Goal: Task Accomplishment & Management: Use online tool/utility

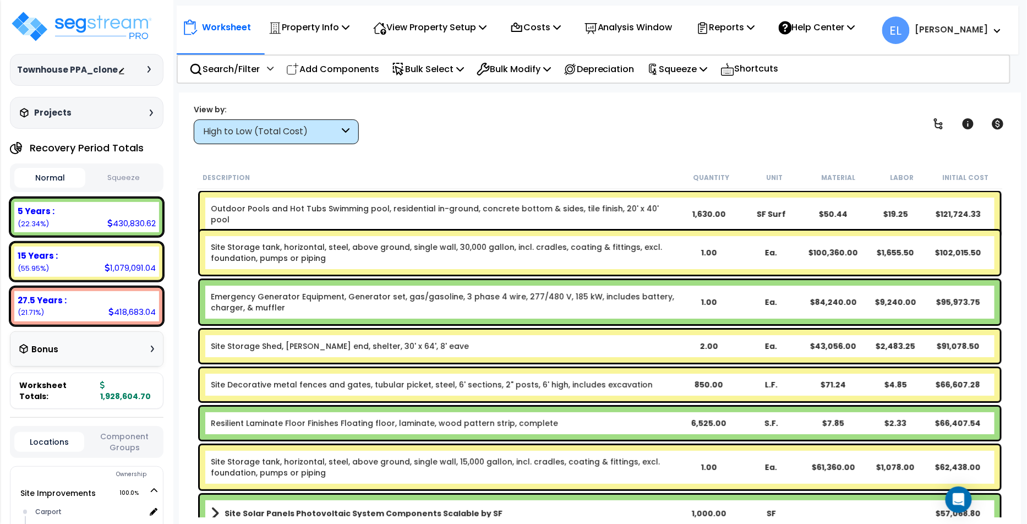
click at [302, 134] on div "High to Low (Total Cost)" at bounding box center [271, 132] width 136 height 13
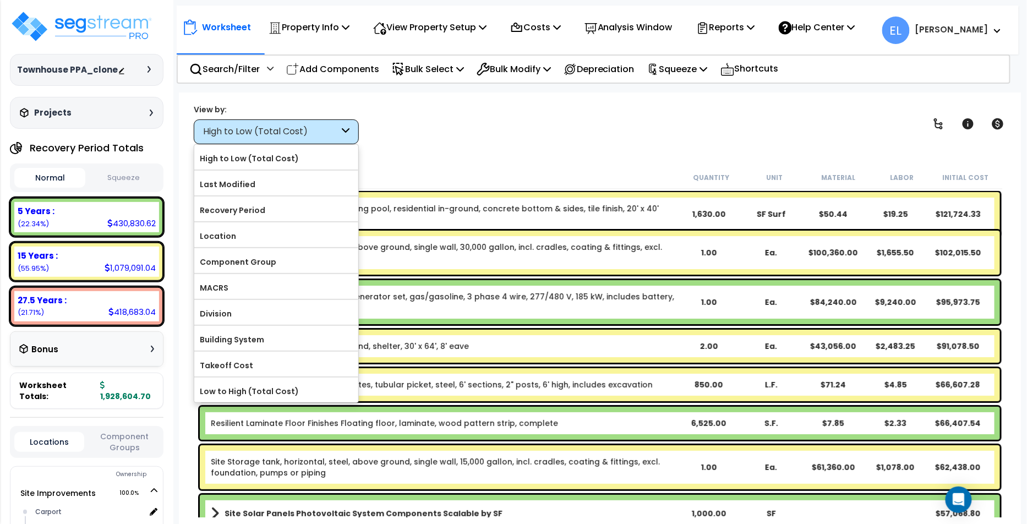
click at [251, 264] on label "Component Group" at bounding box center [276, 262] width 164 height 17
click at [0, 0] on input "Component Group" at bounding box center [0, 0] width 0 height 0
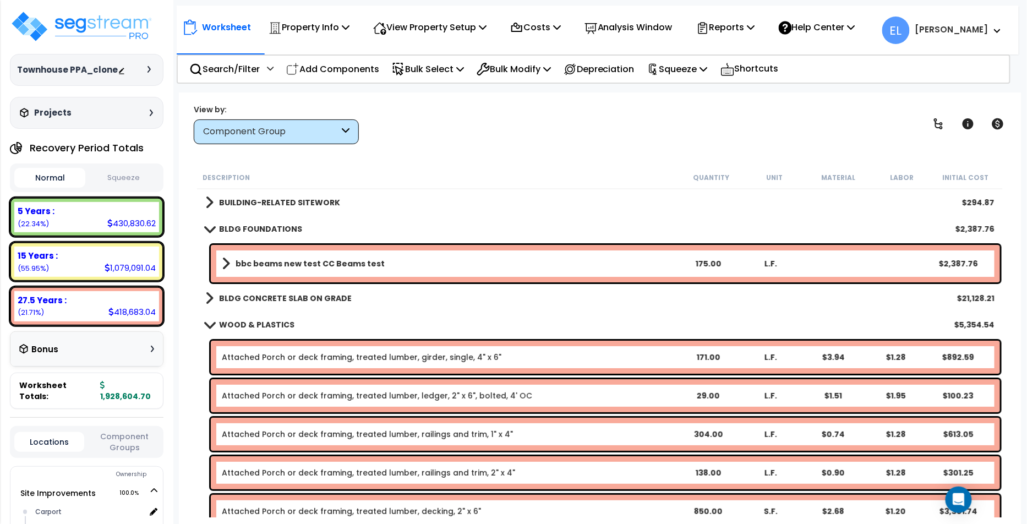
click at [289, 323] on b "WOOD & PLASTICS" at bounding box center [256, 324] width 75 height 11
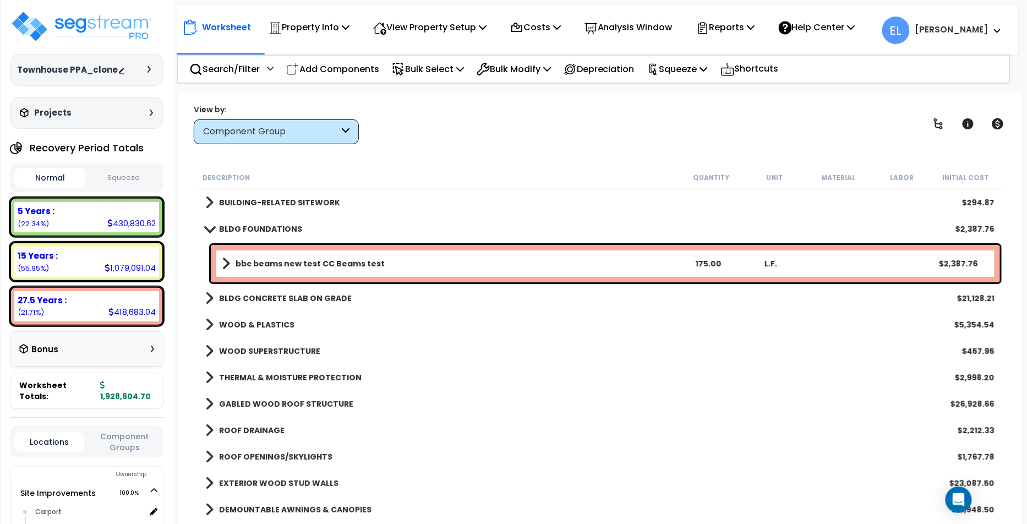
click at [289, 323] on b "WOOD & PLASTICS" at bounding box center [256, 324] width 75 height 11
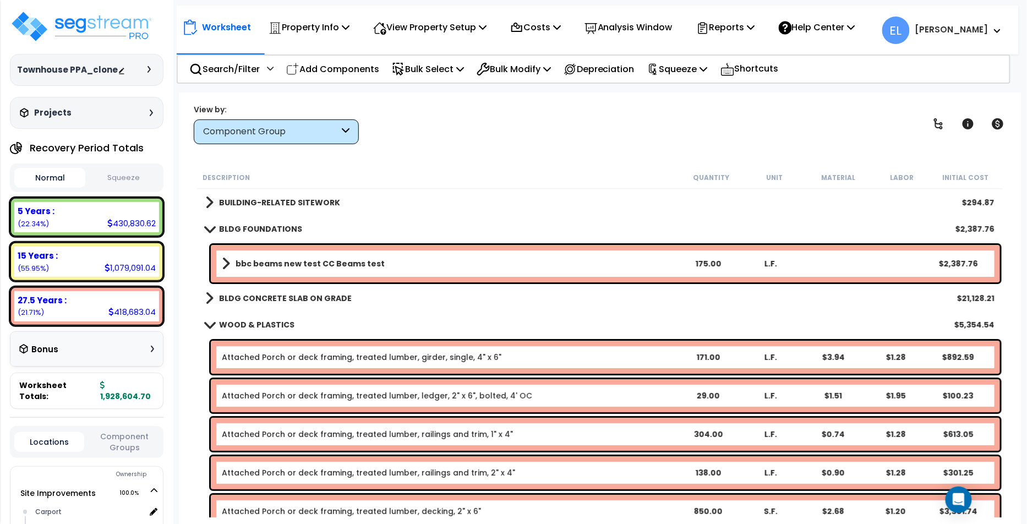
click at [264, 352] on link "Attached Porch or deck framing, treated lumber, girder, single, 4" x 6"" at bounding box center [362, 357] width 280 height 11
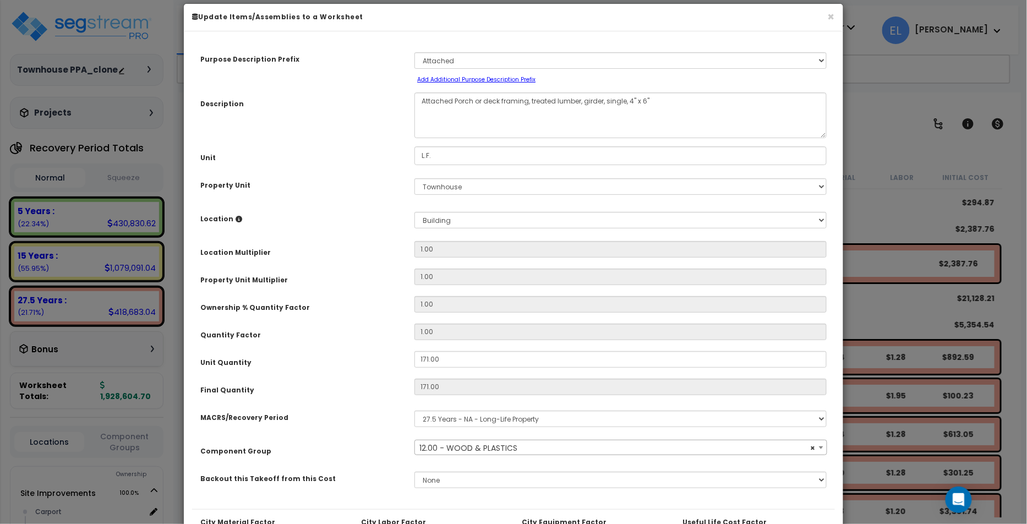
scroll to position [15, 0]
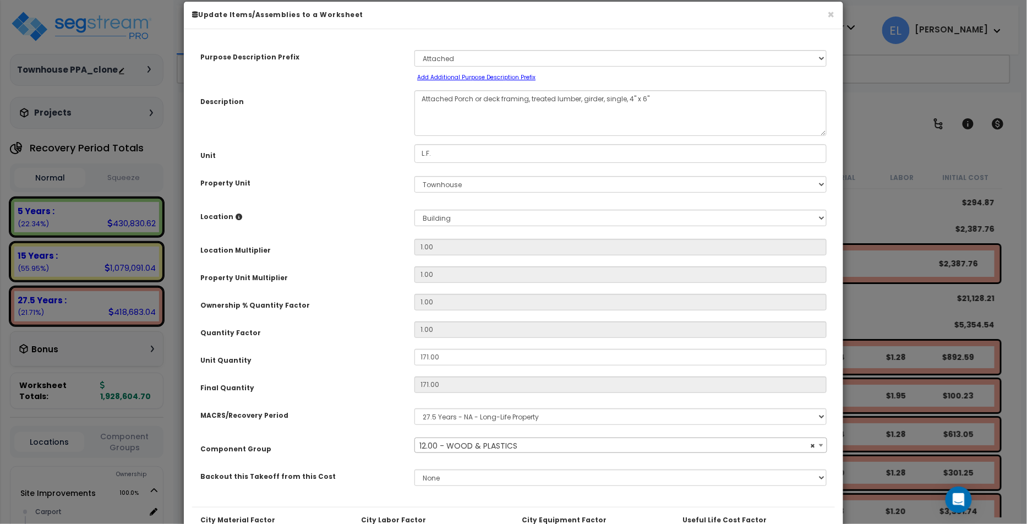
click at [532, 448] on span "× 12.00 - WOOD & PLASTICS" at bounding box center [620, 445] width 411 height 15
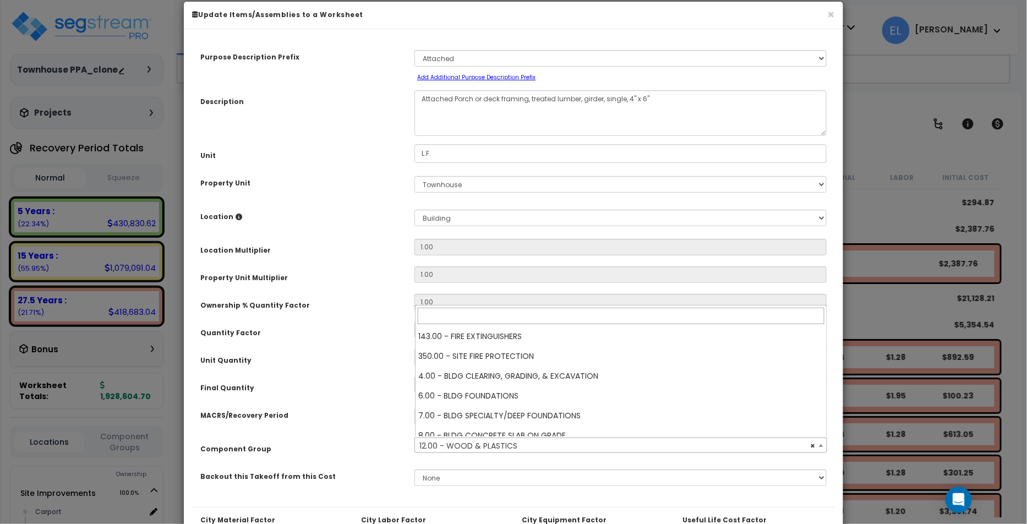
scroll to position [1863, 0]
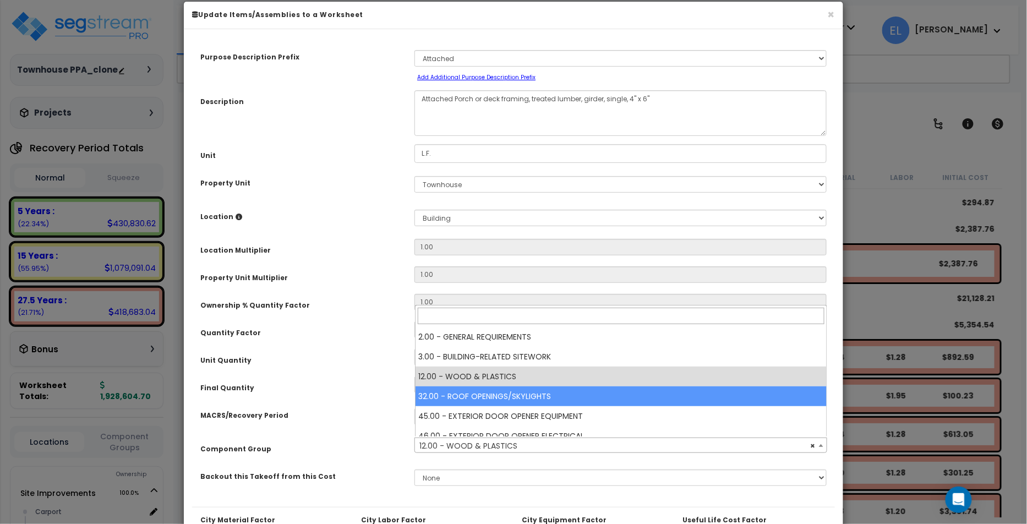
select select "31613"
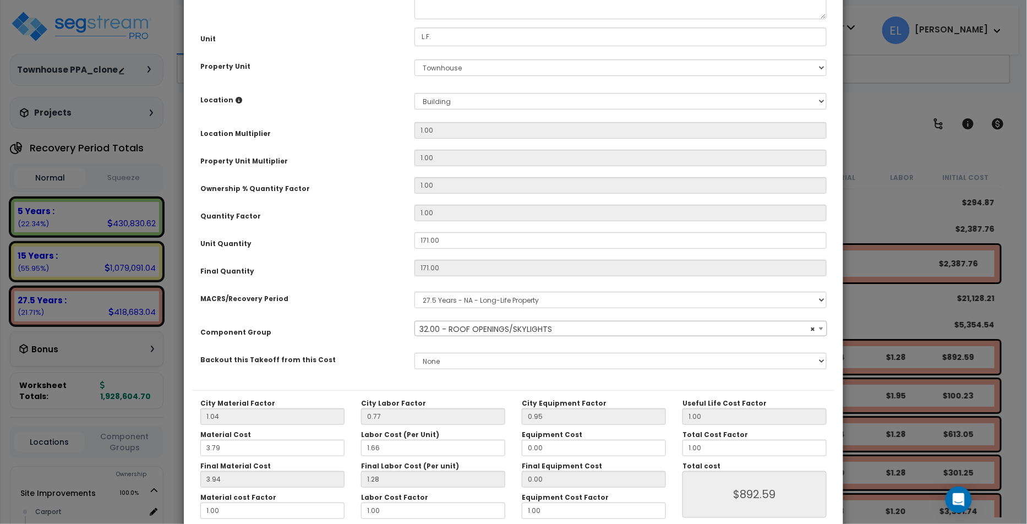
scroll to position [186, 0]
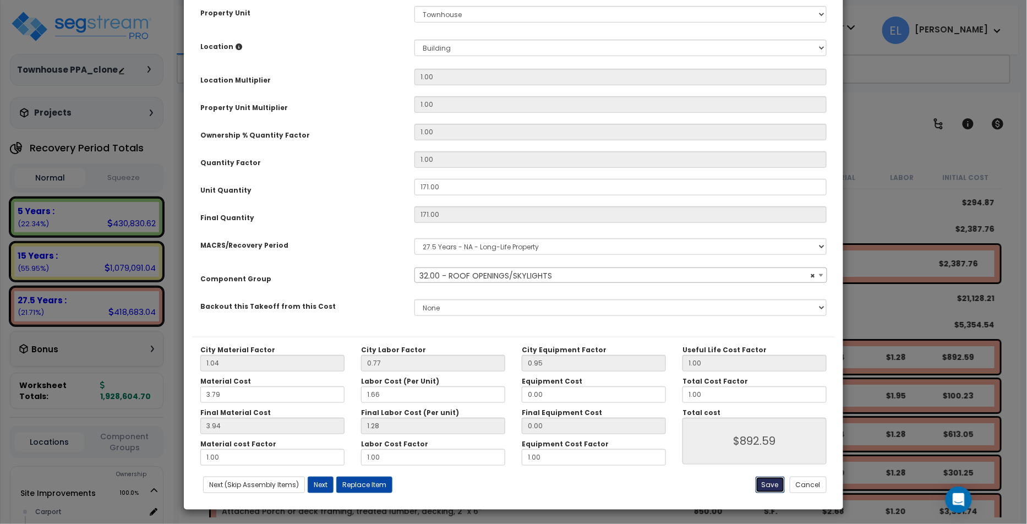
click at [778, 485] on button "Save" at bounding box center [770, 485] width 29 height 17
type input "892.59"
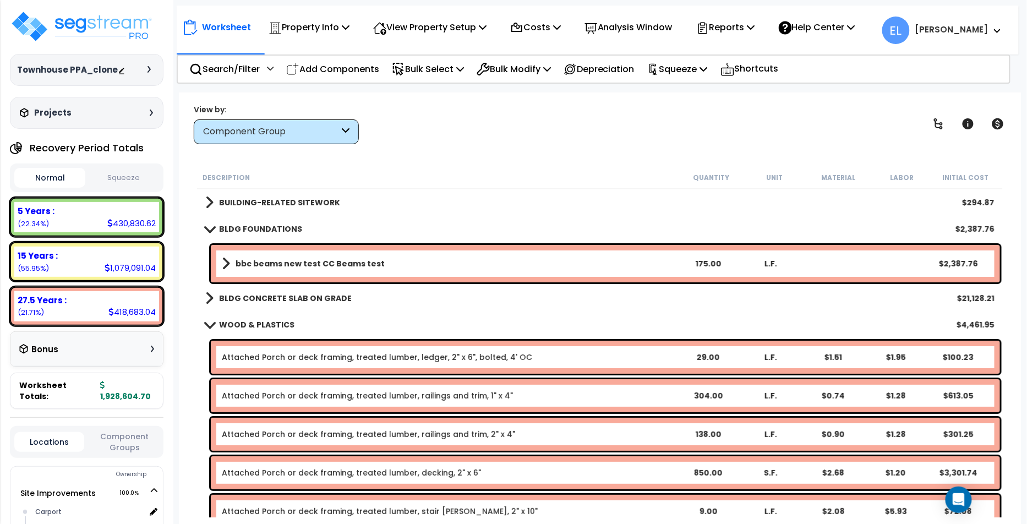
click at [272, 132] on div "Component Group" at bounding box center [271, 132] width 136 height 13
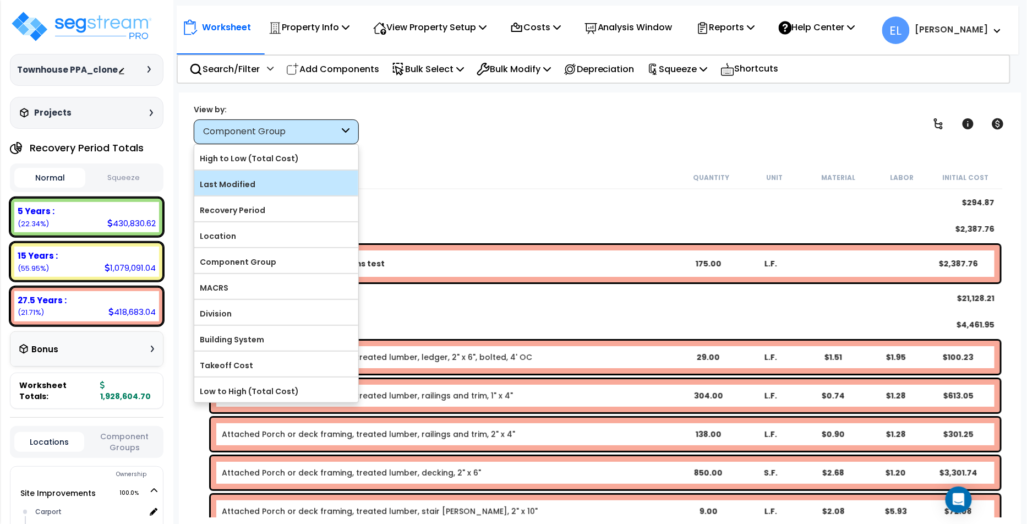
click at [274, 181] on label "Last Modified" at bounding box center [276, 184] width 164 height 17
click at [0, 0] on input "Last Modified" at bounding box center [0, 0] width 0 height 0
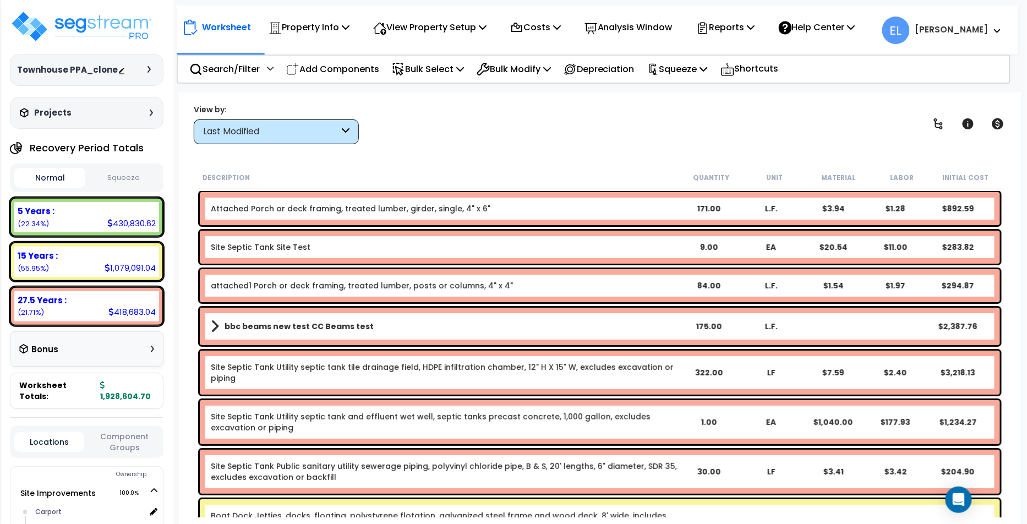
click at [361, 200] on div "Attached Porch or deck framing, treated lumber, girder, single, 4" x 6" 171.00 …" at bounding box center [600, 208] width 801 height 33
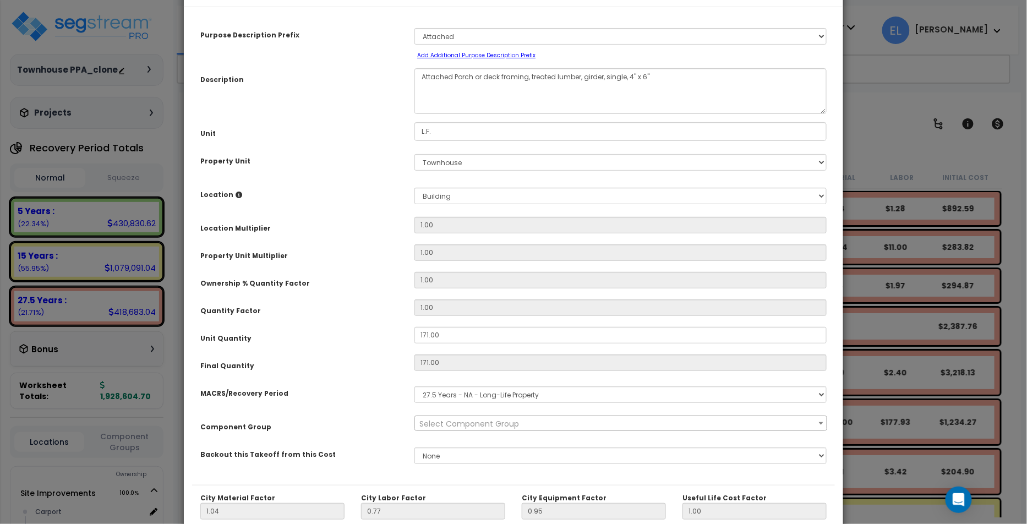
scroll to position [48, 0]
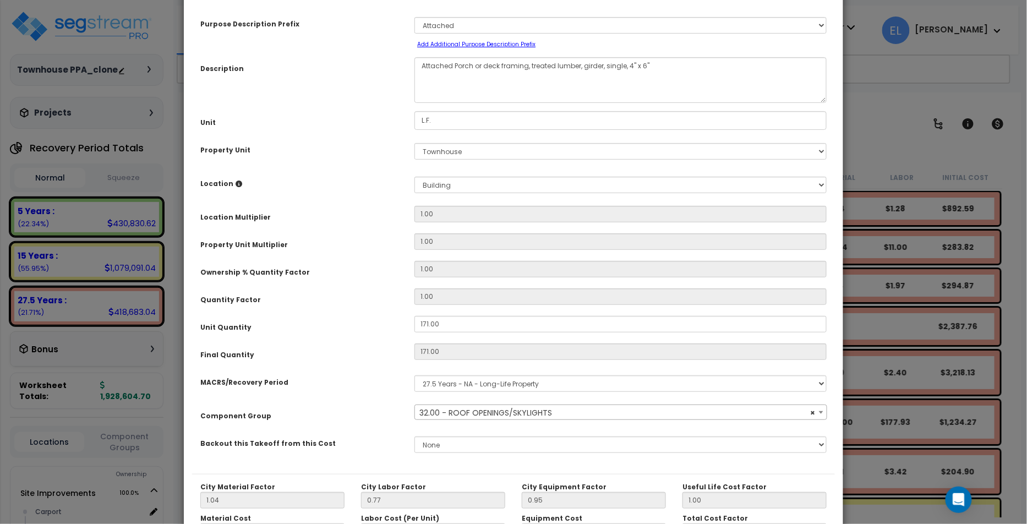
select select "31613"
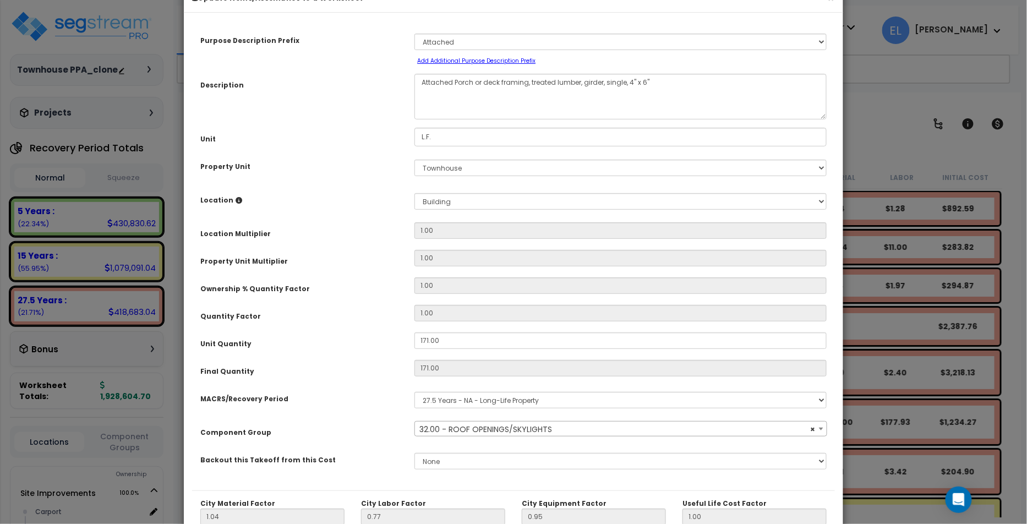
scroll to position [24, 0]
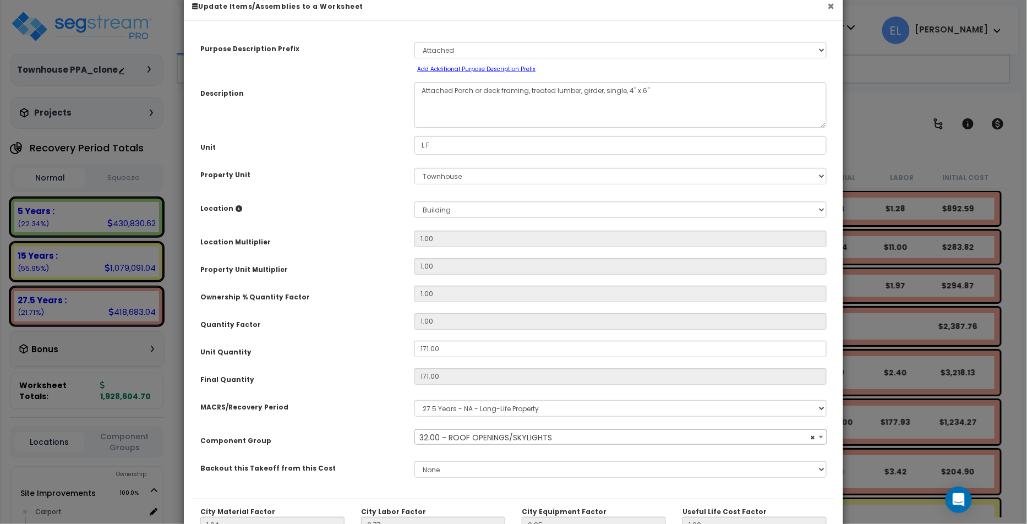
click at [832, 6] on button "×" at bounding box center [831, 7] width 7 height 12
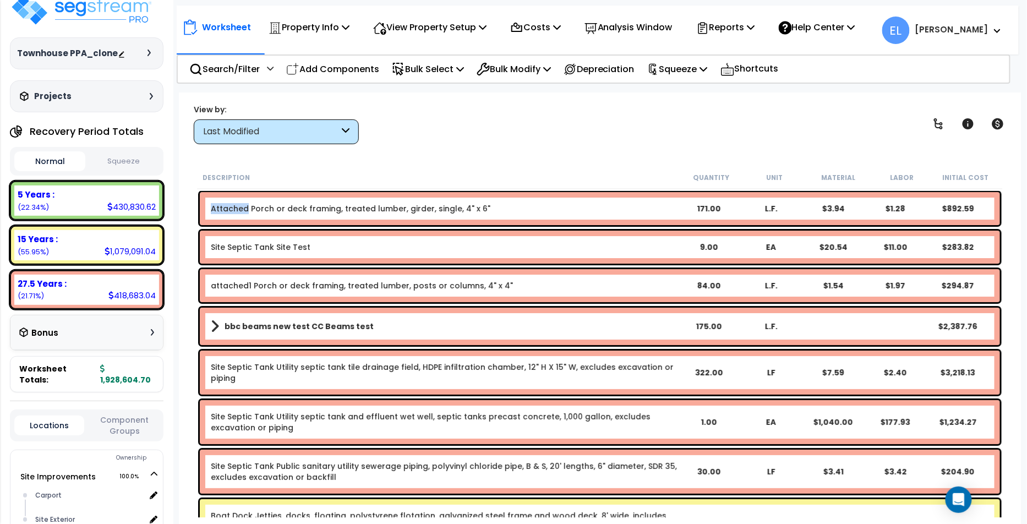
scroll to position [25, 0]
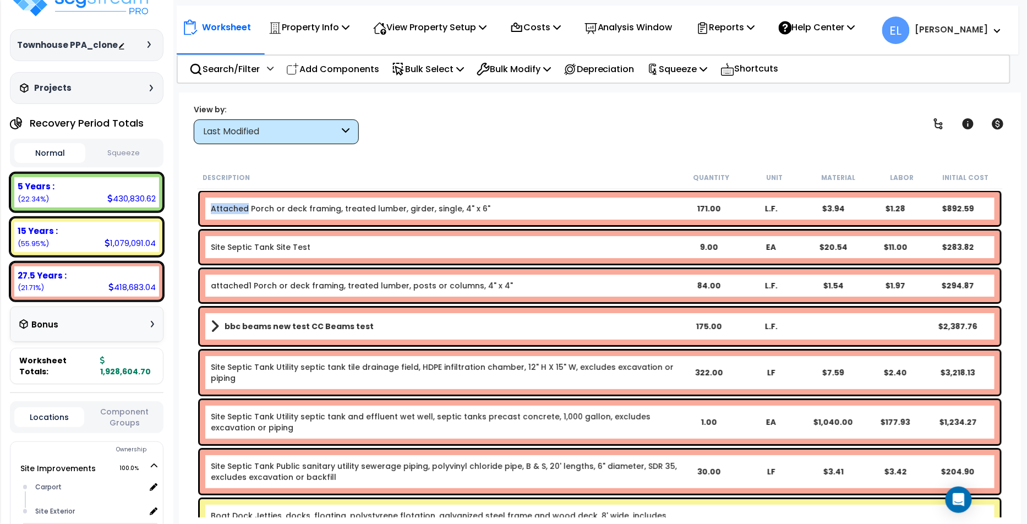
click at [130, 406] on button "Component Groups" at bounding box center [125, 417] width 70 height 23
click at [51, 461] on div "BUILDING-RELATED SITEWORK" at bounding box center [76, 467] width 117 height 13
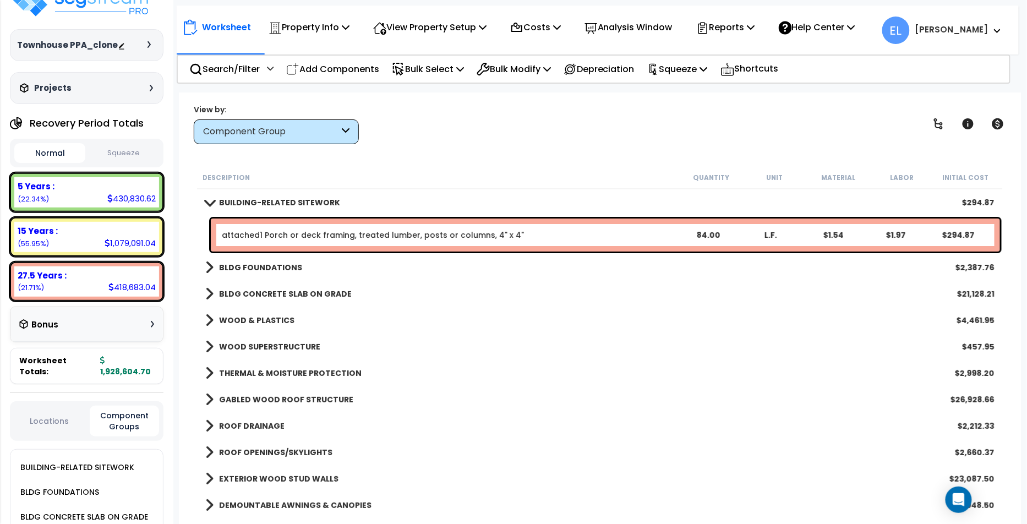
click at [297, 203] on b "BUILDING-RELATED SITEWORK" at bounding box center [279, 202] width 121 height 11
click at [281, 263] on b "BLDG FOUNDATIONS" at bounding box center [260, 267] width 83 height 11
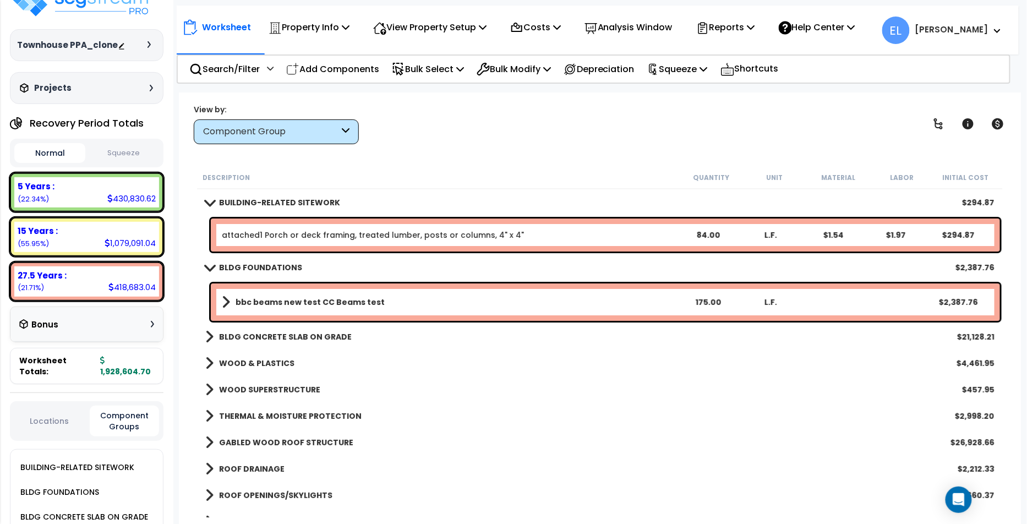
click at [340, 297] on b "bbc beams new test CC Beams test" at bounding box center [310, 302] width 149 height 11
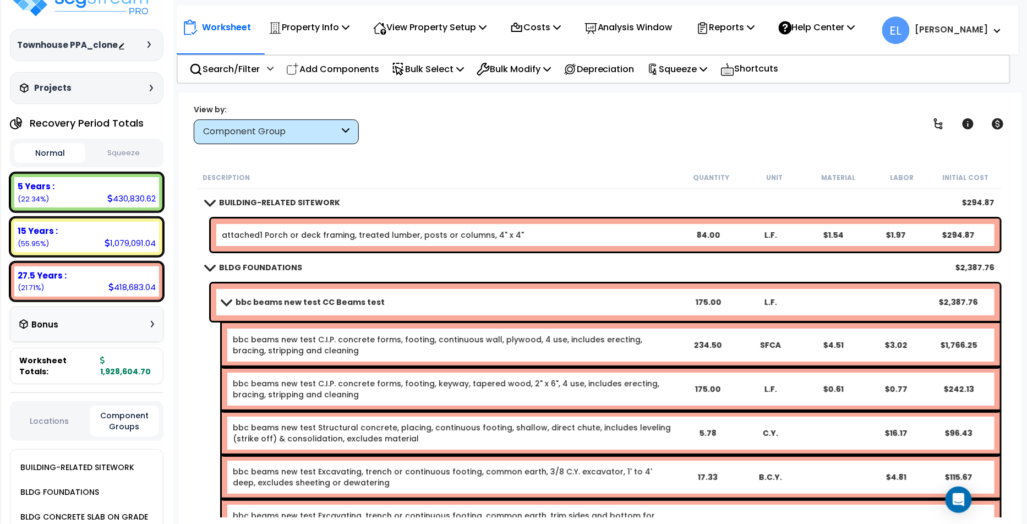
click at [286, 313] on div "bbc beams new test CC Beams test 175.00 L.F. $2,387.76" at bounding box center [606, 302] width 790 height 37
click at [259, 310] on div "bbc beams new test CC Beams test 175.00 L.F. $2,387.76" at bounding box center [606, 302] width 790 height 37
click at [223, 307] on link "bbc beams new test CC Beams test" at bounding box center [449, 302] width 455 height 15
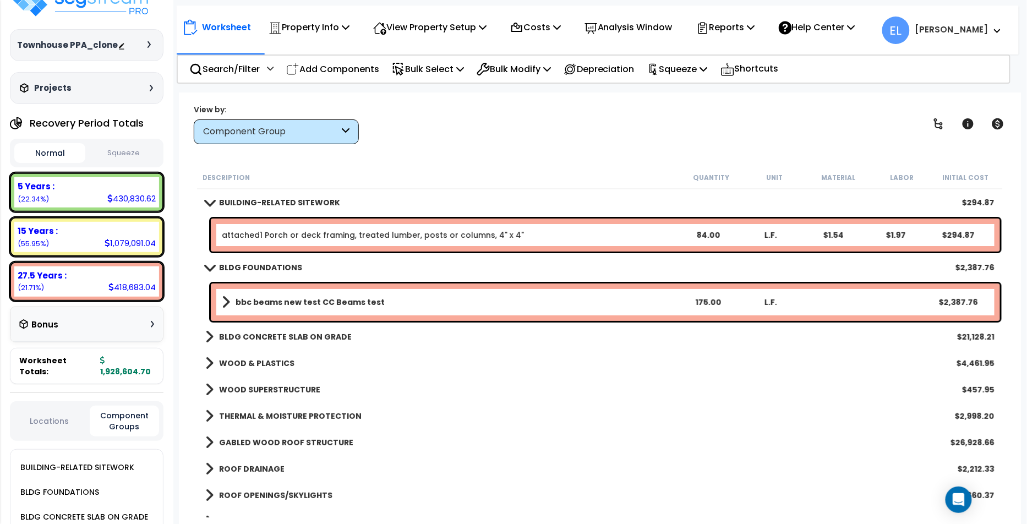
click at [213, 274] on div "BLDG FOUNDATIONS $2,387.76" at bounding box center [600, 267] width 801 height 26
click at [212, 266] on span at bounding box center [209, 267] width 15 height 8
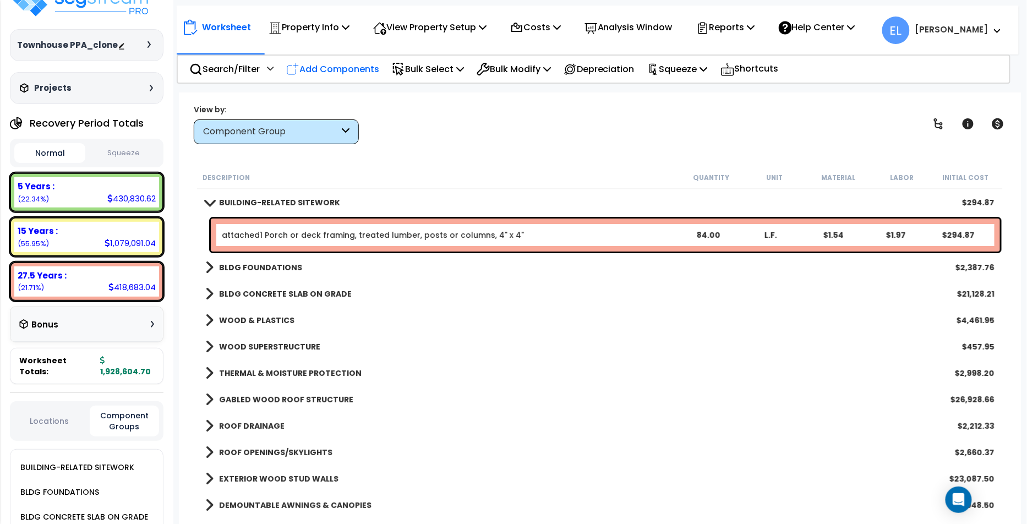
click at [367, 69] on p "Add Components" at bounding box center [332, 69] width 93 height 15
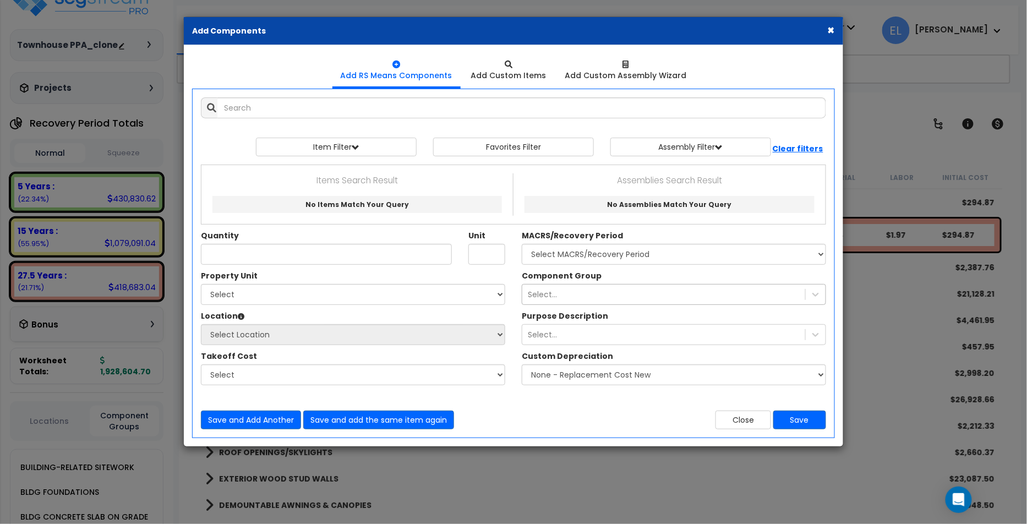
click at [586, 295] on div "Select..." at bounding box center [664, 295] width 283 height 18
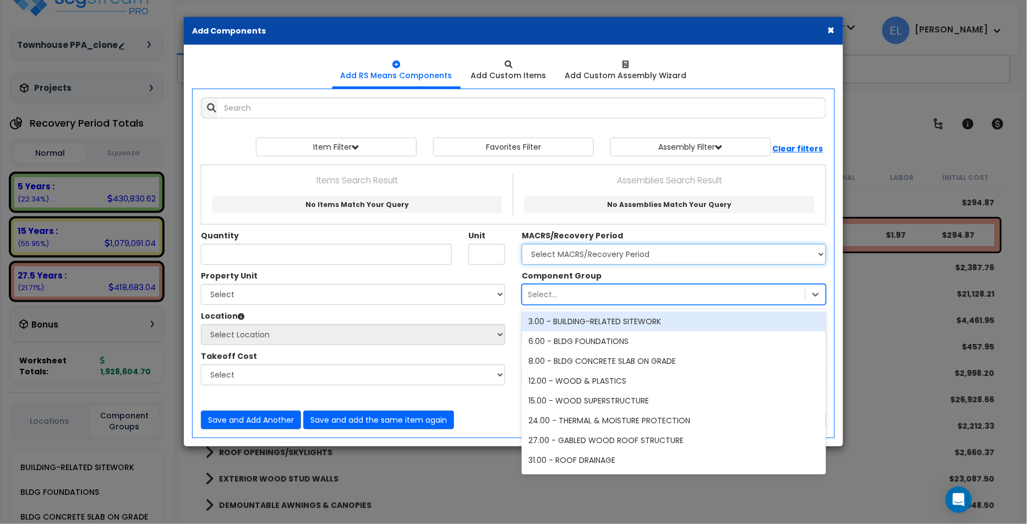
click at [612, 255] on select "Select MACRS/Recovery Period 5 Years - 57.0 - Distributive Trades & Services 5 …" at bounding box center [674, 254] width 304 height 21
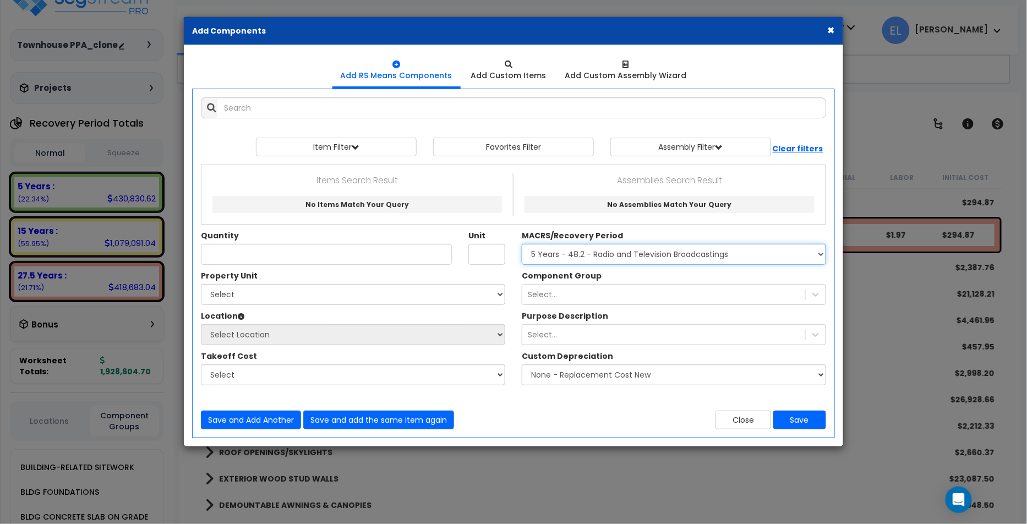
click at [522, 244] on select "Select MACRS/Recovery Period 5 Years - 57.0 - Distributive Trades & Services 5 …" at bounding box center [674, 254] width 304 height 21
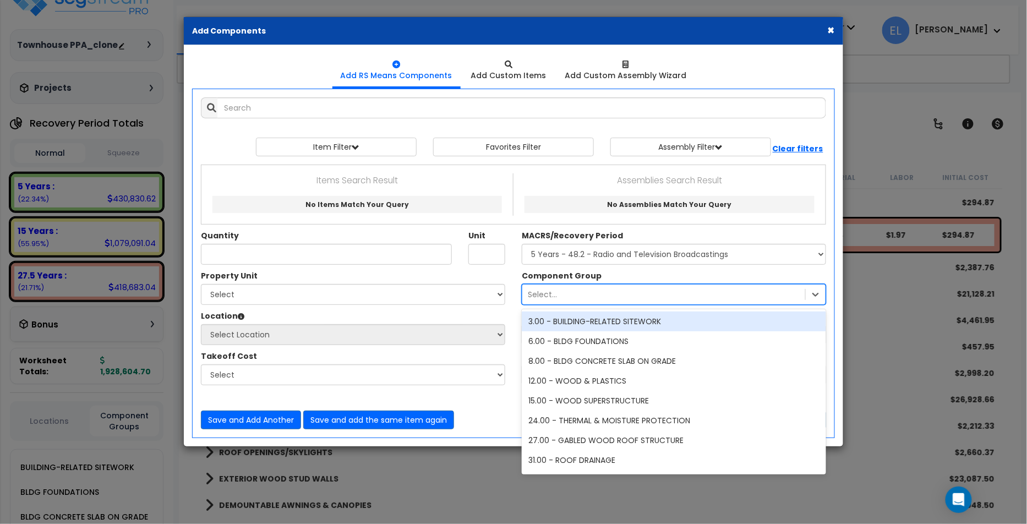
click at [591, 298] on div "Select..." at bounding box center [664, 295] width 283 height 18
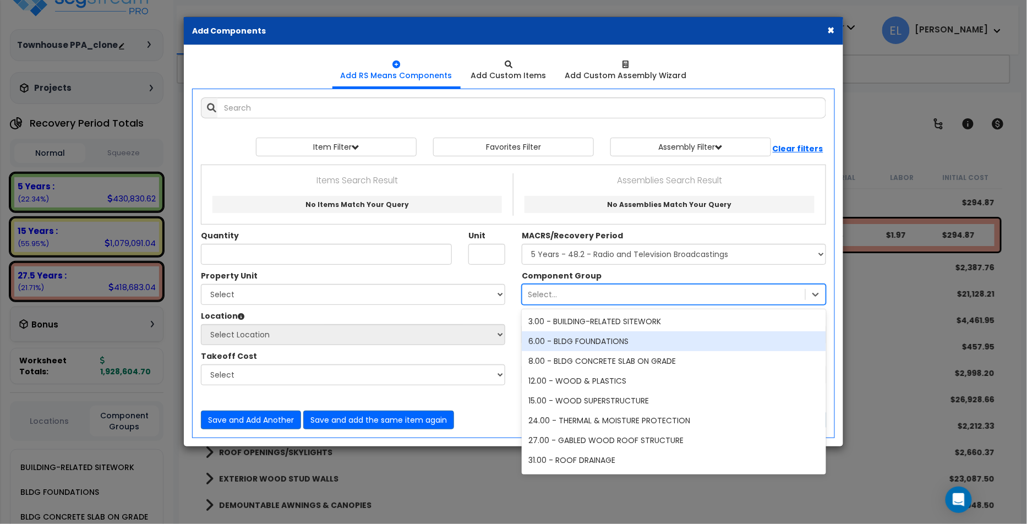
click at [580, 340] on div "6.00 - BLDG FOUNDATIONS" at bounding box center [674, 341] width 304 height 20
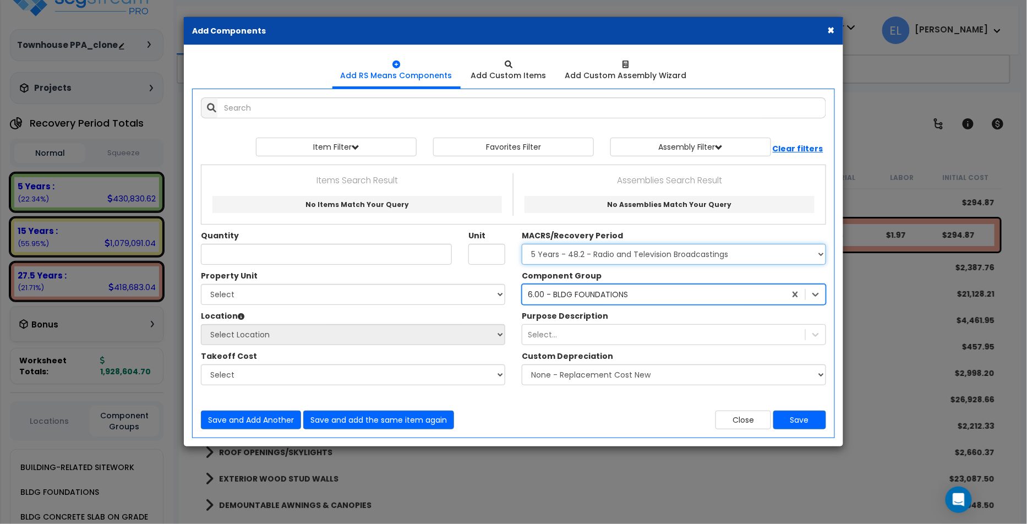
click at [617, 259] on select "Select MACRS/Recovery Period 5 Years - 57.0 - Distributive Trades & Services 5 …" at bounding box center [674, 254] width 304 height 21
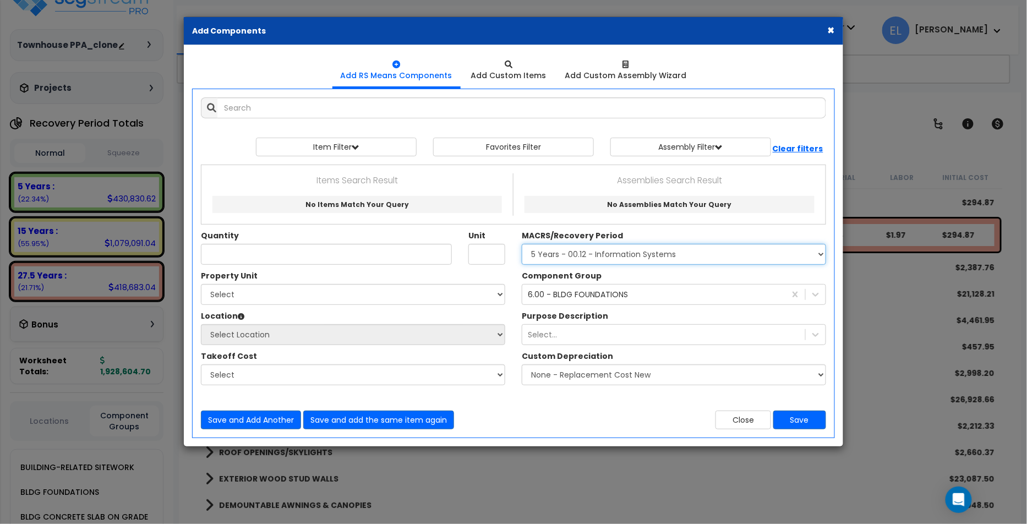
click at [522, 244] on select "Select MACRS/Recovery Period 5 Years - 57.0 - Distributive Trades & Services 5 …" at bounding box center [674, 254] width 304 height 21
click at [589, 253] on select "Select MACRS/Recovery Period 5 Years - 57.0 - Distributive Trades & Services 5 …" at bounding box center [674, 254] width 304 height 21
select select "3666"
click at [522, 244] on select "Select MACRS/Recovery Period 5 Years - 57.0 - Distributive Trades & Services 5 …" at bounding box center [674, 254] width 304 height 21
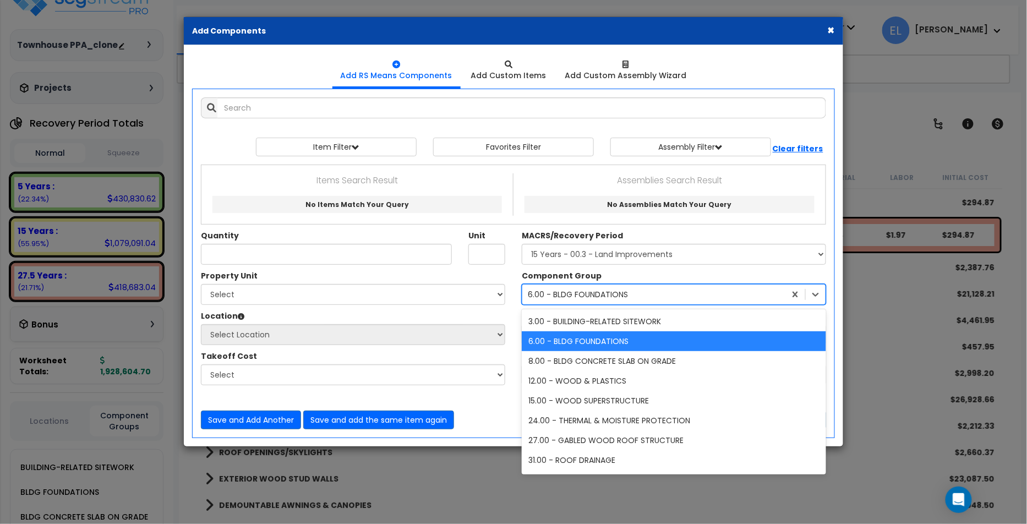
click at [614, 295] on div "6.00 - BLDG FOUNDATIONS" at bounding box center [578, 294] width 100 height 11
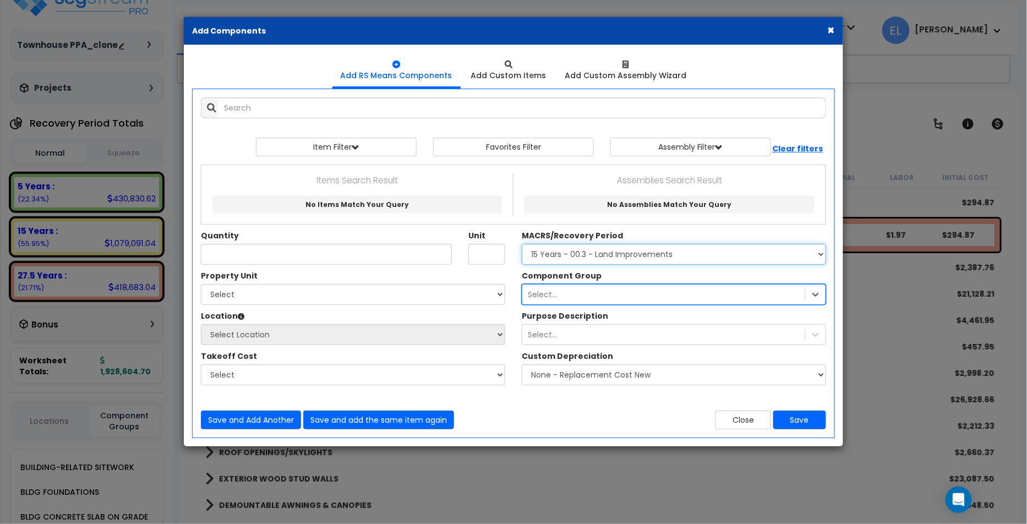
click at [616, 255] on select "Select MACRS/Recovery Period 5 Years - 57.0 - Distributive Trades & Services 5 …" at bounding box center [674, 254] width 304 height 21
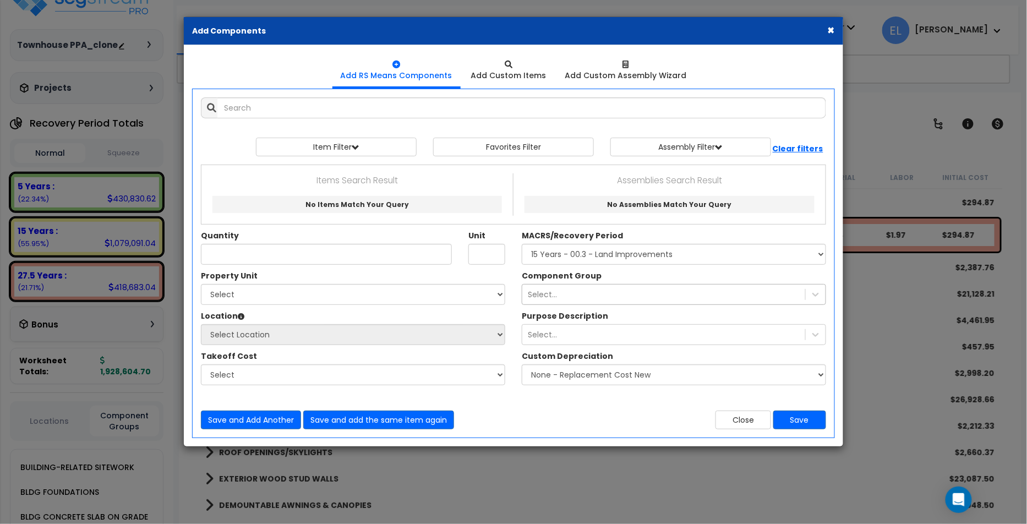
click at [623, 298] on div "Select..." at bounding box center [664, 295] width 283 height 18
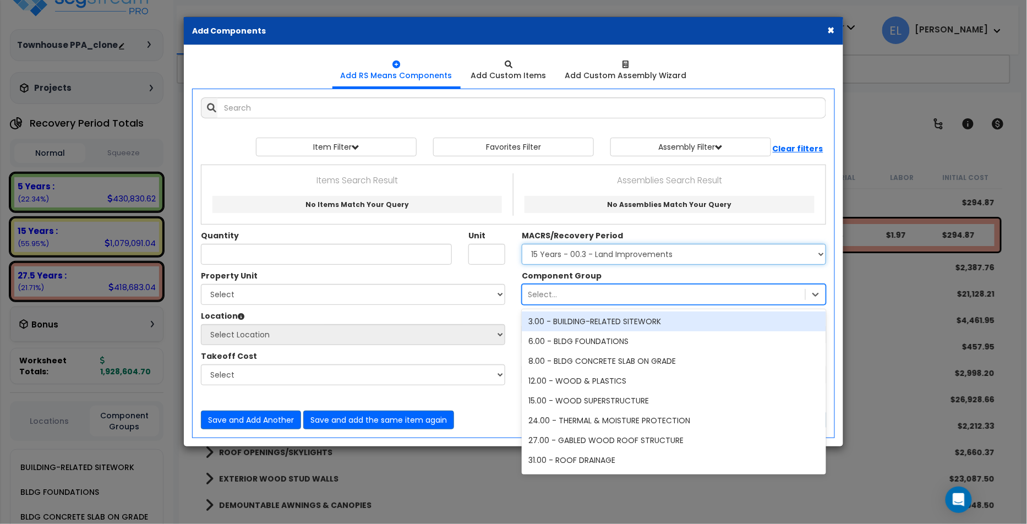
click at [645, 250] on select "Select MACRS/Recovery Period 5 Years - 57.0 - Distributive Trades & Services 5 …" at bounding box center [674, 254] width 304 height 21
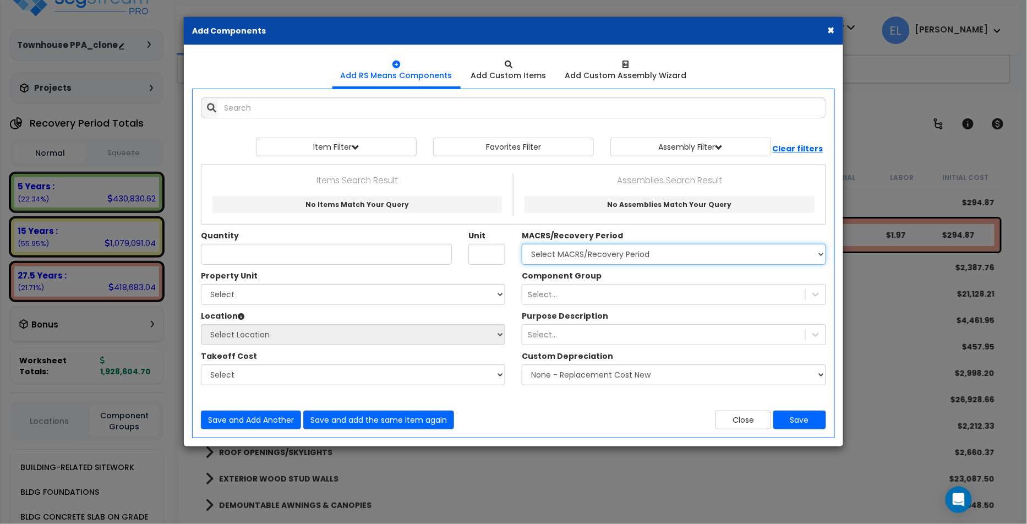
click at [522, 244] on select "Select MACRS/Recovery Period 5 Years - 57.0 - Distributive Trades & Services 5 …" at bounding box center [674, 254] width 304 height 21
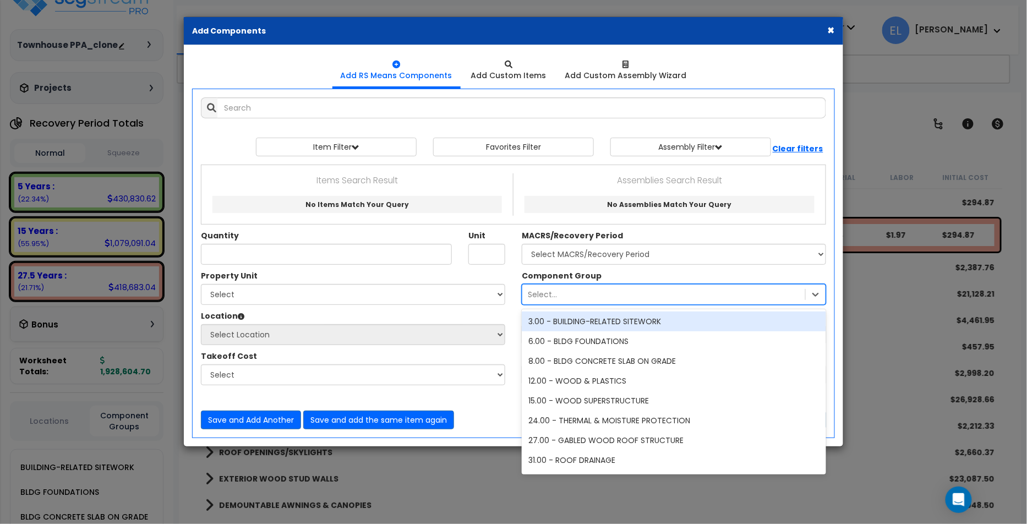
click at [628, 295] on div "Select..." at bounding box center [664, 295] width 283 height 18
click at [631, 252] on select "Select MACRS/Recovery Period 5 Years - 57.0 - Distributive Trades & Services 5 …" at bounding box center [674, 254] width 304 height 21
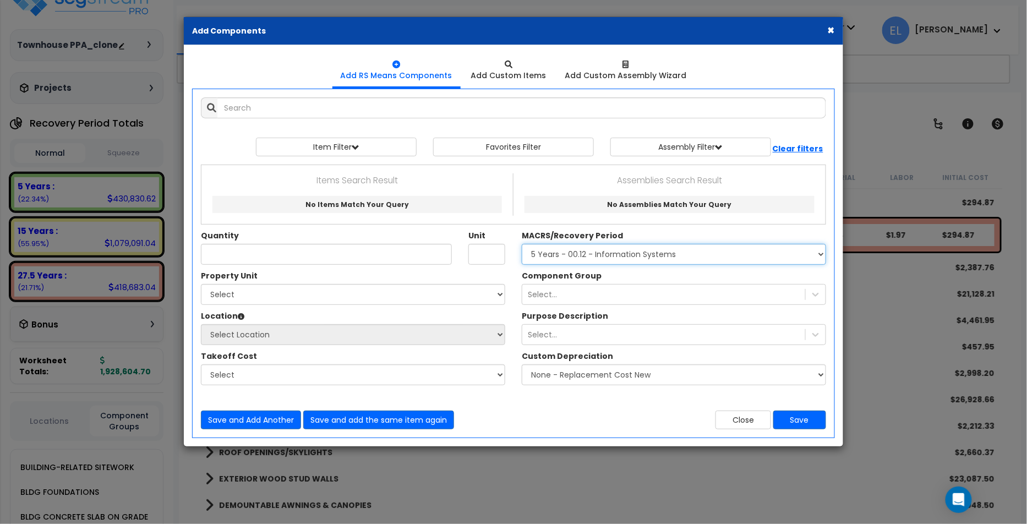
click at [522, 244] on select "Select MACRS/Recovery Period 5 Years - 57.0 - Distributive Trades & Services 5 …" at bounding box center [674, 254] width 304 height 21
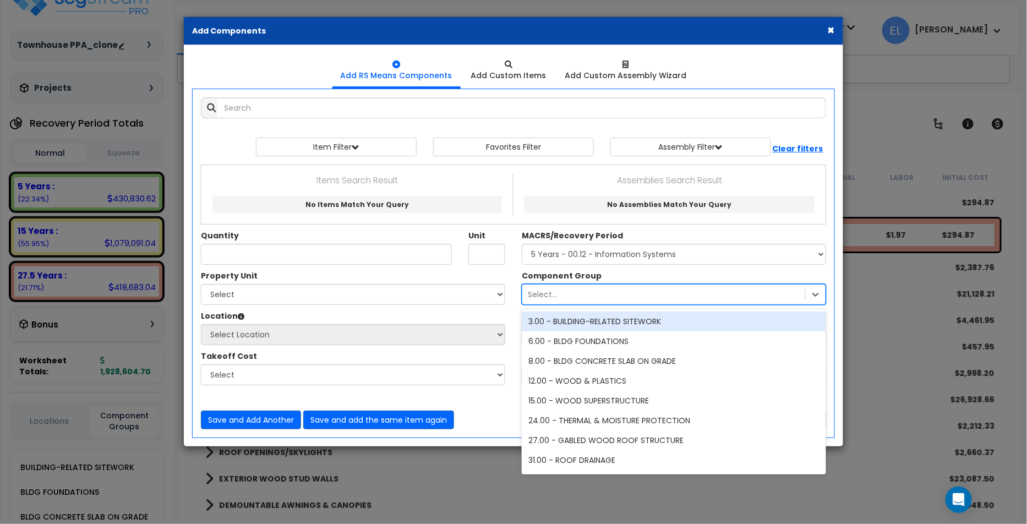
click at [623, 294] on div "Select..." at bounding box center [664, 295] width 283 height 18
click at [623, 293] on div "Select..." at bounding box center [664, 295] width 283 height 18
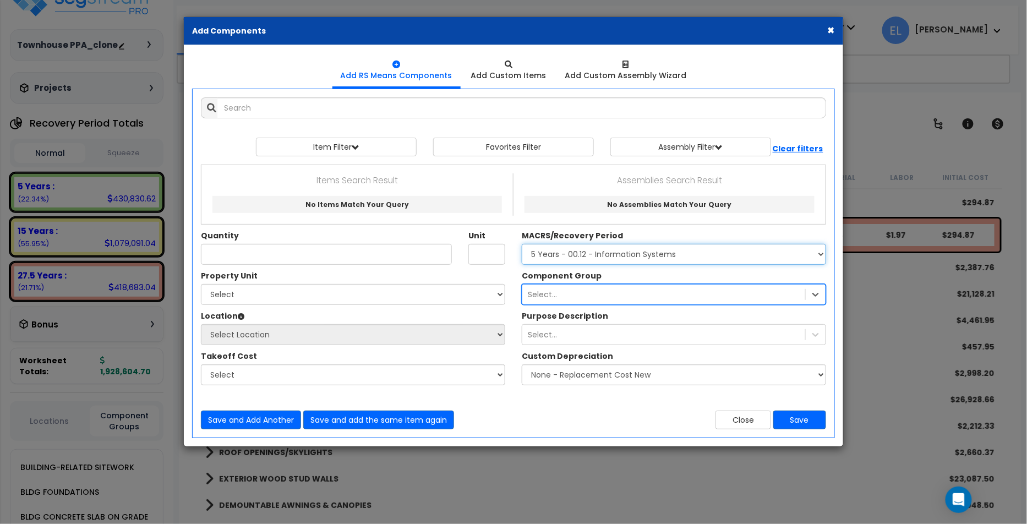
click at [630, 256] on select "Select MACRS/Recovery Period 5 Years - 57.0 - Distributive Trades & Services 5 …" at bounding box center [674, 254] width 304 height 21
select select "3666"
click at [522, 244] on select "Select MACRS/Recovery Period 5 Years - 57.0 - Distributive Trades & Services 5 …" at bounding box center [674, 254] width 304 height 21
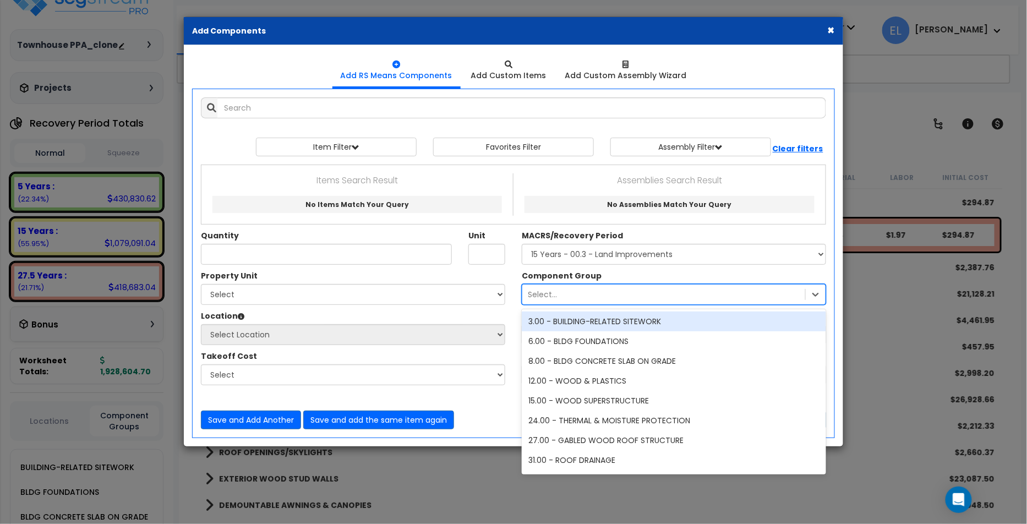
click at [616, 295] on div "Select..." at bounding box center [664, 295] width 283 height 18
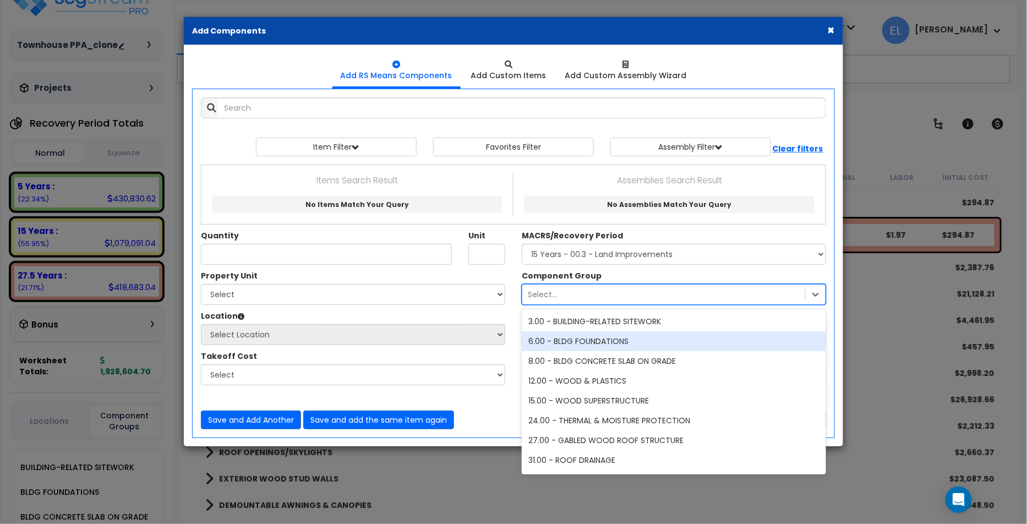
scroll to position [2, 0]
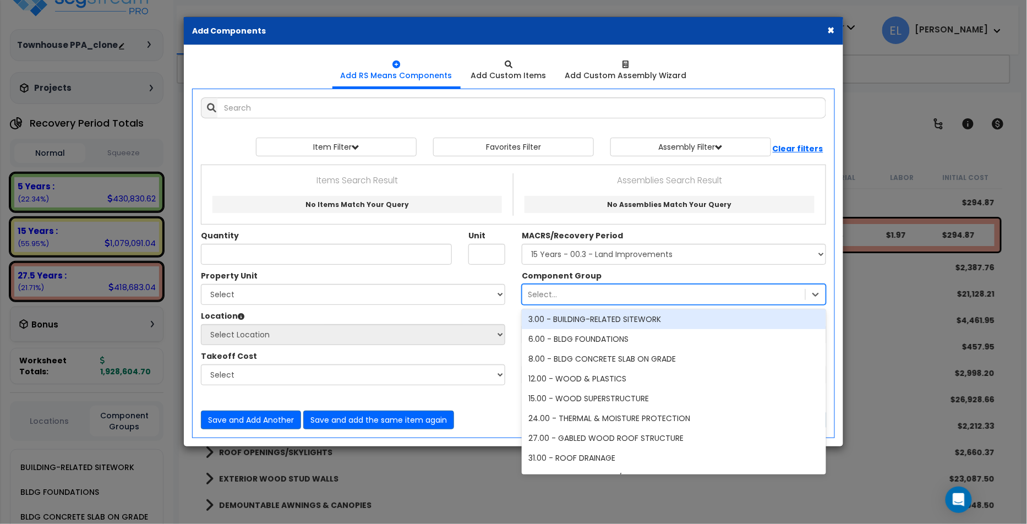
click at [629, 267] on div "Quantity Unit MACRS/Recovery Period" at bounding box center [514, 218] width 642 height 106
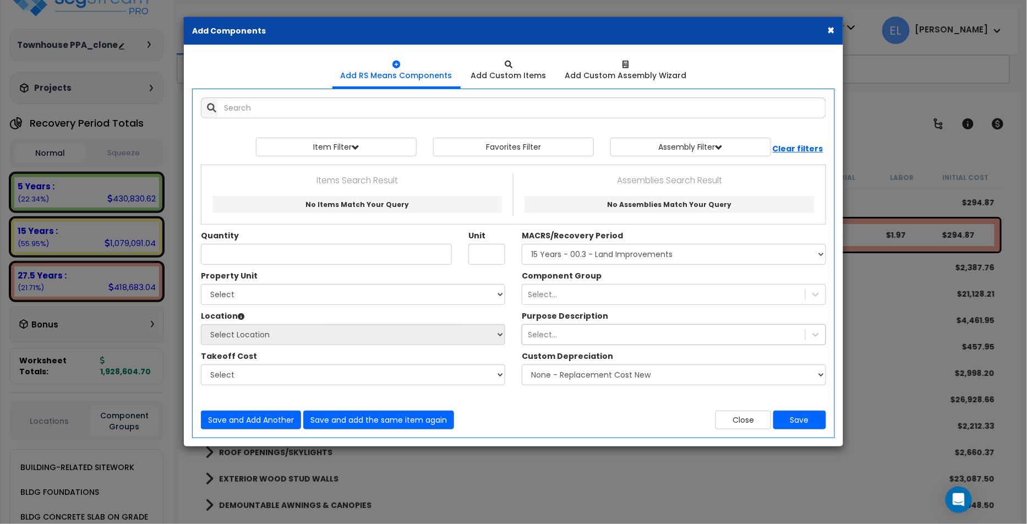
click at [598, 336] on div "Select..." at bounding box center [664, 335] width 283 height 18
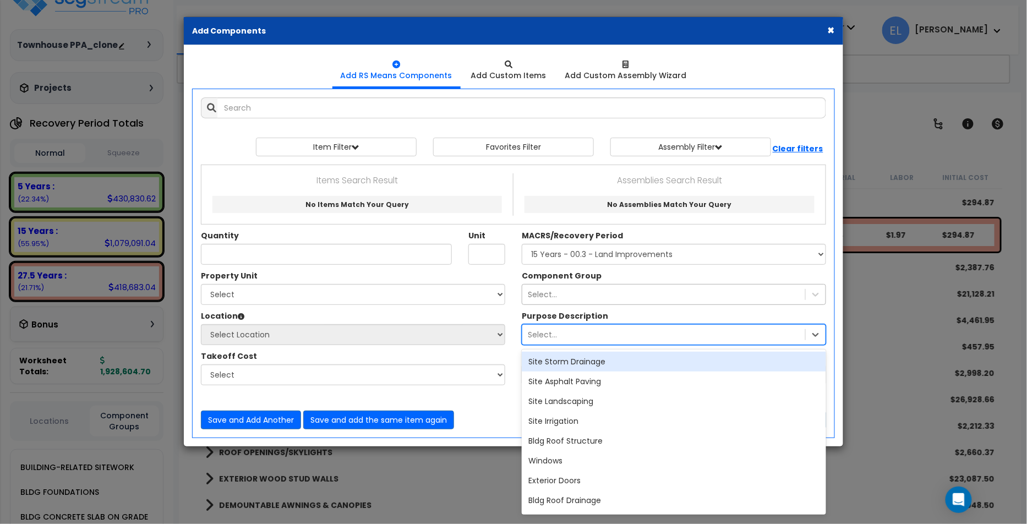
click at [624, 301] on div "Select..." at bounding box center [664, 295] width 283 height 18
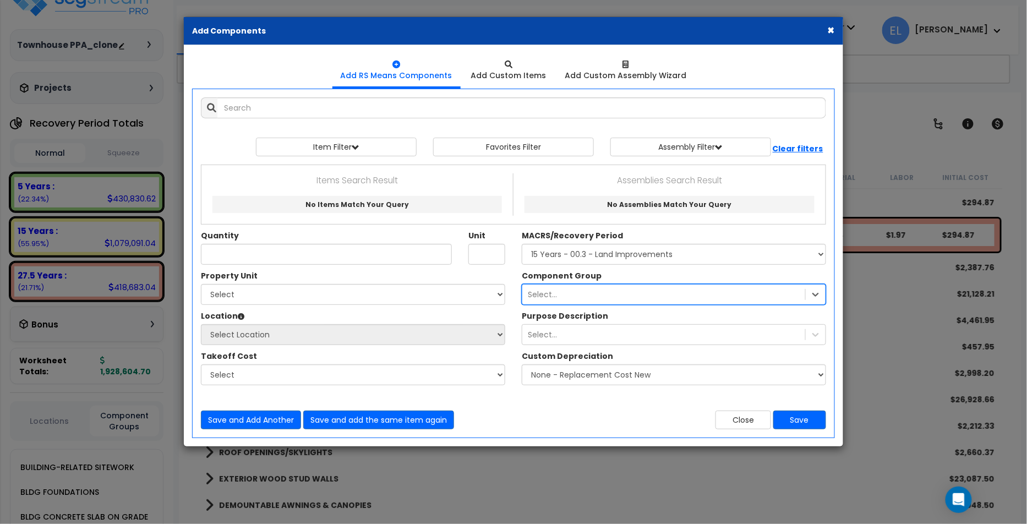
click at [663, 288] on div "Select..." at bounding box center [664, 295] width 283 height 18
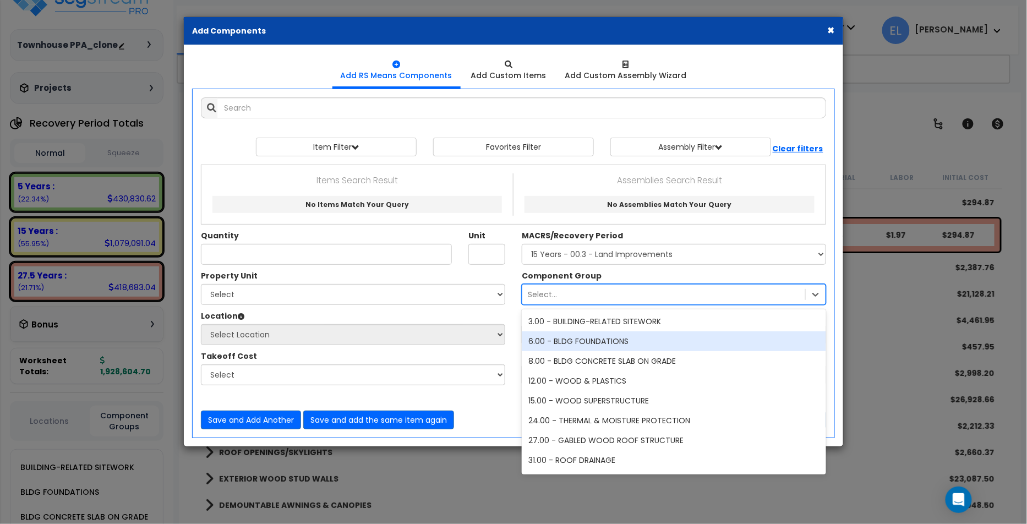
click at [633, 331] on div "6.00 - BLDG FOUNDATIONS" at bounding box center [674, 341] width 304 height 20
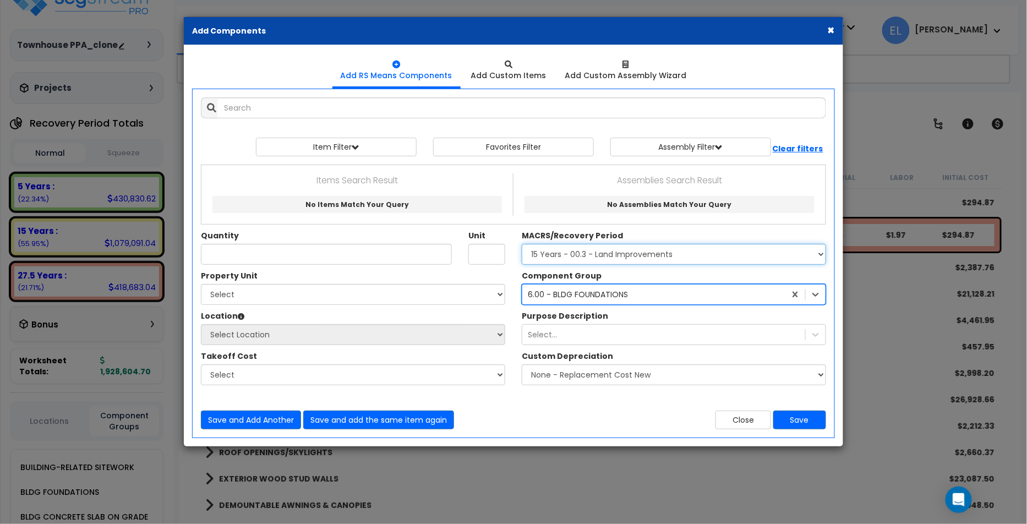
click at [721, 249] on select "Select MACRS/Recovery Period 5 Years - 57.0 - Distributive Trades & Services 5 …" at bounding box center [674, 254] width 304 height 21
select select
click at [522, 244] on select "Select MACRS/Recovery Period 5 Years - 57.0 - Distributive Trades & Services 5 …" at bounding box center [674, 254] width 304 height 21
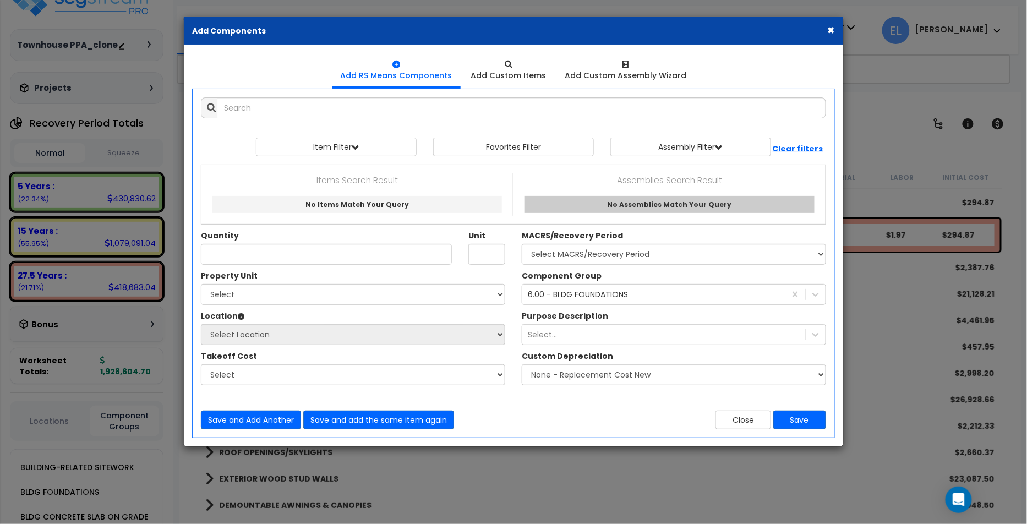
click at [584, 207] on link "No Assemblies Match Your Query" at bounding box center [670, 204] width 290 height 17
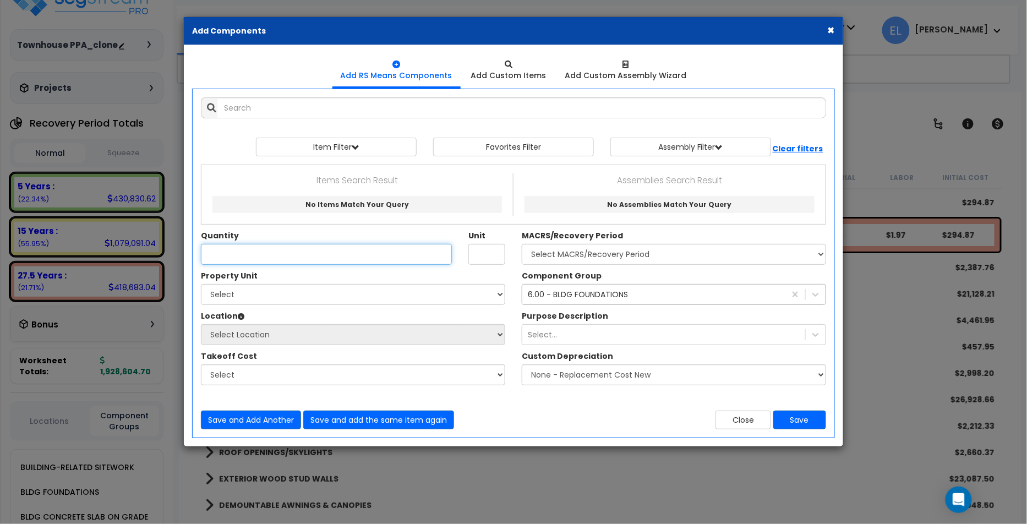
type input "No Assemblies Match Your Query"
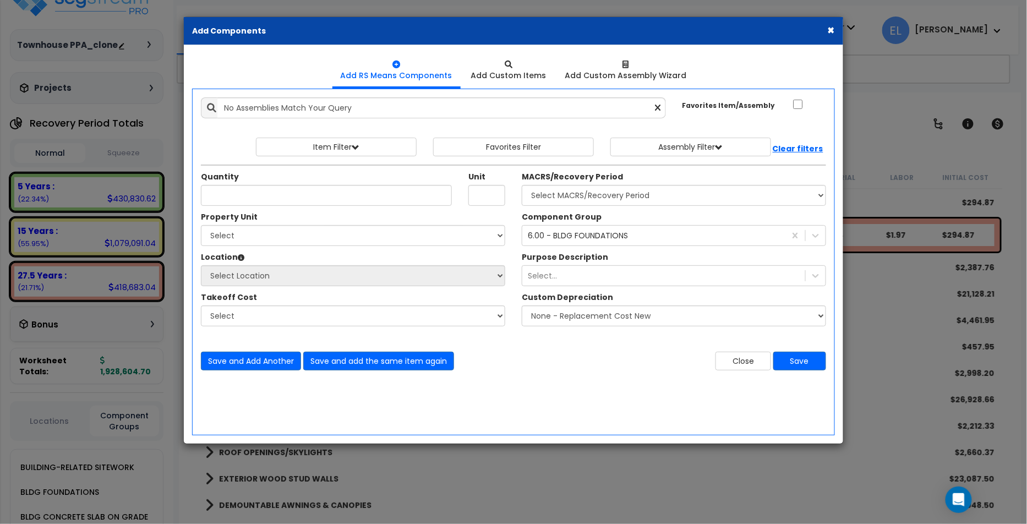
drag, startPoint x: 830, startPoint y: 29, endPoint x: 286, endPoint y: 209, distance: 573.0
click at [830, 29] on button "×" at bounding box center [831, 30] width 7 height 12
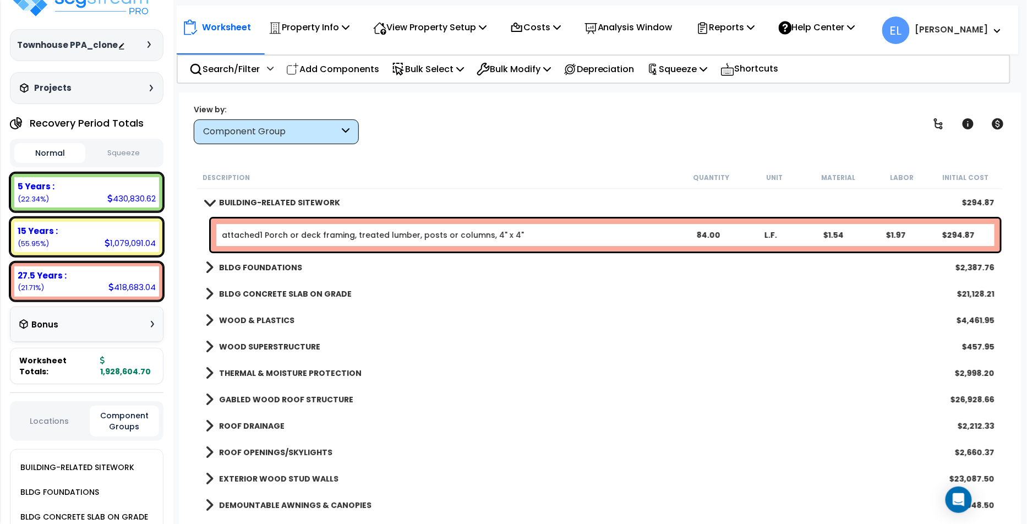
click at [335, 353] on div "WOOD SUPERSTRUCTURE $457.95" at bounding box center [600, 347] width 801 height 26
click at [257, 348] on b "WOOD SUPERSTRUCTURE" at bounding box center [269, 346] width 101 height 11
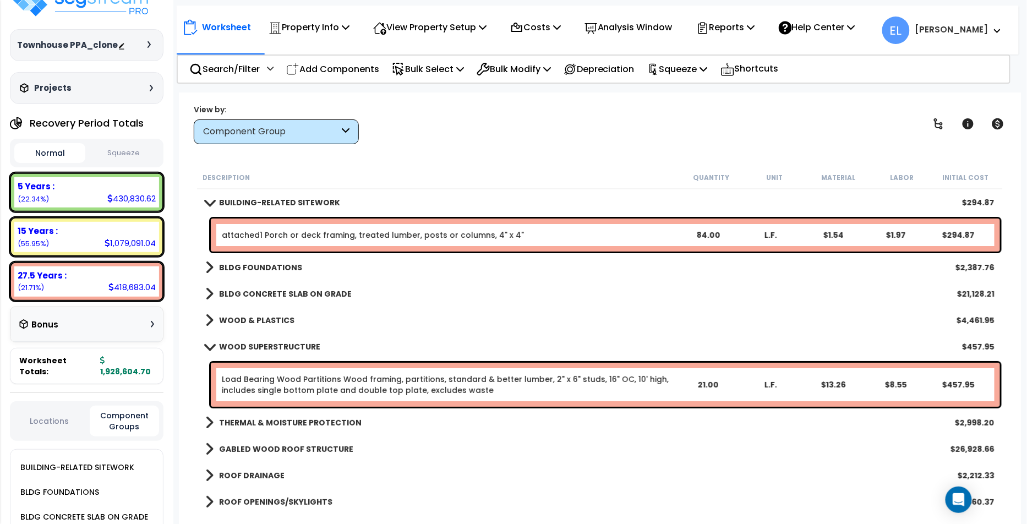
click at [295, 382] on link "Load Bearing Wood Partitions Wood framing, partitions, standard & better lumber…" at bounding box center [449, 385] width 455 height 22
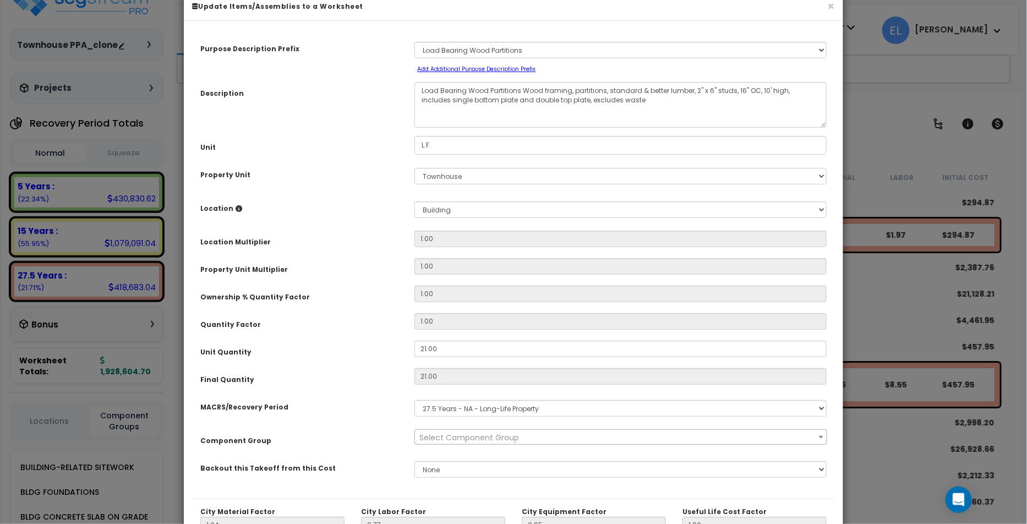
scroll to position [0, 0]
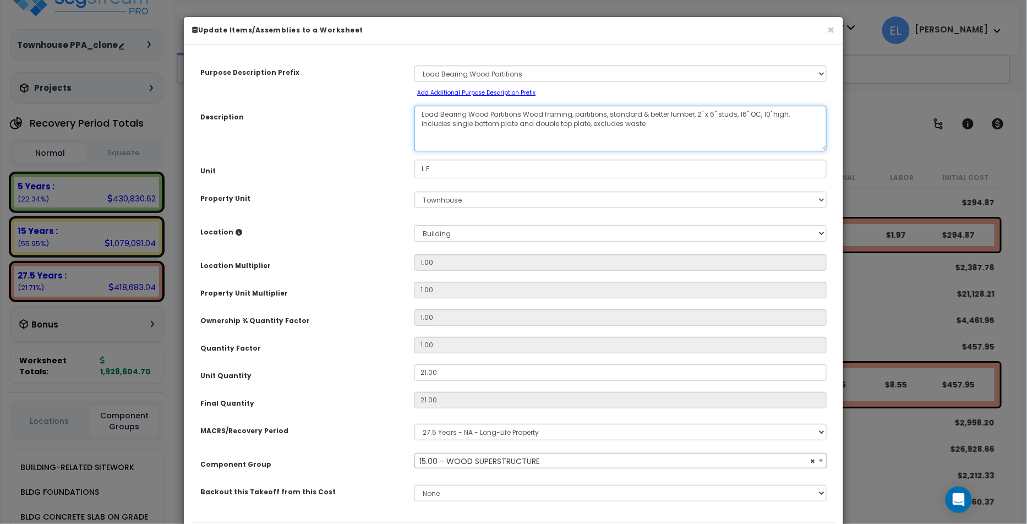
drag, startPoint x: 455, startPoint y: 121, endPoint x: 629, endPoint y: 119, distance: 174.0
click at [455, 121] on textarea "Load Bearing Wood Partitions Wood framing, partitions, standard & better lumber…" at bounding box center [621, 129] width 412 height 46
select select "10438"
drag, startPoint x: 634, startPoint y: 123, endPoint x: 407, endPoint y: 112, distance: 227.1
click at [407, 112] on div "Load Bearing Wood Partitions Wood framing, partitions, standard & better lumber…" at bounding box center [620, 129] width 429 height 46
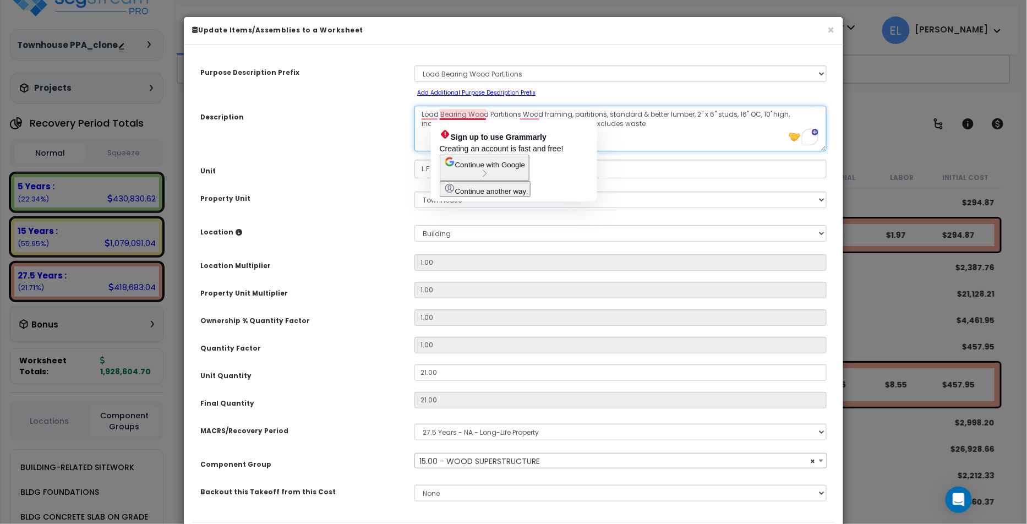
type textarea "d"
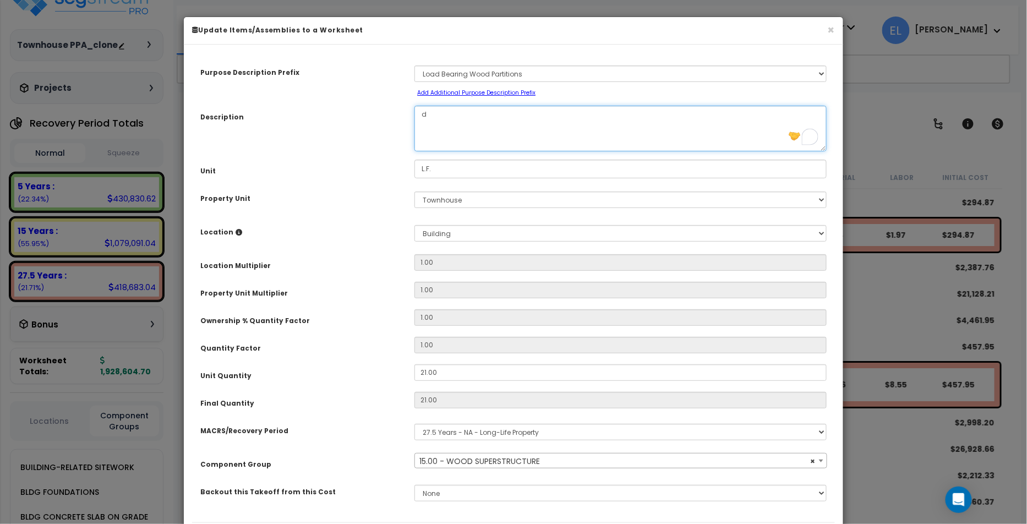
click at [454, 118] on textarea "Load Bearing Wood Partitions Wood framing, partitions, standard & better lumber…" at bounding box center [621, 129] width 412 height 46
type textarea "Load"
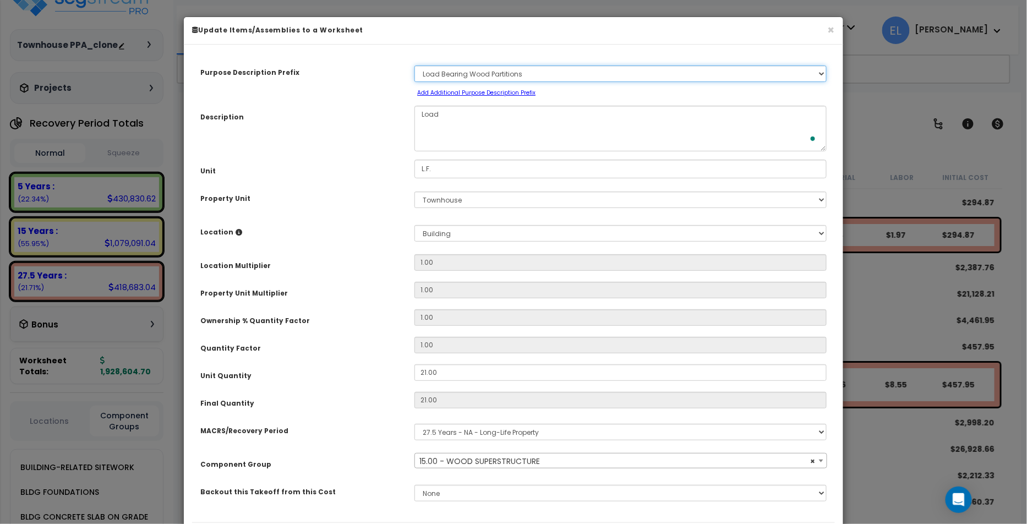
click at [503, 73] on select "Select A New Purpose Descrip A/V System A/V System Equipment A/V System Equipme…" at bounding box center [621, 74] width 412 height 17
select select "51310"
click at [415, 66] on select "Select A New Purpose Descrip A/V System A/V System Equipment A/V System Equipme…" at bounding box center [621, 74] width 412 height 17
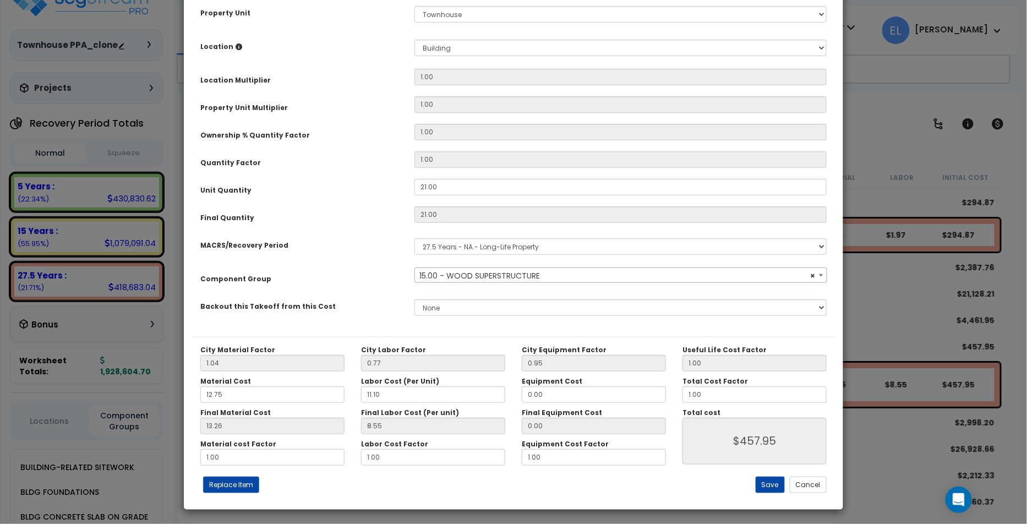
scroll to position [186, 0]
click at [769, 482] on button "Save" at bounding box center [770, 485] width 29 height 17
type input "457.95"
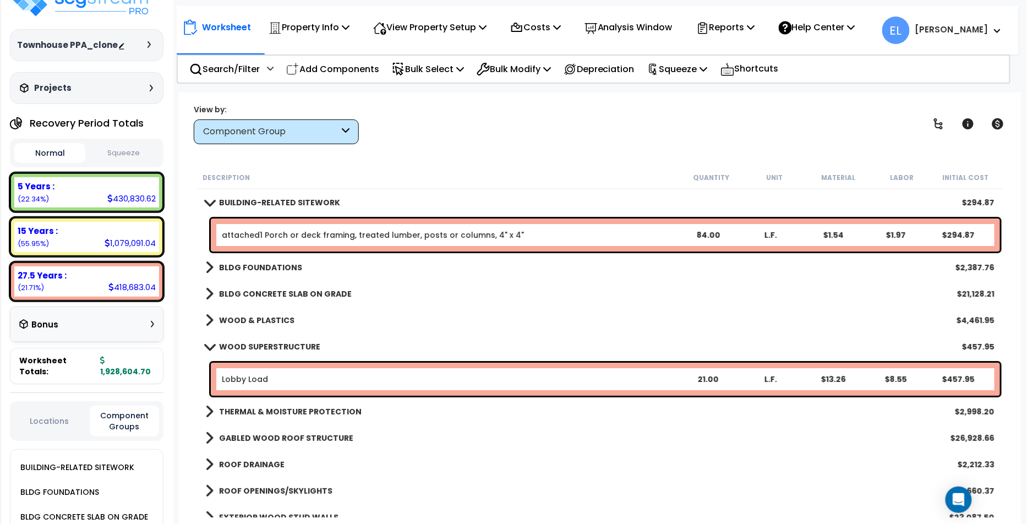
click at [340, 371] on div "Lobby Load 21.00 L.F. $13.26 $8.55 $457.95" at bounding box center [606, 379] width 790 height 33
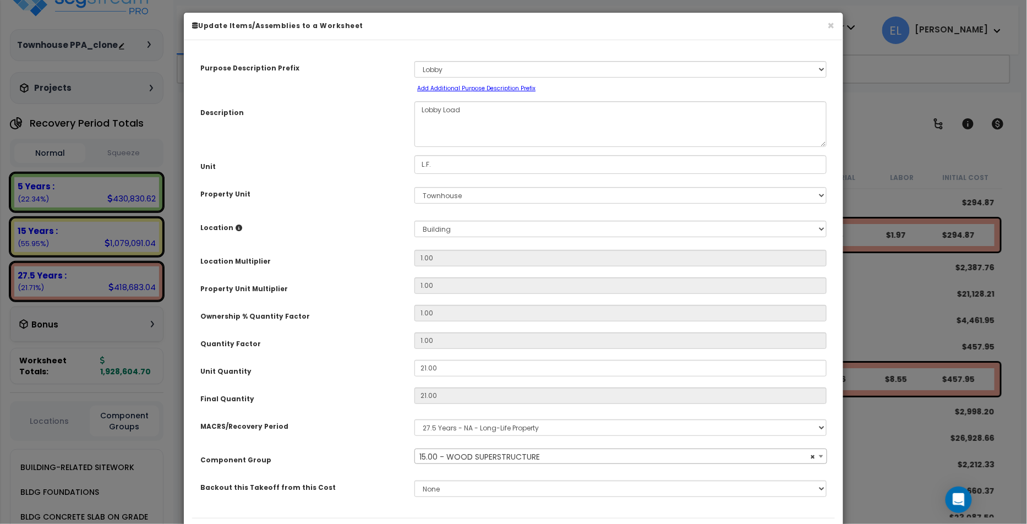
scroll to position [4, 0]
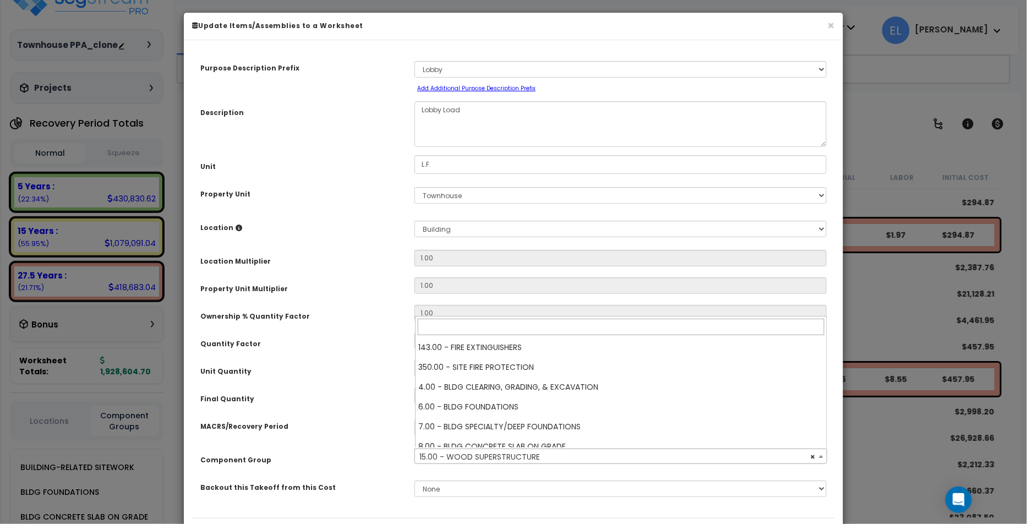
click at [513, 457] on span "× 15.00 - WOOD SUPERSTRUCTURE" at bounding box center [620, 456] width 411 height 15
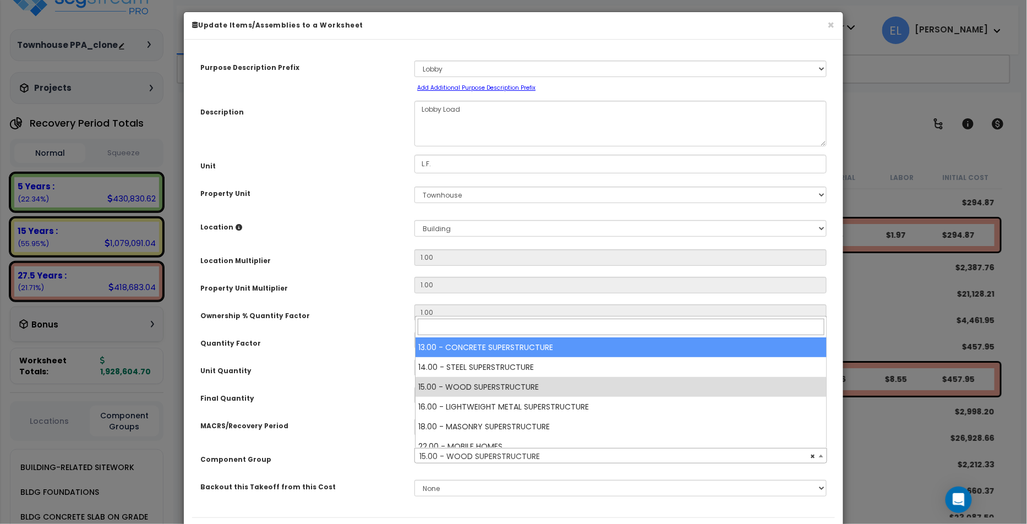
select select "10336"
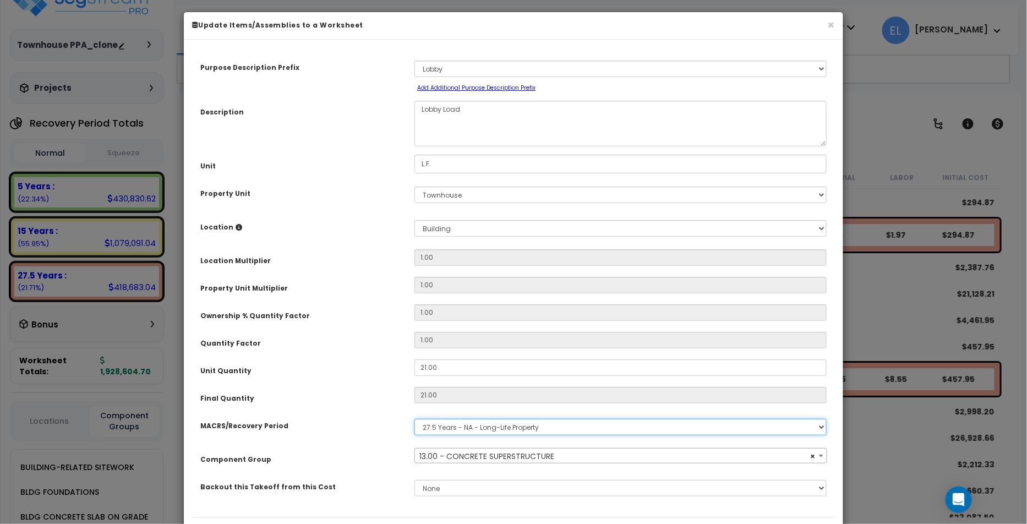
click at [502, 426] on select "Select MACRS/Recovery Period 5 Years - 57.0 - Distributive Trades & Services 5 …" at bounding box center [621, 427] width 412 height 17
click at [415, 419] on select "Select MACRS/Recovery Period 5 Years - 57.0 - Distributive Trades & Services 5 …" at bounding box center [621, 427] width 412 height 17
click at [485, 454] on span "Select Component Group" at bounding box center [470, 456] width 100 height 11
click at [502, 433] on select "Select MACRS/Recovery Period 5 Years - 57.0 - Distributive Trades & Services 5 …" at bounding box center [621, 428] width 412 height 17
click at [415, 420] on select "Select MACRS/Recovery Period 5 Years - 57.0 - Distributive Trades & Services 5 …" at bounding box center [621, 428] width 412 height 17
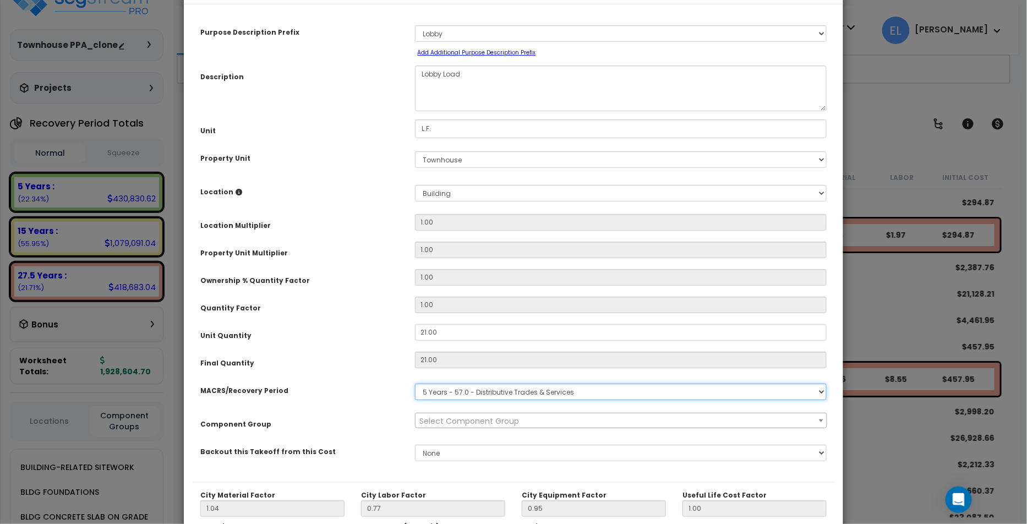
scroll to position [62, 0]
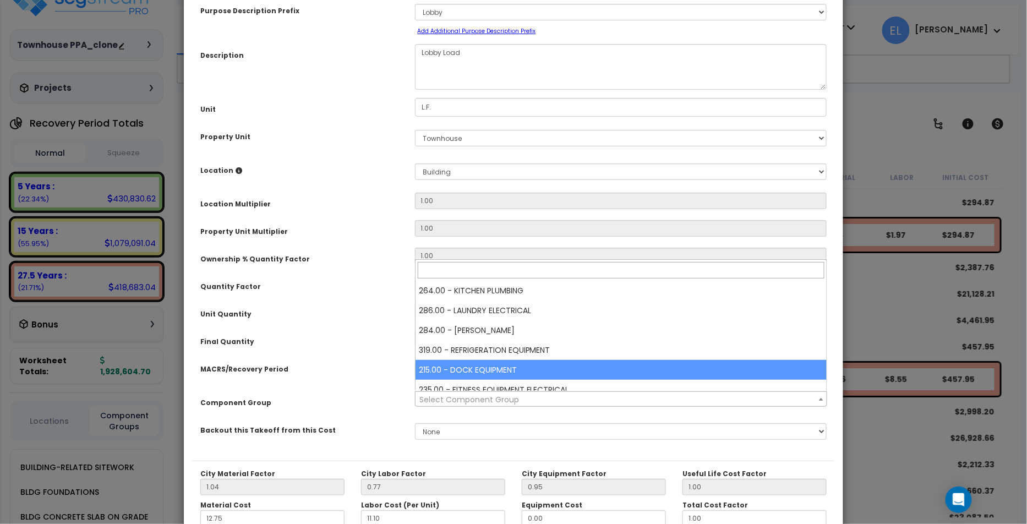
drag, startPoint x: 357, startPoint y: 364, endPoint x: 399, endPoint y: 357, distance: 42.5
click at [357, 364] on div "MACRS/Recovery Period" at bounding box center [299, 367] width 214 height 19
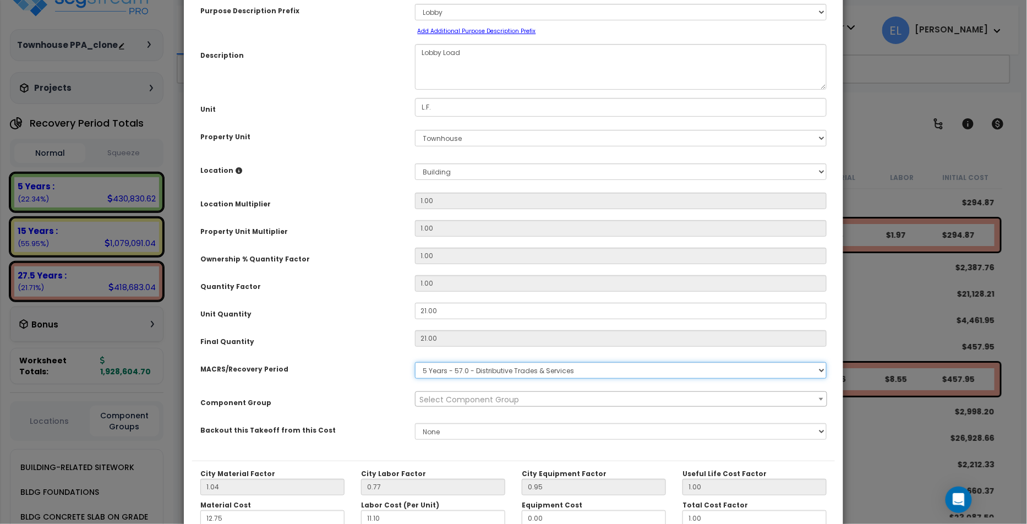
click at [488, 369] on select "Select MACRS/Recovery Period 5 Years - 57.0 - Distributive Trades & Services 5 …" at bounding box center [621, 370] width 412 height 17
click at [415, 362] on select "Select MACRS/Recovery Period 5 Years - 57.0 - Distributive Trades & Services 5 …" at bounding box center [621, 370] width 412 height 17
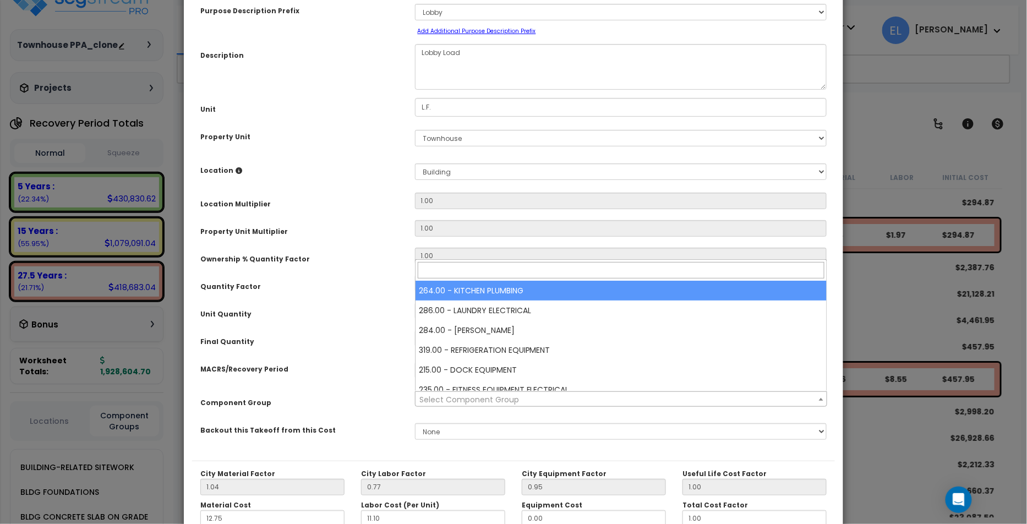
click at [468, 401] on span "Select Component Group" at bounding box center [470, 399] width 100 height 11
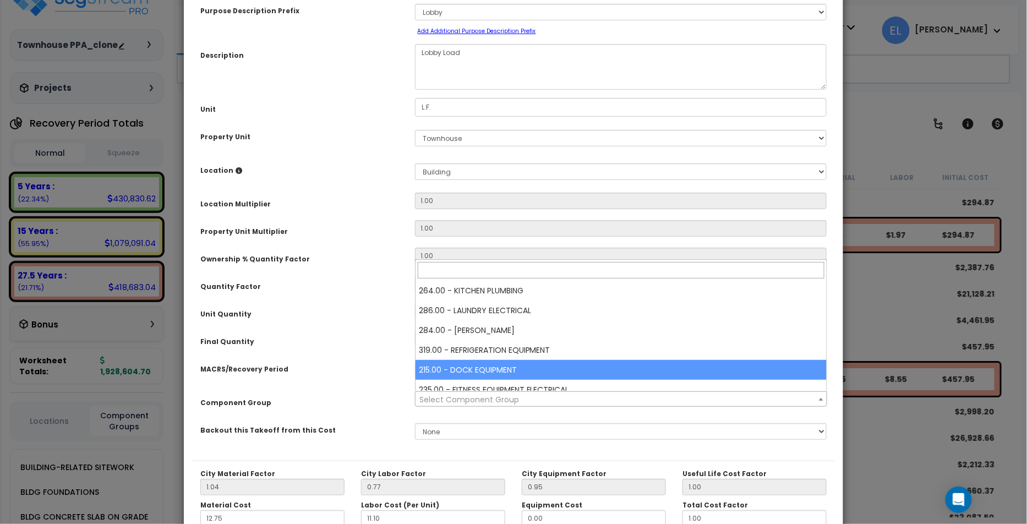
click at [356, 344] on div "Final Quantity" at bounding box center [299, 339] width 214 height 19
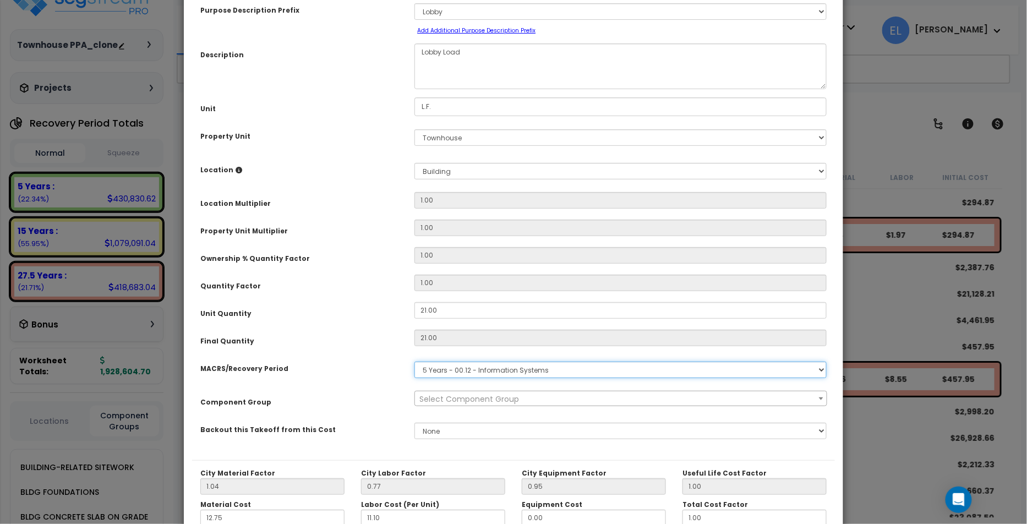
click at [492, 369] on select "Select MACRS/Recovery Period 5 Years - 57.0 - Distributive Trades & Services 5 …" at bounding box center [621, 370] width 412 height 17
click at [415, 362] on select "Select MACRS/Recovery Period 5 Years - 57.0 - Distributive Trades & Services 5 …" at bounding box center [621, 370] width 412 height 17
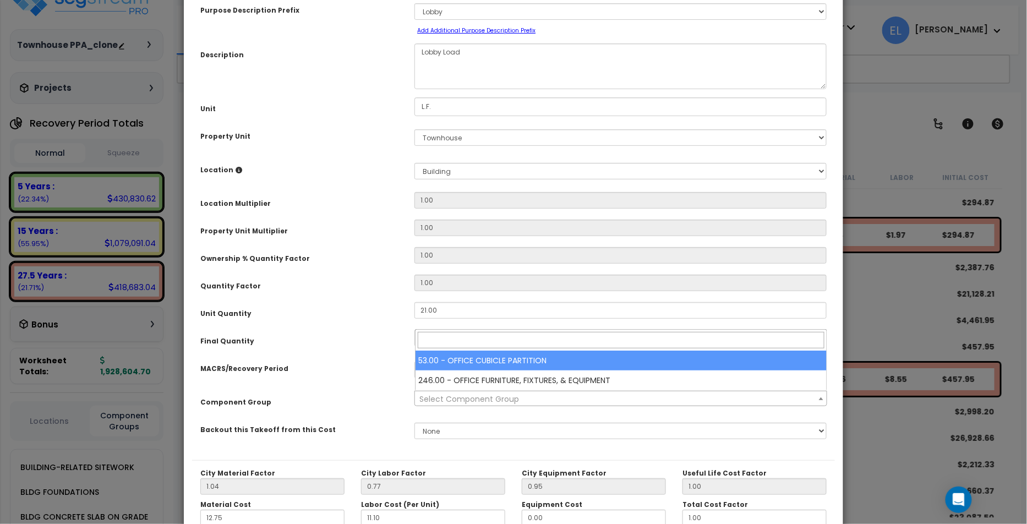
click at [494, 395] on span "Select Component Group" at bounding box center [470, 399] width 100 height 11
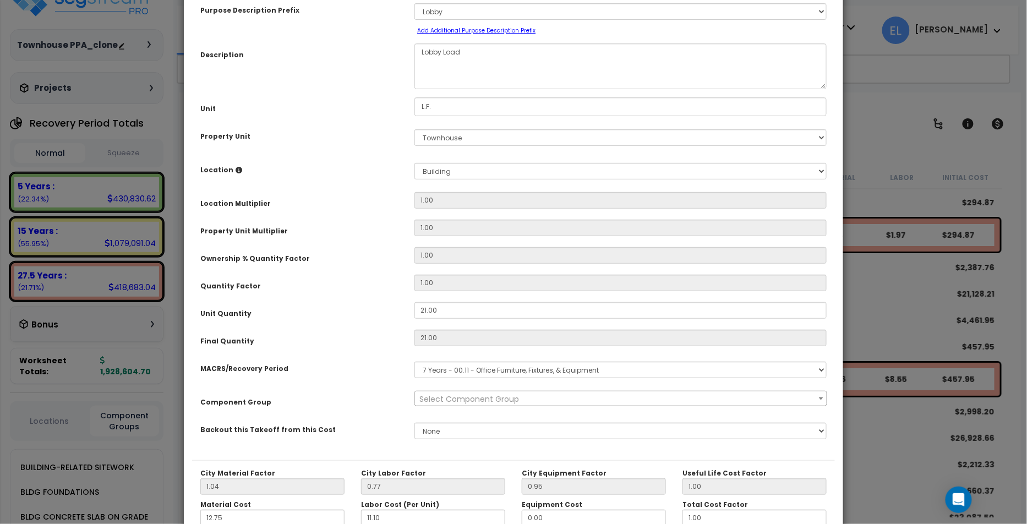
click at [375, 384] on div "Purpose Description Prefix Select A New Purpose Descrip A/V System A/V System E…" at bounding box center [513, 226] width 643 height 470
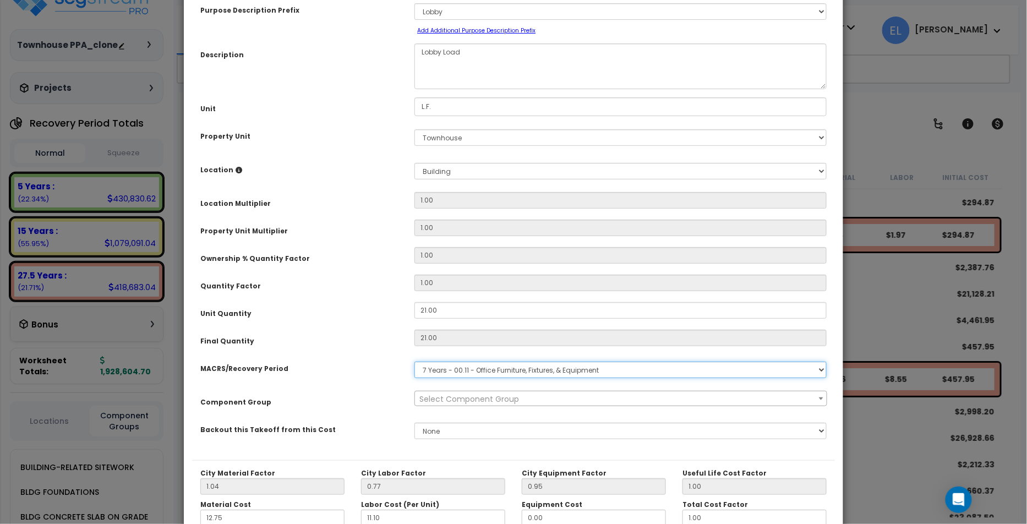
click at [458, 373] on select "Select MACRS/Recovery Period 5 Years - 57.0 - Distributive Trades & Services 5 …" at bounding box center [621, 370] width 412 height 17
click at [415, 362] on select "Select MACRS/Recovery Period 5 Years - 57.0 - Distributive Trades & Services 5 …" at bounding box center [621, 370] width 412 height 17
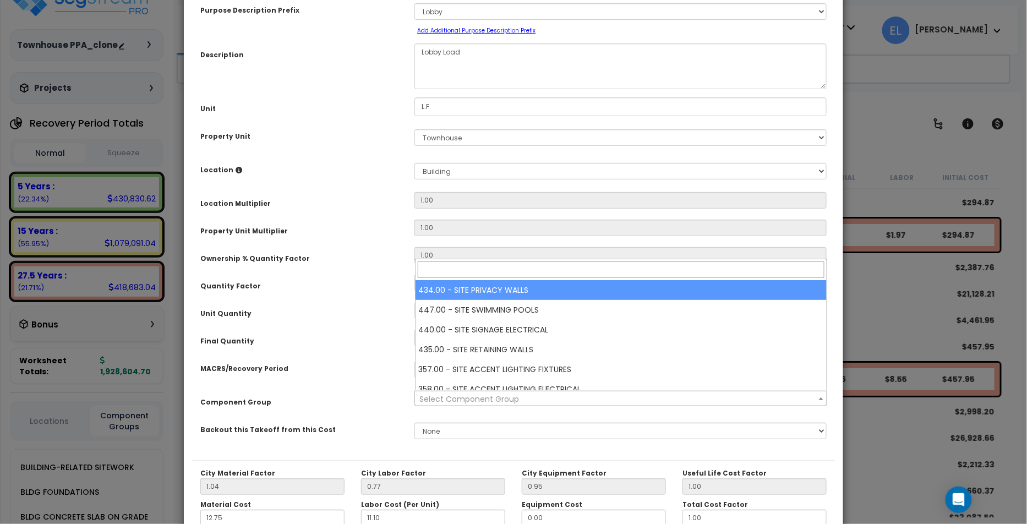
click at [467, 401] on span "Select Component Group" at bounding box center [470, 399] width 100 height 11
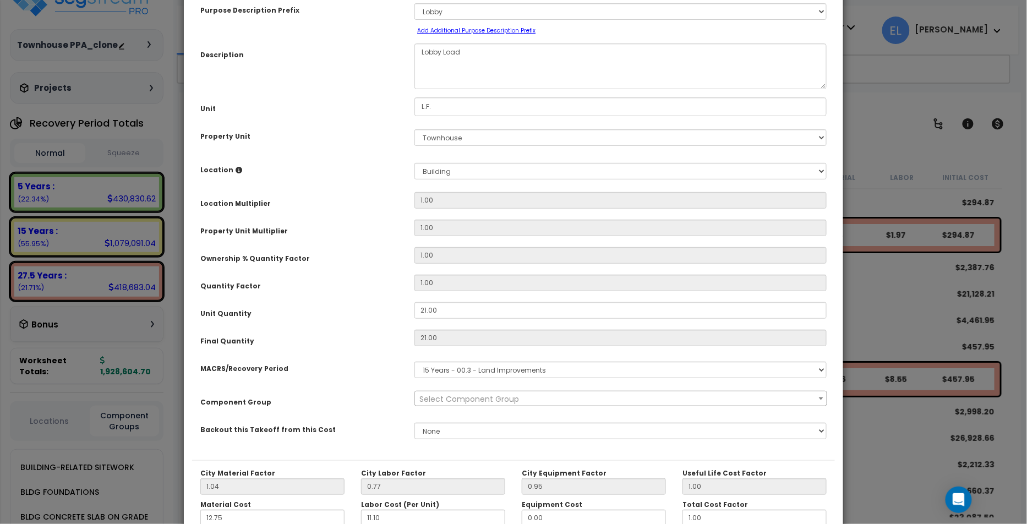
click at [365, 372] on div "MACRS/Recovery Period" at bounding box center [299, 366] width 214 height 19
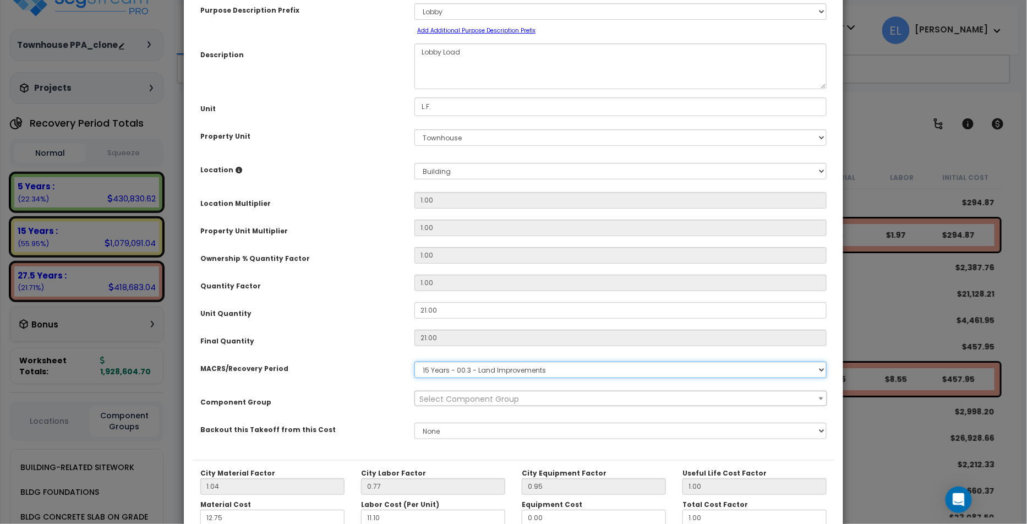
click at [450, 371] on select "Select MACRS/Recovery Period 5 Years - 57.0 - Distributive Trades & Services 5 …" at bounding box center [621, 370] width 412 height 17
select select "58736"
click at [415, 362] on select "Select MACRS/Recovery Period 5 Years - 57.0 - Distributive Trades & Services 5 …" at bounding box center [621, 370] width 412 height 17
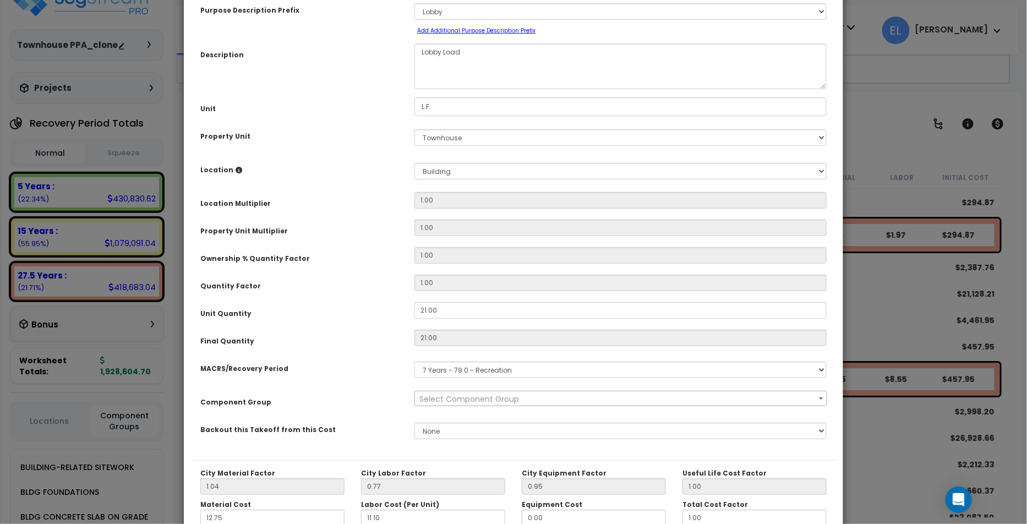
click at [463, 399] on span "Select Component Group" at bounding box center [470, 399] width 100 height 11
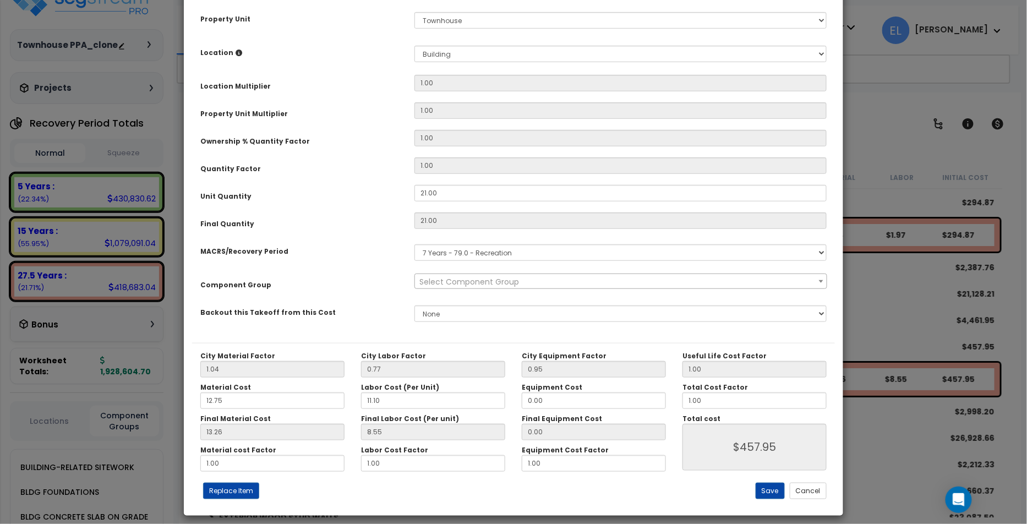
scroll to position [186, 0]
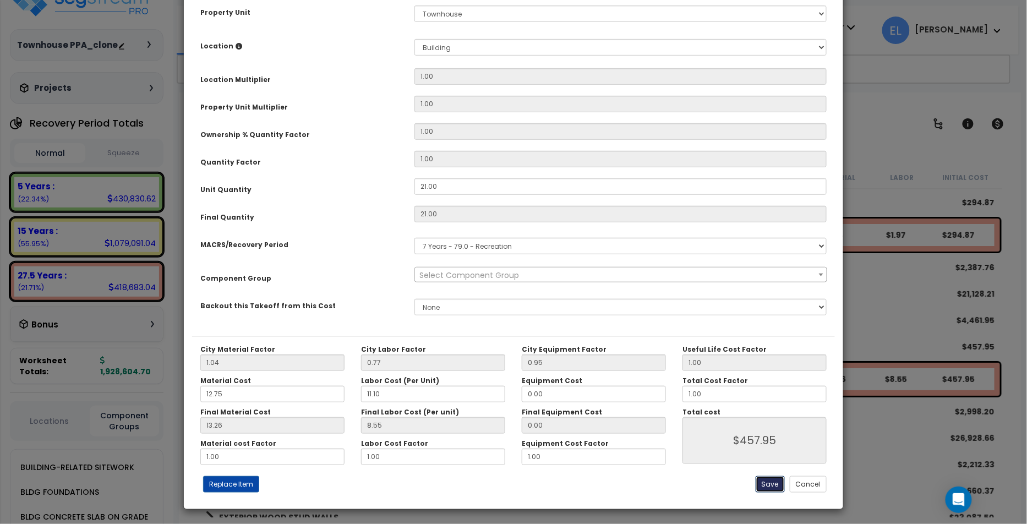
click at [776, 480] on button "Save" at bounding box center [770, 484] width 29 height 17
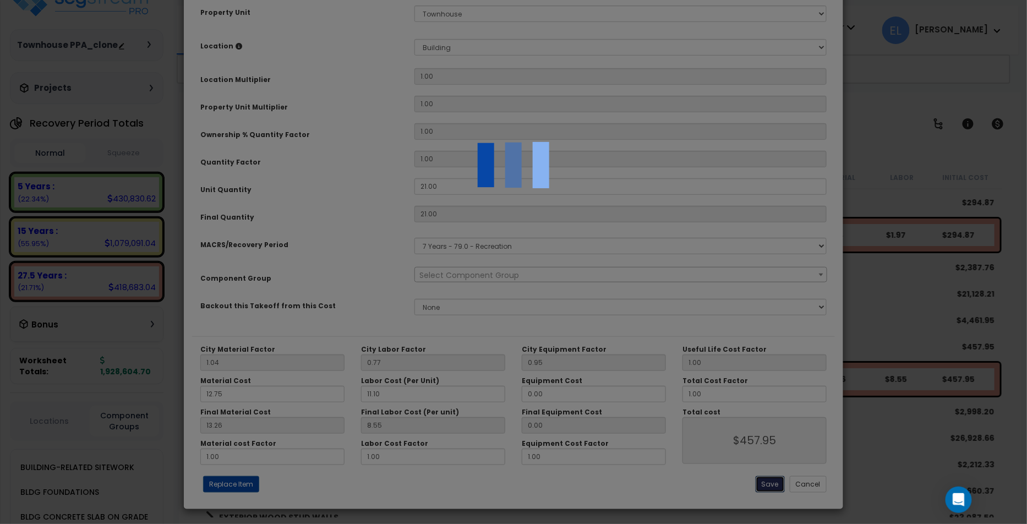
type input "457.95"
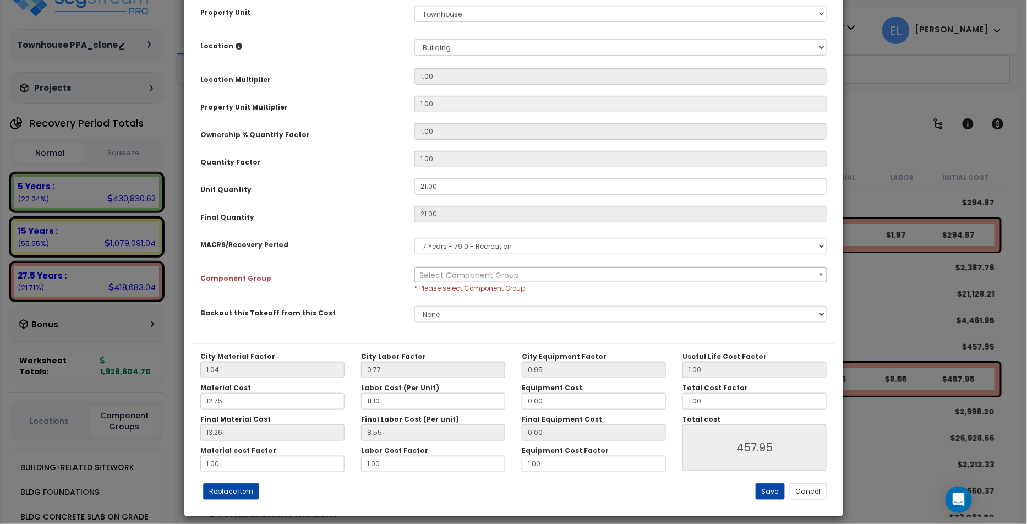
click at [549, 272] on span "Select Component Group" at bounding box center [620, 275] width 411 height 15
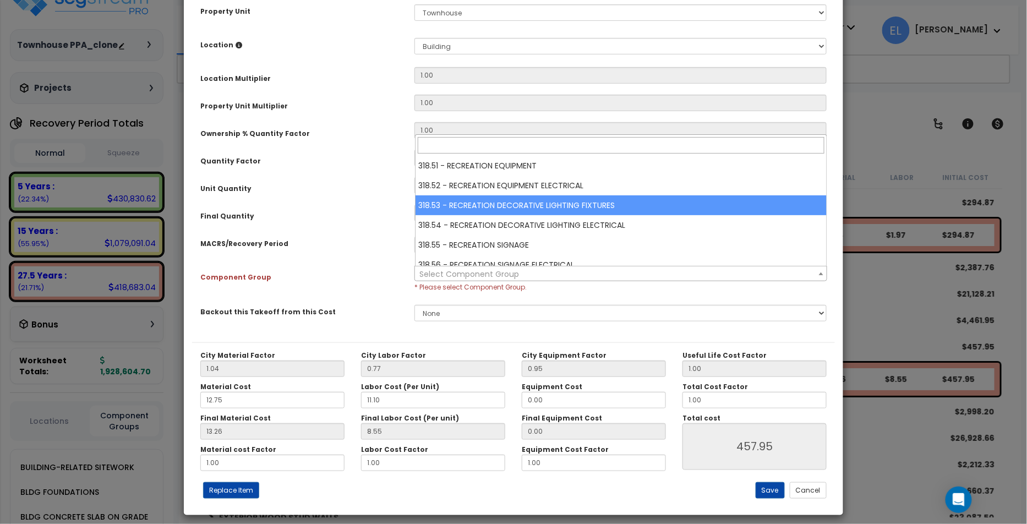
select select "58938"
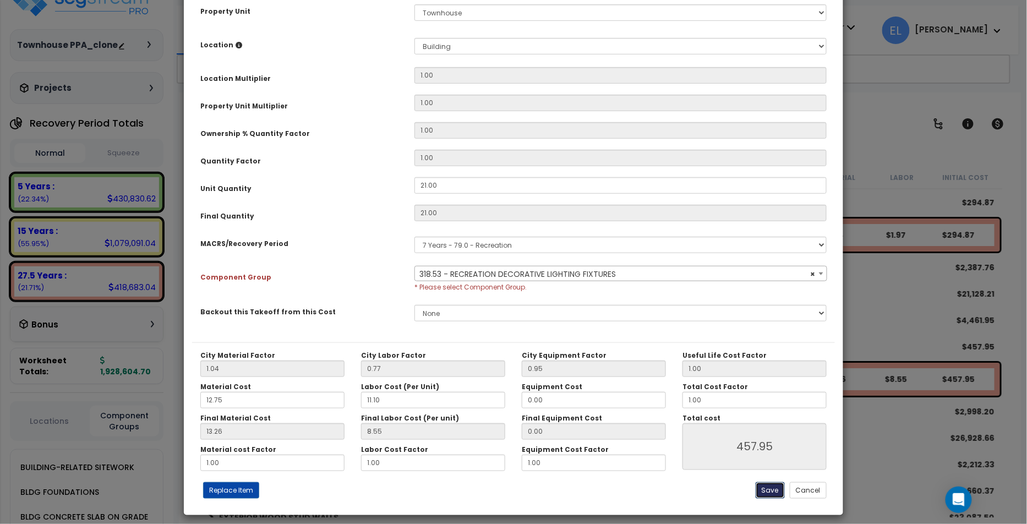
click at [780, 492] on button "Save" at bounding box center [770, 490] width 29 height 17
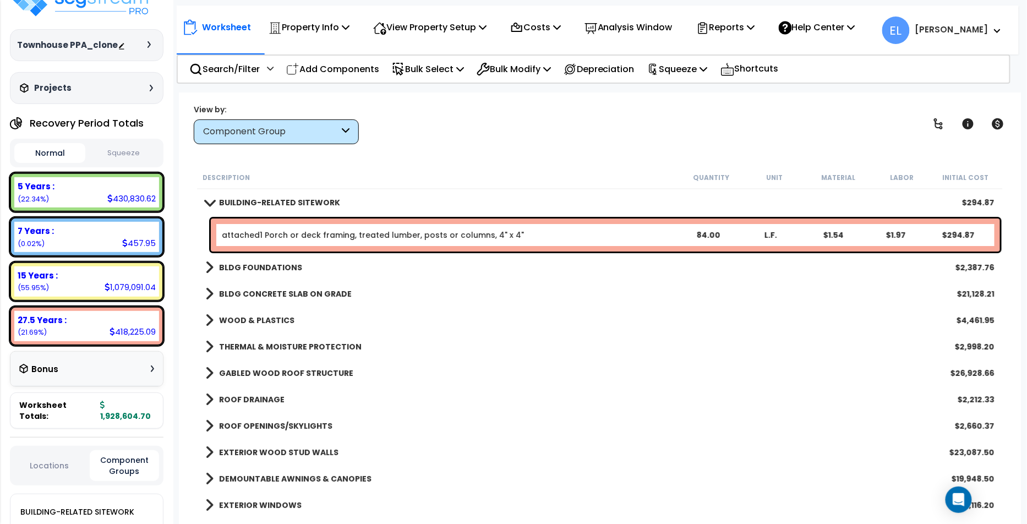
click at [269, 143] on div "Worksheet Property Info Property Setup Add Property Unit Template property Clon…" at bounding box center [600, 355] width 842 height 524
click at [274, 139] on div "Component Group" at bounding box center [276, 131] width 165 height 25
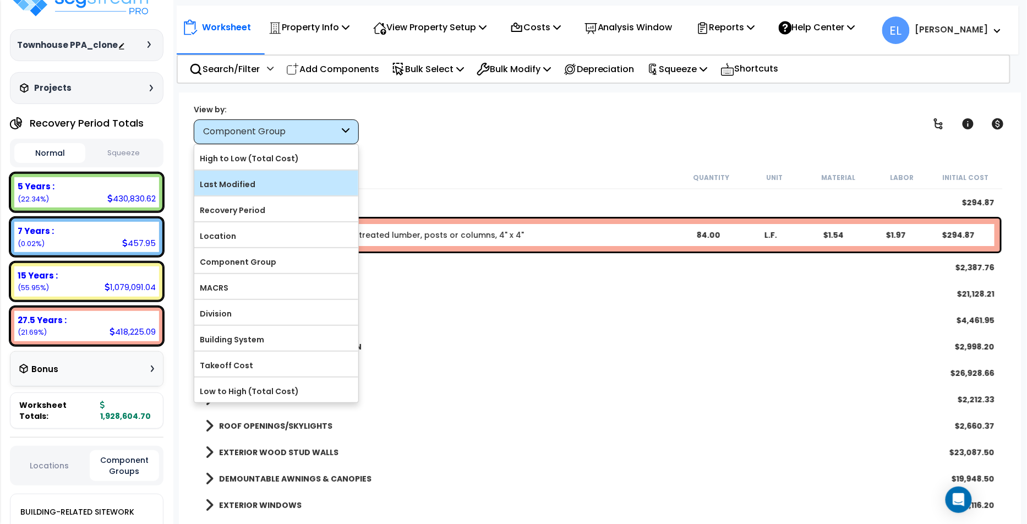
drag, startPoint x: 270, startPoint y: 158, endPoint x: 261, endPoint y: 176, distance: 20.0
click at [261, 176] on form "High to Low (Total Cost) Last Modified" at bounding box center [276, 274] width 164 height 258
click at [261, 176] on label "Last Modified" at bounding box center [276, 184] width 164 height 17
click at [0, 0] on input "Last Modified" at bounding box center [0, 0] width 0 height 0
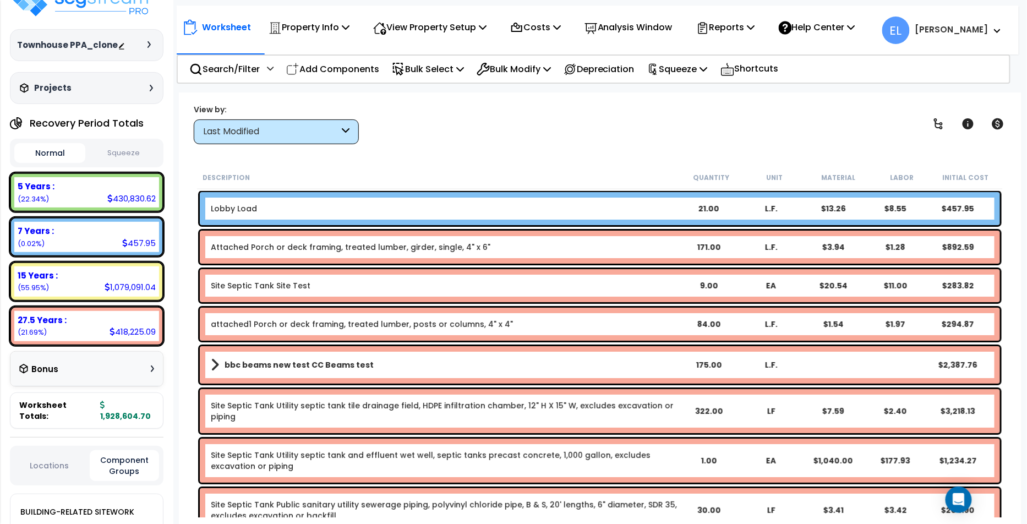
click at [356, 214] on div "Lobby Load 21.00 L.F. $13.26 $8.55 $457.95" at bounding box center [600, 208] width 801 height 33
click at [357, 213] on b "Lobby Load" at bounding box center [444, 208] width 467 height 11
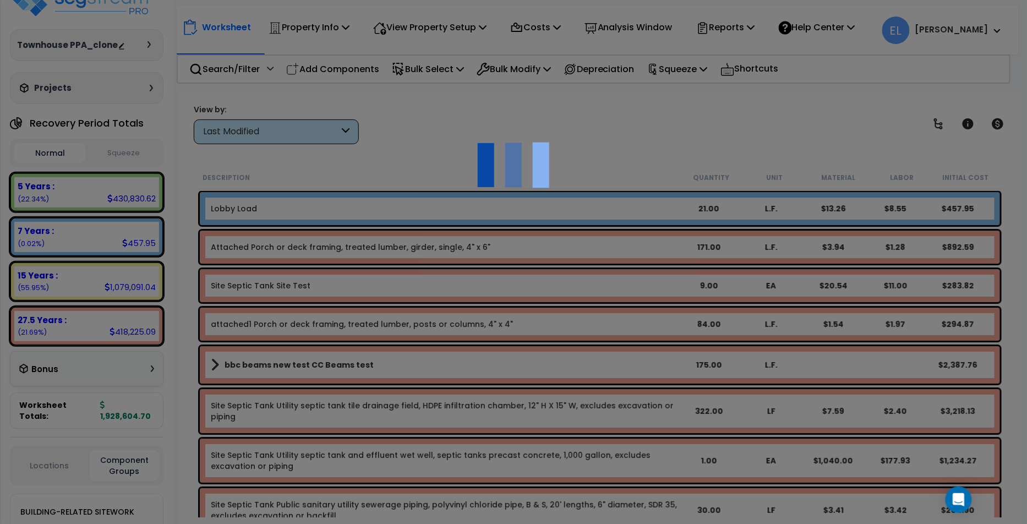
select select "65219"
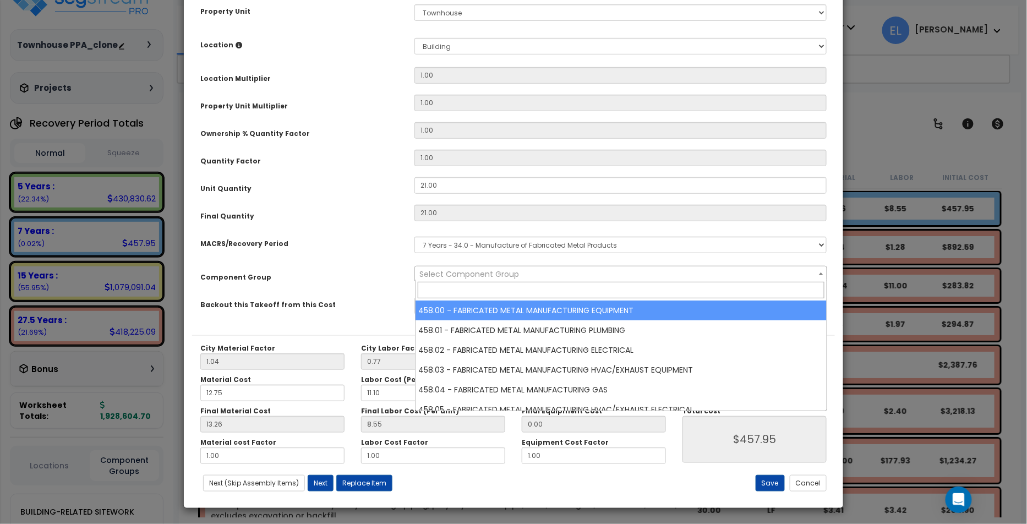
click at [521, 268] on span "Select Component Group" at bounding box center [620, 273] width 411 height 15
select select "65826"
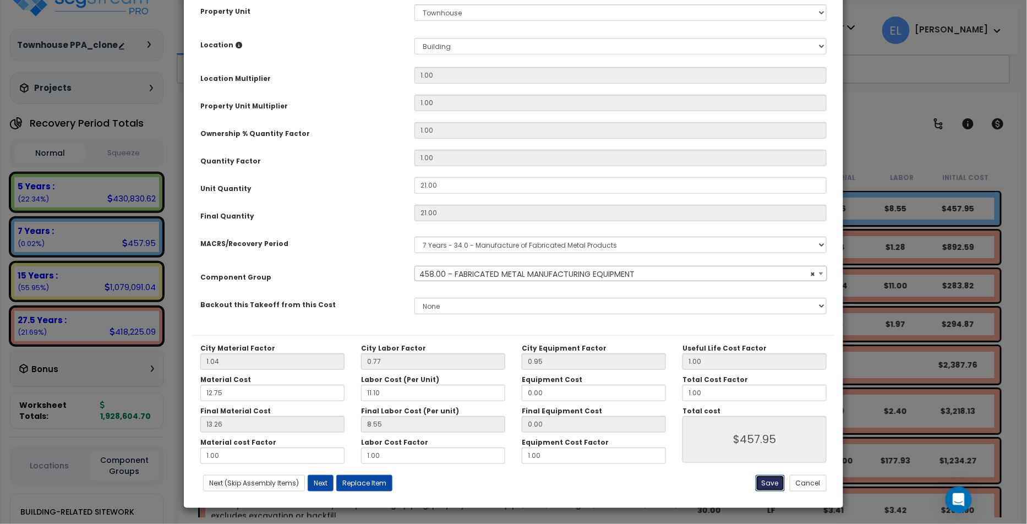
click at [766, 480] on button "Save" at bounding box center [770, 483] width 29 height 17
type input "457.95"
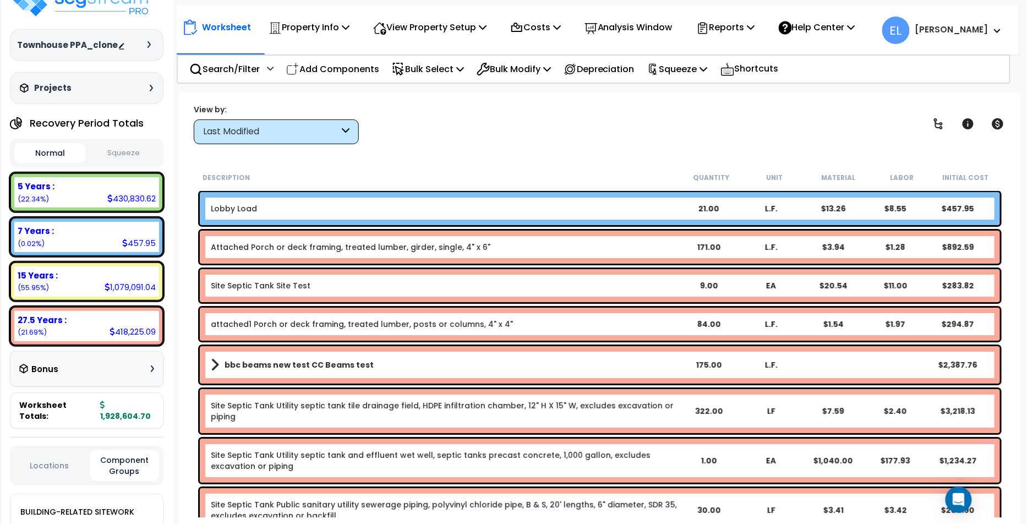
click at [348, 208] on b "Lobby Load" at bounding box center [444, 208] width 467 height 11
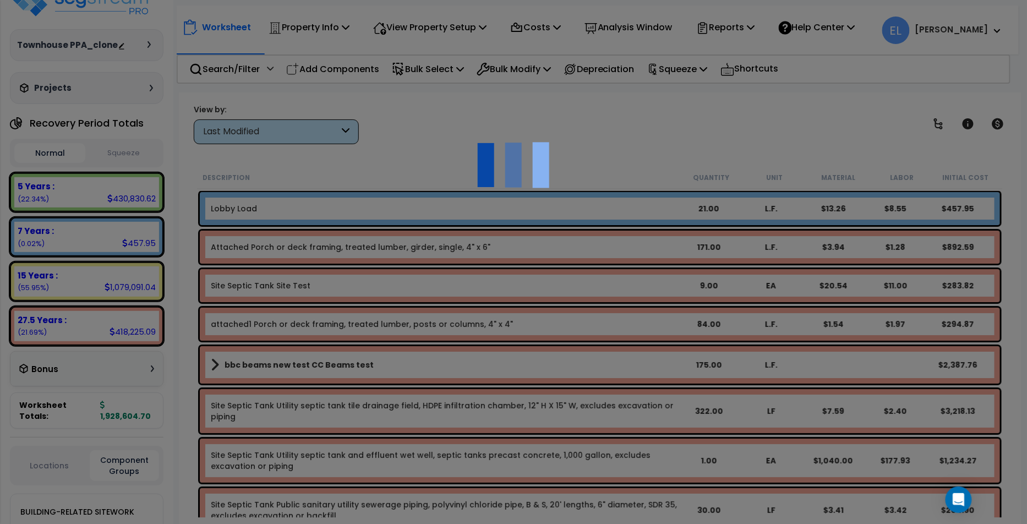
select select "65219"
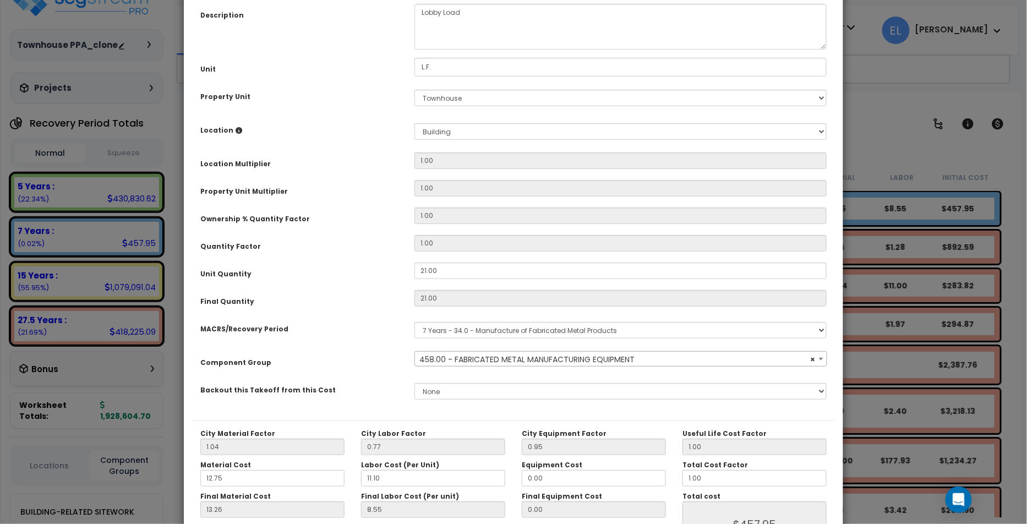
scroll to position [170, 0]
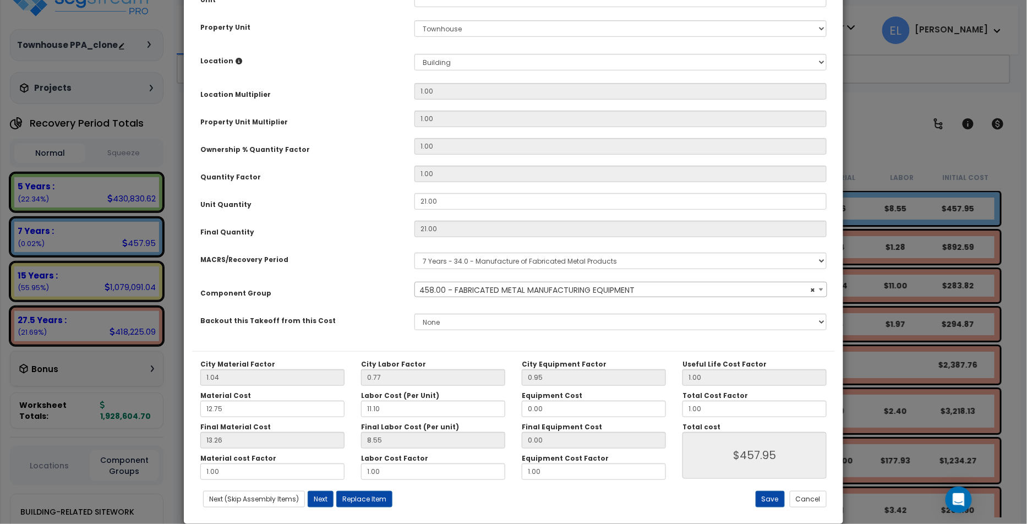
select select "65826"
click at [553, 268] on div "Select MACRS/Recovery Period 5 Years - 57.0 - Distributive Trades & Services 5 …" at bounding box center [620, 260] width 429 height 25
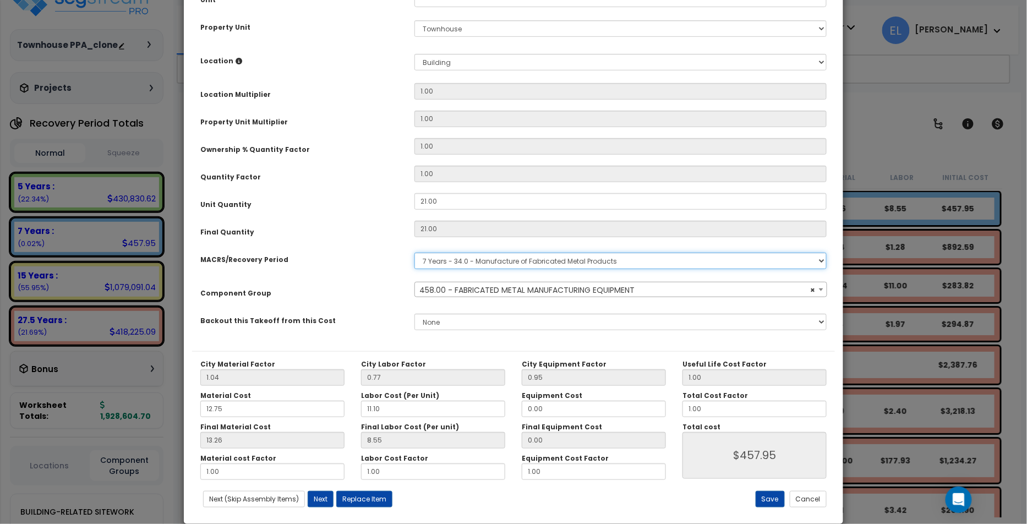
click at [528, 261] on select "Select MACRS/Recovery Period 5 Years - 57.0 - Distributive Trades & Services 5 …" at bounding box center [621, 261] width 412 height 17
select select "49875"
click at [415, 253] on select "Select MACRS/Recovery Period 5 Years - 57.0 - Distributive Trades & Services 5 …" at bounding box center [621, 261] width 412 height 17
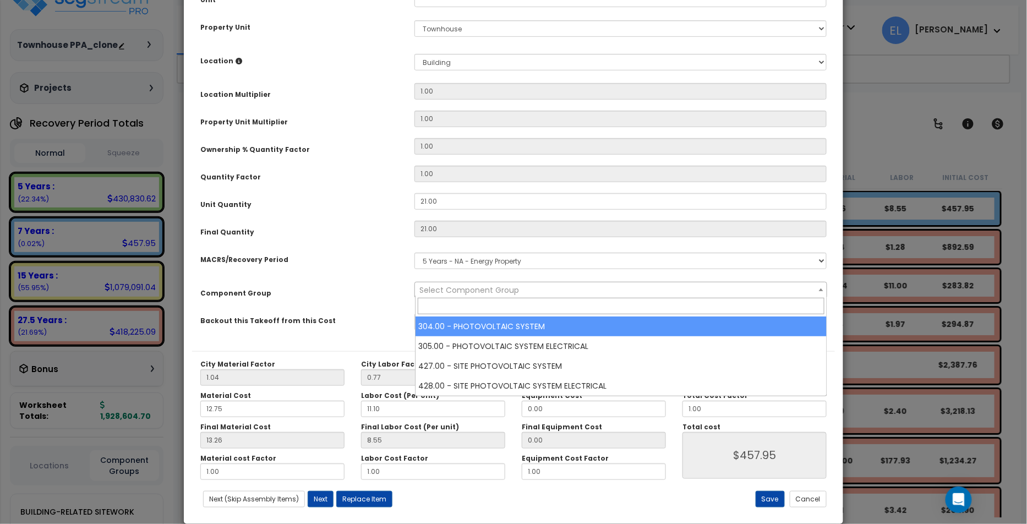
click at [481, 285] on span "Select Component Group" at bounding box center [470, 290] width 100 height 11
click at [529, 288] on span "Select Component Group" at bounding box center [620, 289] width 411 height 15
select select "50"
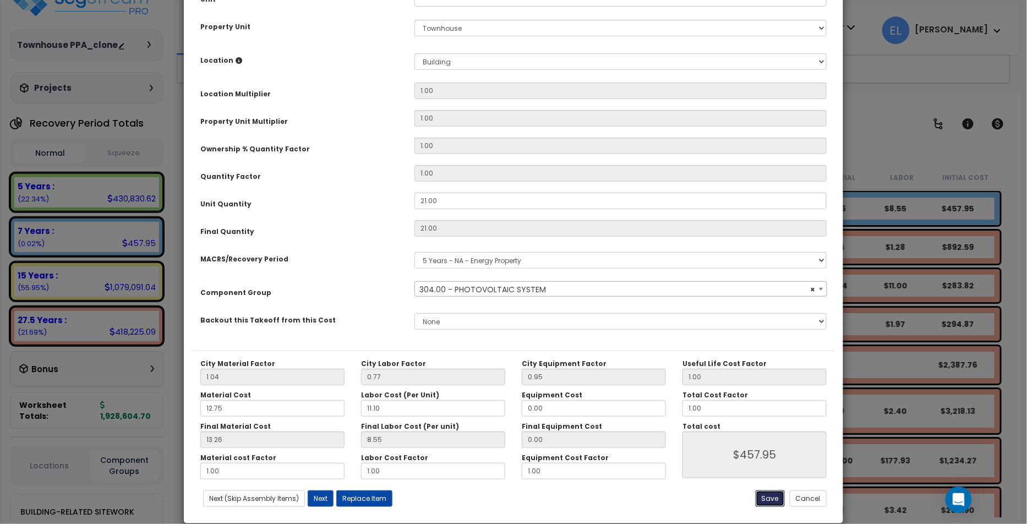
click at [773, 499] on button "Save" at bounding box center [770, 499] width 29 height 17
type input "457.95"
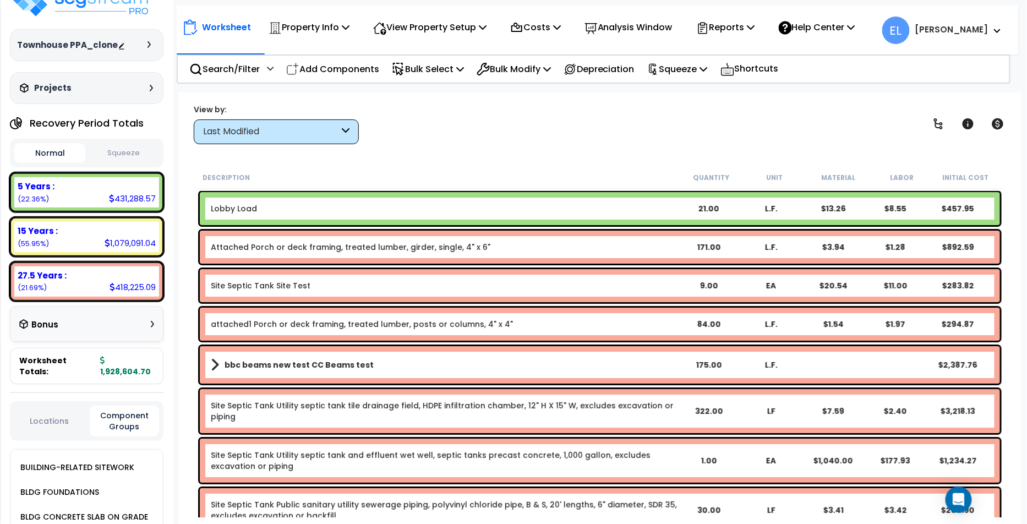
click at [568, 214] on div "Lobby Load 21.00 L.F. $13.26 $8.55 $457.95" at bounding box center [600, 208] width 801 height 33
click at [568, 213] on div "Lobby Load 21.00 L.F. $13.26 $8.55 $457.95" at bounding box center [600, 208] width 801 height 33
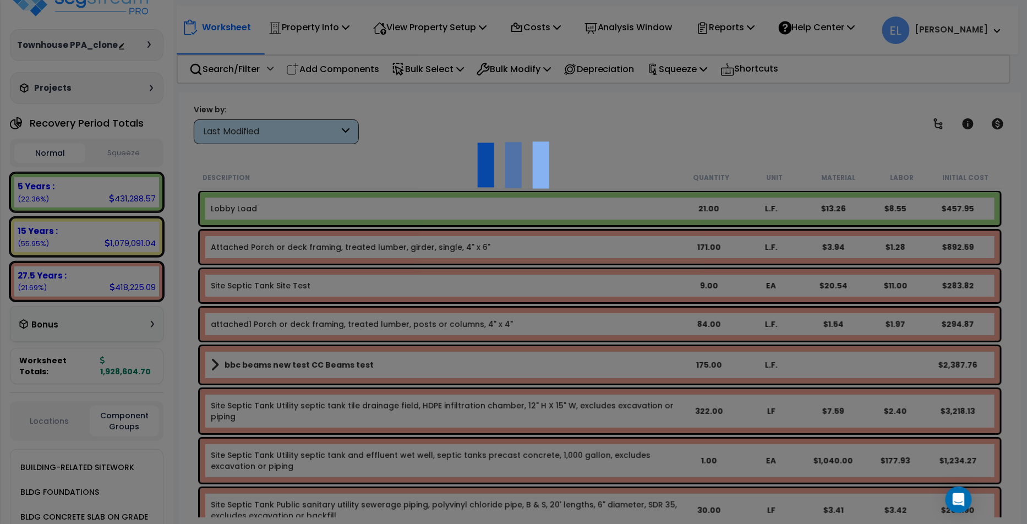
select select "68650"
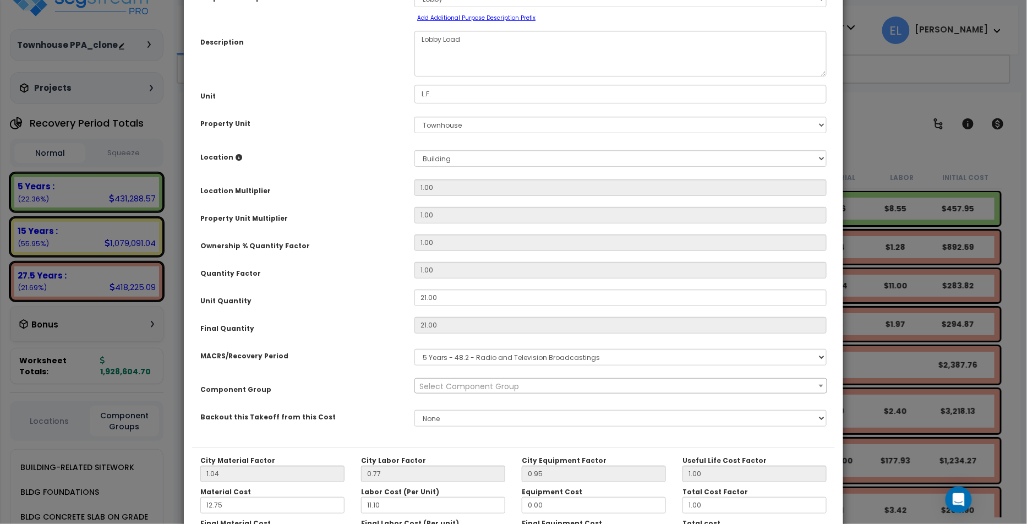
scroll to position [78, 0]
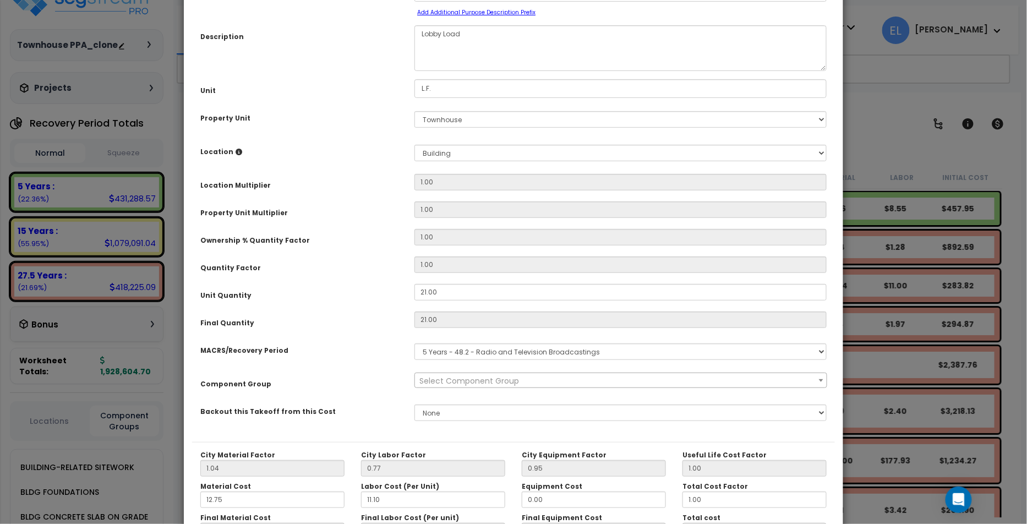
click at [388, 333] on div "Purpose Description Prefix Select A New Purpose Descrip A/V System A/V System E…" at bounding box center [513, 207] width 643 height 470
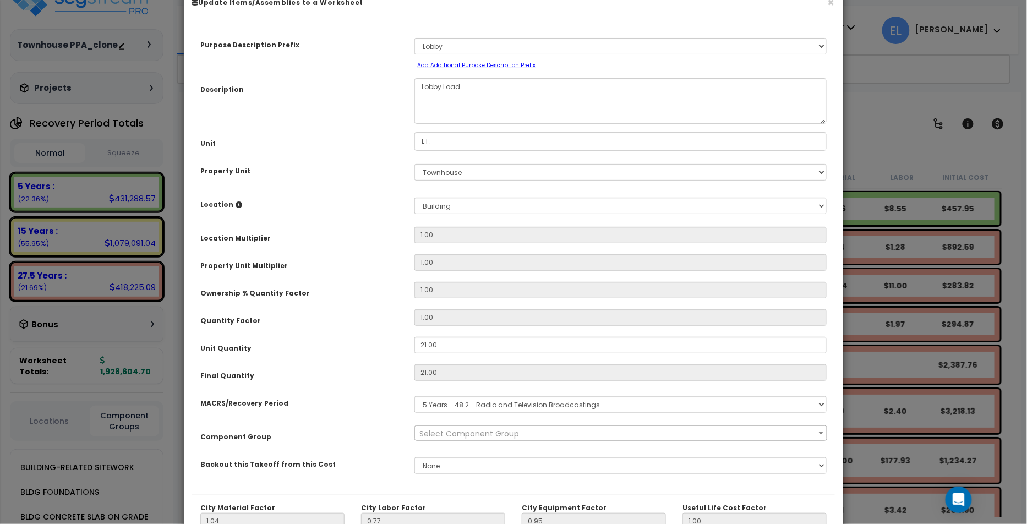
scroll to position [186, 0]
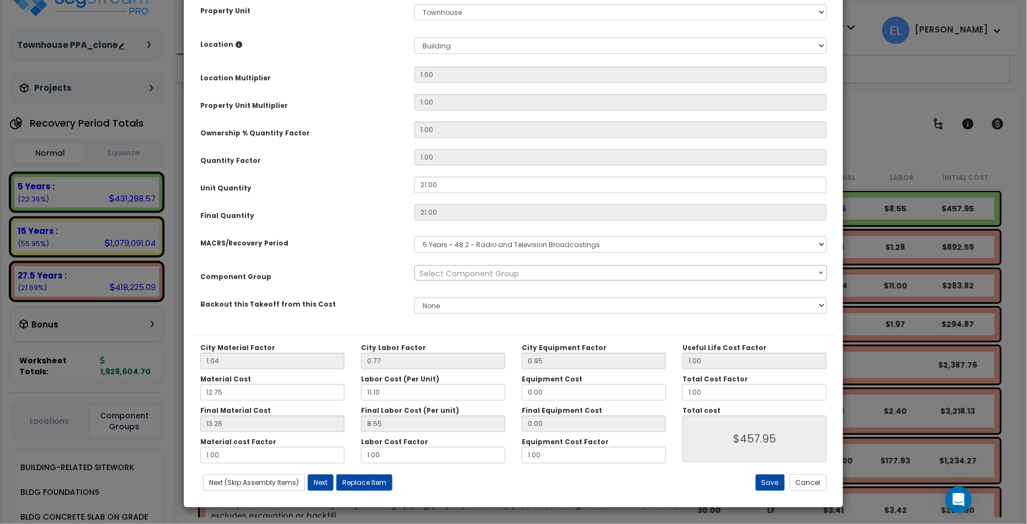
click at [512, 268] on span "Select Component Group" at bounding box center [470, 273] width 100 height 11
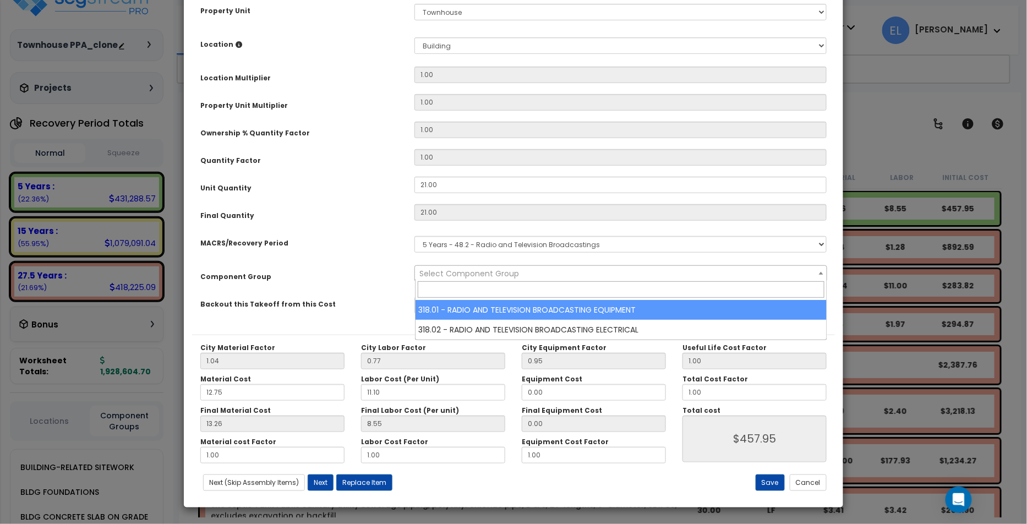
click at [554, 238] on select "Select MACRS/Recovery Period 5 Years - 57.0 - Distributive Trades & Services 5 …" at bounding box center [621, 244] width 412 height 17
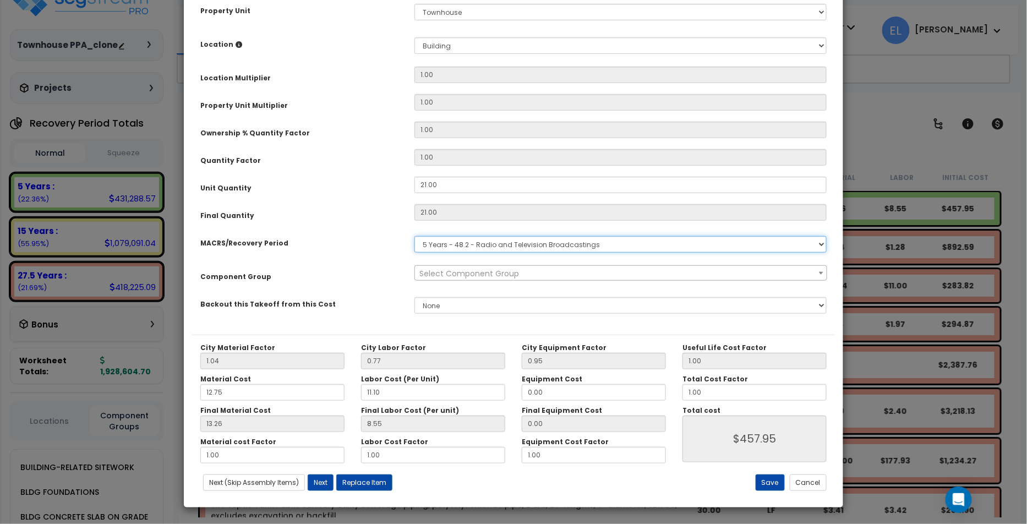
click at [554, 238] on select "Select MACRS/Recovery Period 5 Years - 57.0 - Distributive Trades & Services 5 …" at bounding box center [621, 244] width 412 height 17
click at [415, 236] on select "Select MACRS/Recovery Period 5 Years - 57.0 - Distributive Trades & Services 5 …" at bounding box center [621, 244] width 412 height 17
click at [381, 268] on div "Component Group" at bounding box center [299, 274] width 214 height 19
click at [818, 478] on button "Cancel" at bounding box center [808, 483] width 37 height 17
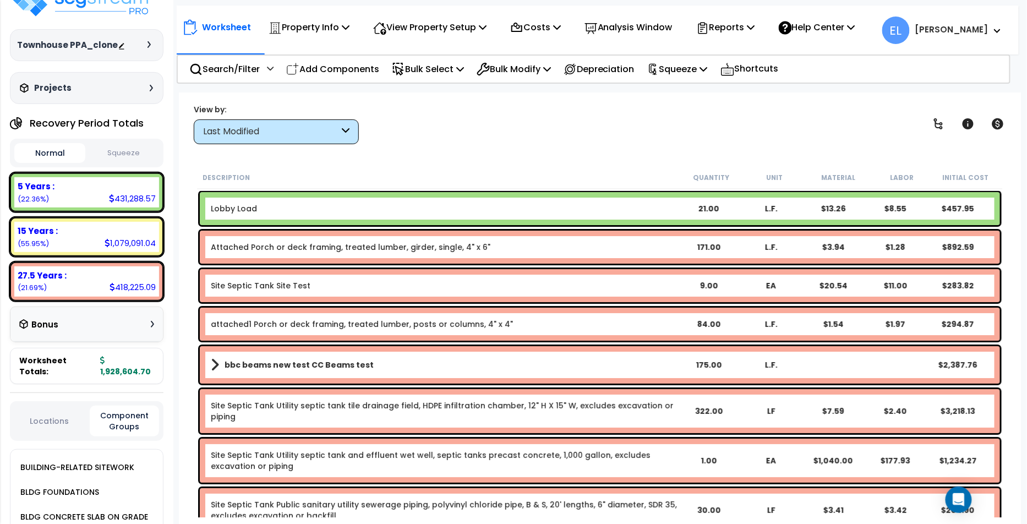
click at [307, 130] on div "Last Modified" at bounding box center [271, 132] width 136 height 13
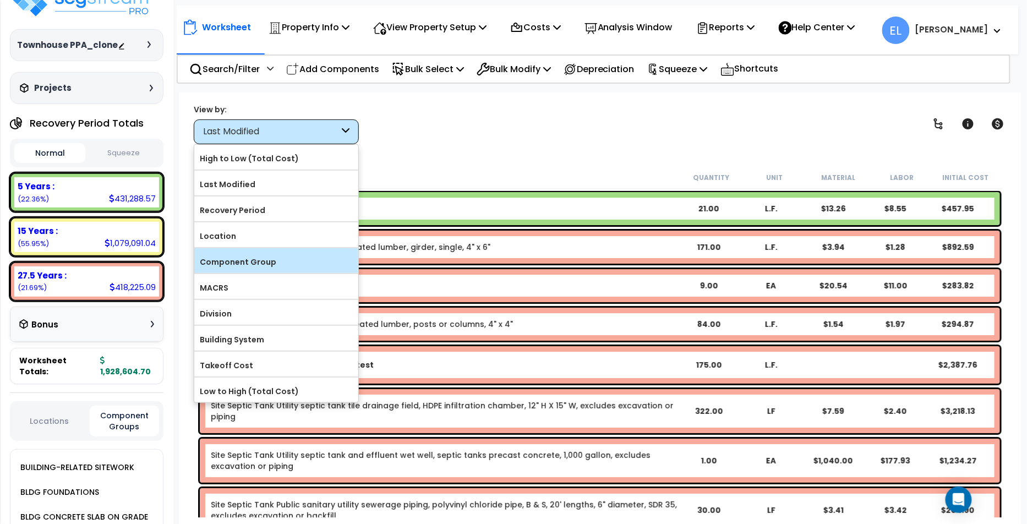
click at [249, 254] on label "Component Group" at bounding box center [276, 262] width 164 height 17
click at [0, 0] on input "Component Group" at bounding box center [0, 0] width 0 height 0
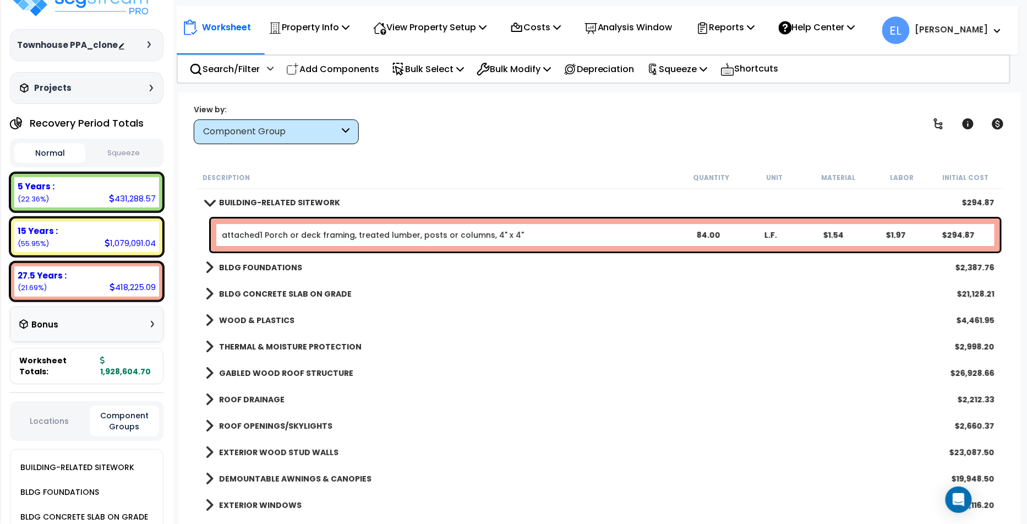
click at [220, 274] on link "BLDG FOUNDATIONS" at bounding box center [253, 267] width 97 height 15
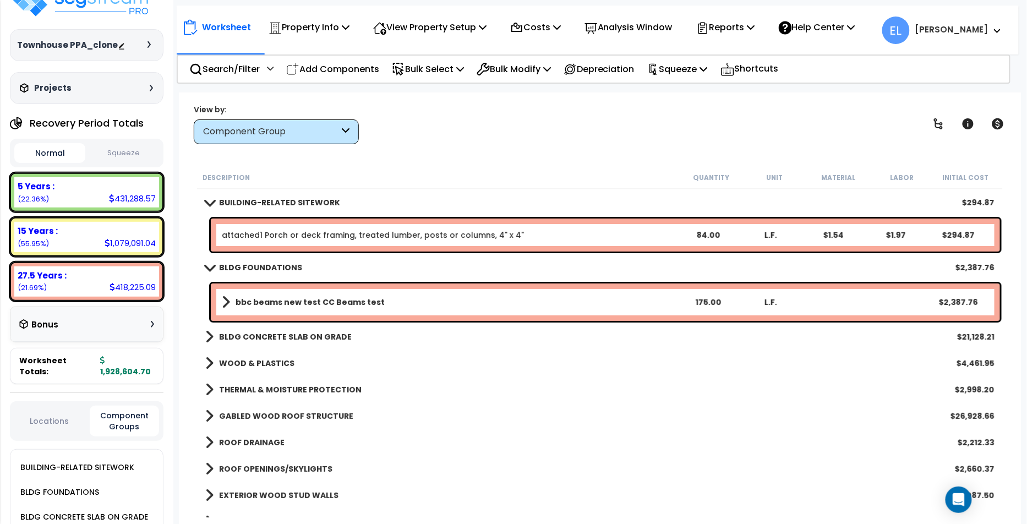
click at [221, 339] on b "BLDG CONCRETE SLAB ON GRADE" at bounding box center [285, 336] width 133 height 11
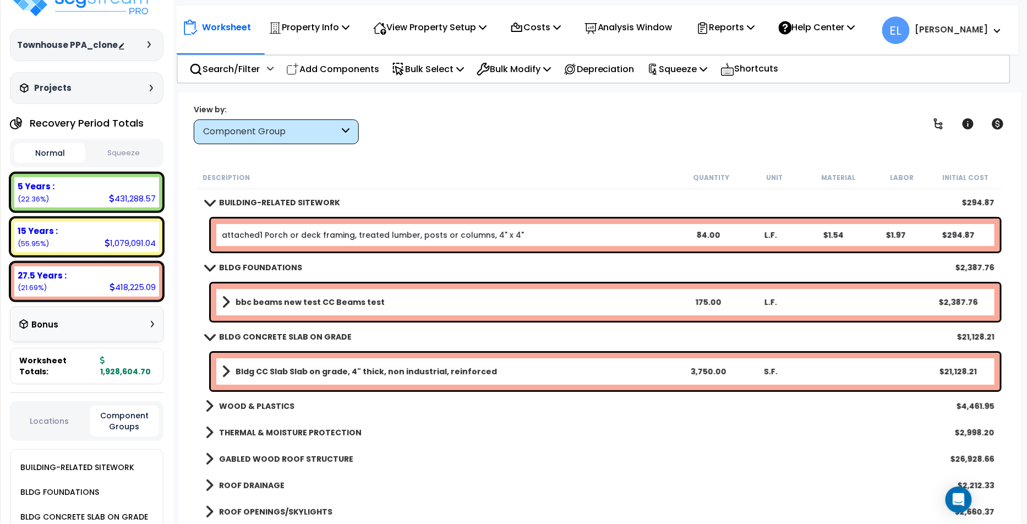
click at [282, 373] on b "Bldg CC Slab Slab on grade, 4" thick, non industrial, reinforced" at bounding box center [367, 371] width 262 height 11
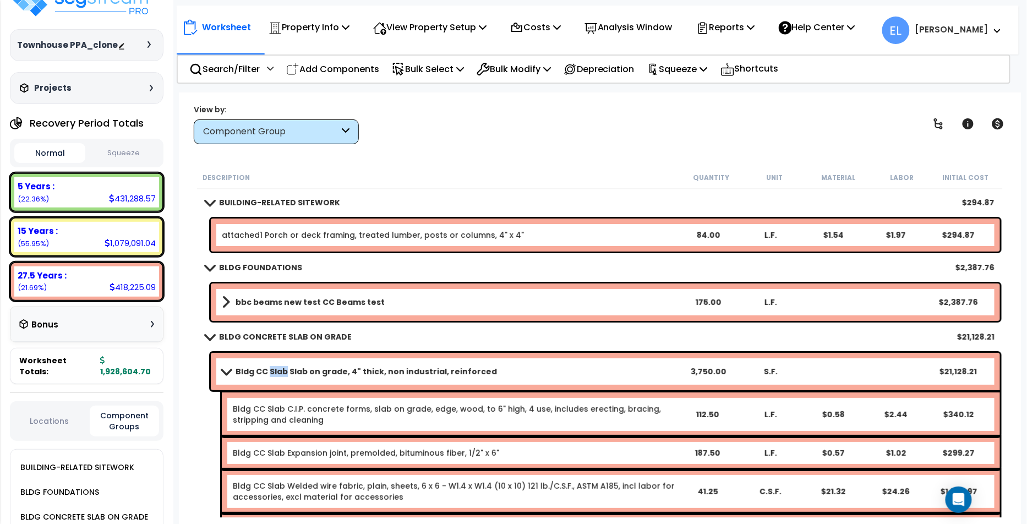
click at [282, 373] on b "Bldg CC Slab Slab on grade, 4" thick, non industrial, reinforced" at bounding box center [367, 371] width 262 height 11
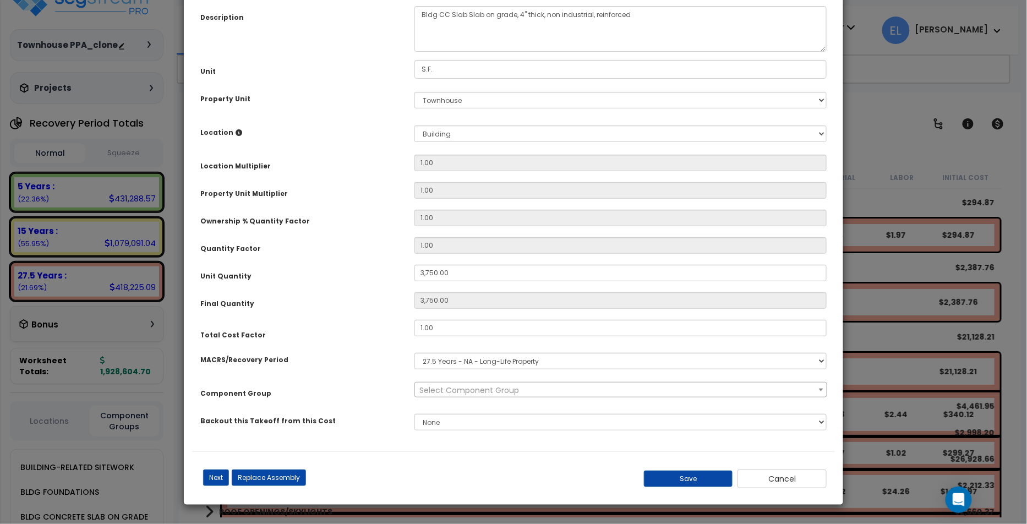
scroll to position [0, 0]
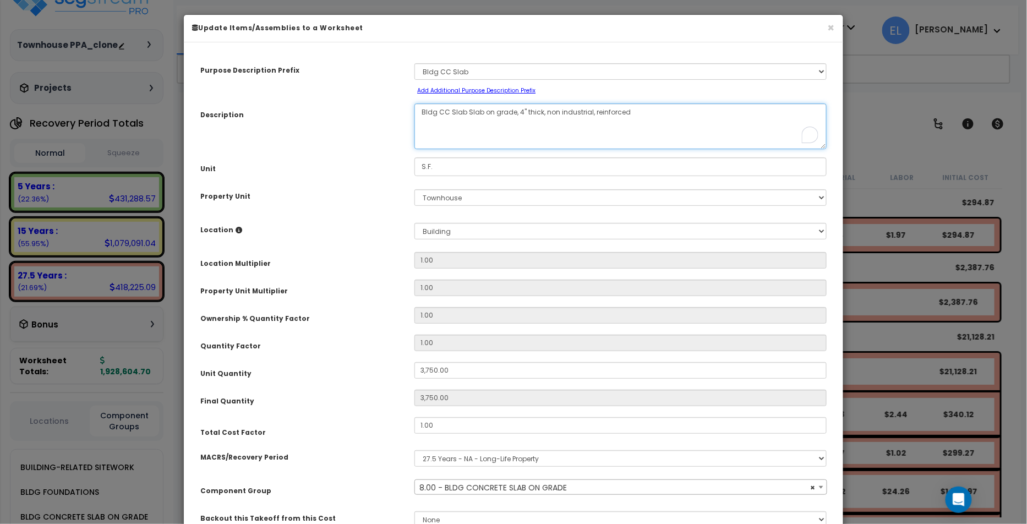
drag, startPoint x: 637, startPoint y: 111, endPoint x: 361, endPoint y: 101, distance: 276.0
click at [361, 101] on div "Purpose Description Prefix Select A New Purpose Descrip A/V System A/V System E…" at bounding box center [513, 300] width 643 height 498
select select "10234"
click at [648, 119] on textarea "Bldg CC Slab Slab on grade, 4" thick, non industrial, reinforced" at bounding box center [621, 127] width 412 height 46
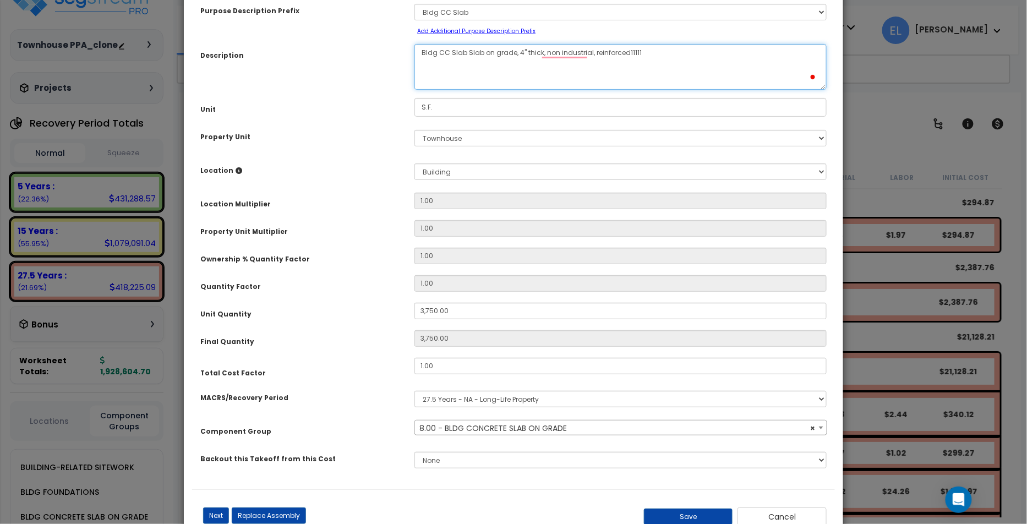
scroll to position [95, 0]
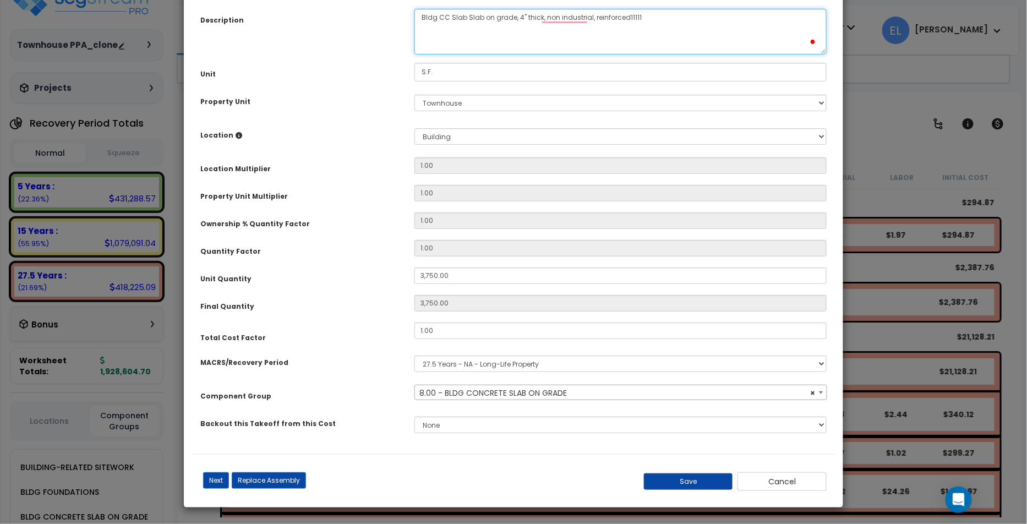
type textarea "Bldg CC Slab Slab on grade, 4" thick, non industrial, reinforced11111"
click at [695, 482] on button "Save" at bounding box center [688, 482] width 89 height 17
type input "3750.00"
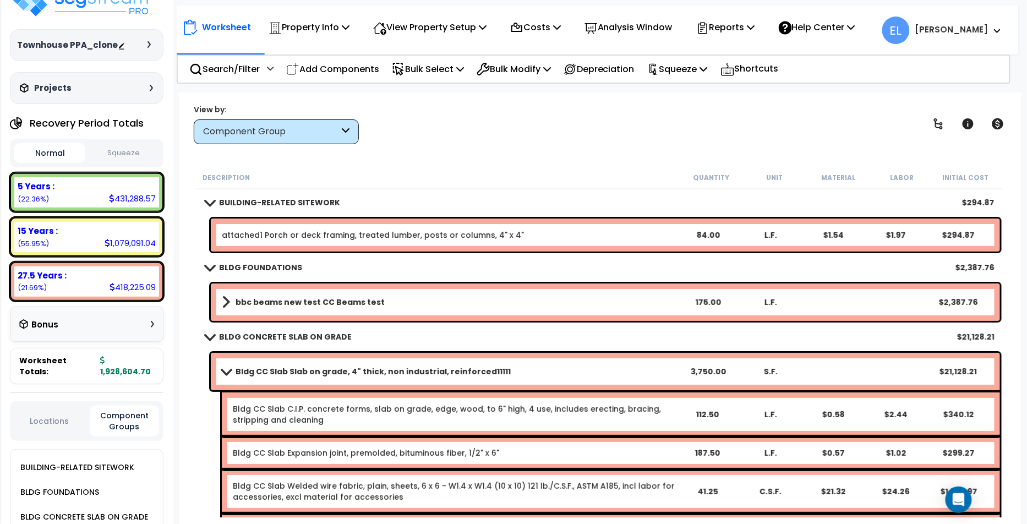
click at [492, 377] on link "Bldg CC Slab Slab on grade, 4" thick, non industrial, reinforced11111" at bounding box center [449, 371] width 455 height 15
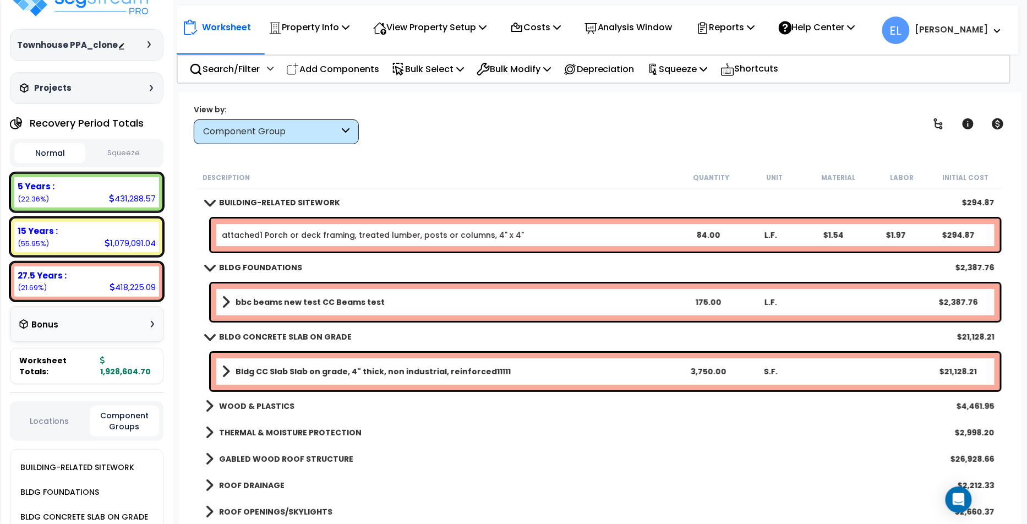
click at [492, 377] on link "Bldg CC Slab Slab on grade, 4" thick, non industrial, reinforced11111" at bounding box center [449, 371] width 455 height 15
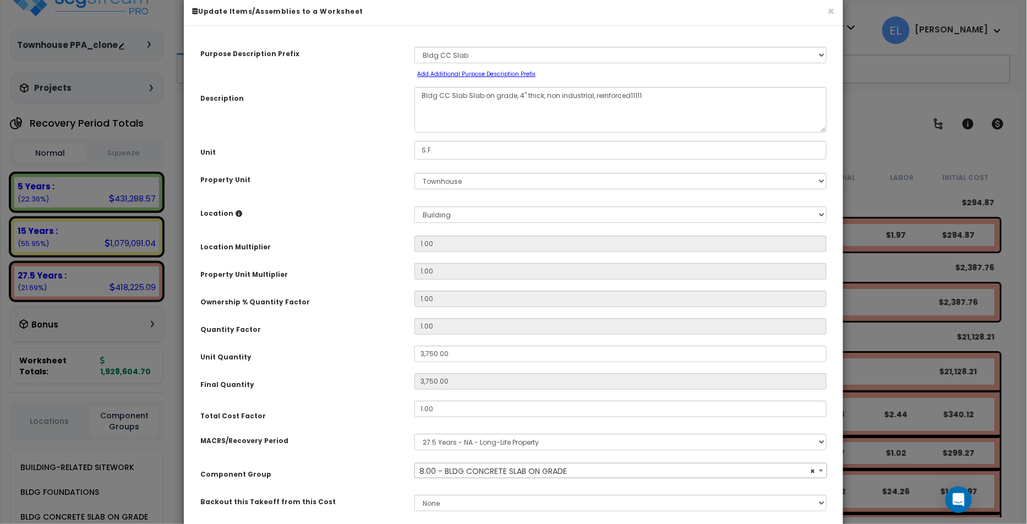
scroll to position [17, 0]
select select "10234"
click at [529, 443] on select "Select MACRS/Recovery Period 5 Years - 57.0 - Distributive Trades & Services 5 …" at bounding box center [621, 441] width 412 height 17
select select "46285"
click at [415, 433] on select "Select MACRS/Recovery Period 5 Years - 57.0 - Distributive Trades & Services 5 …" at bounding box center [621, 441] width 412 height 17
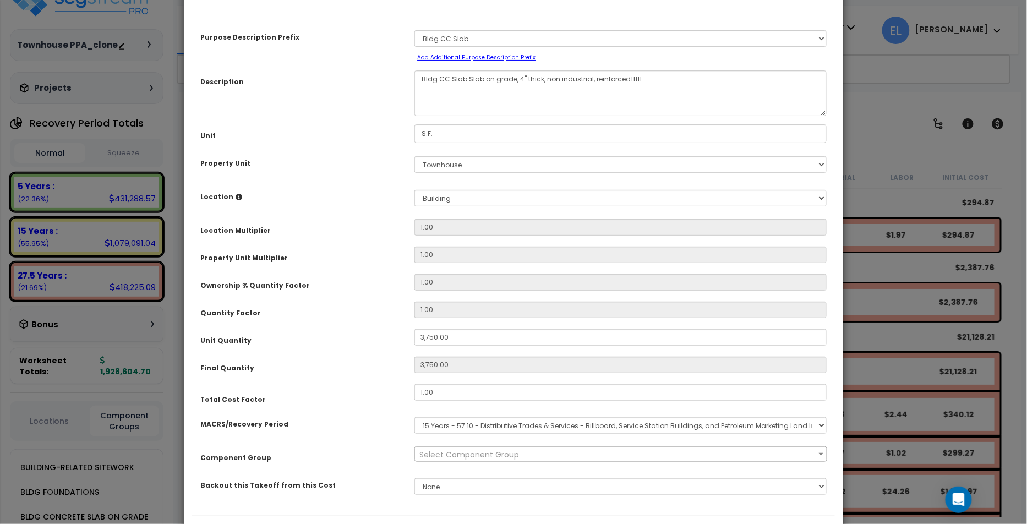
scroll to position [34, 0]
click at [465, 453] on span "Select Component Group" at bounding box center [470, 454] width 100 height 11
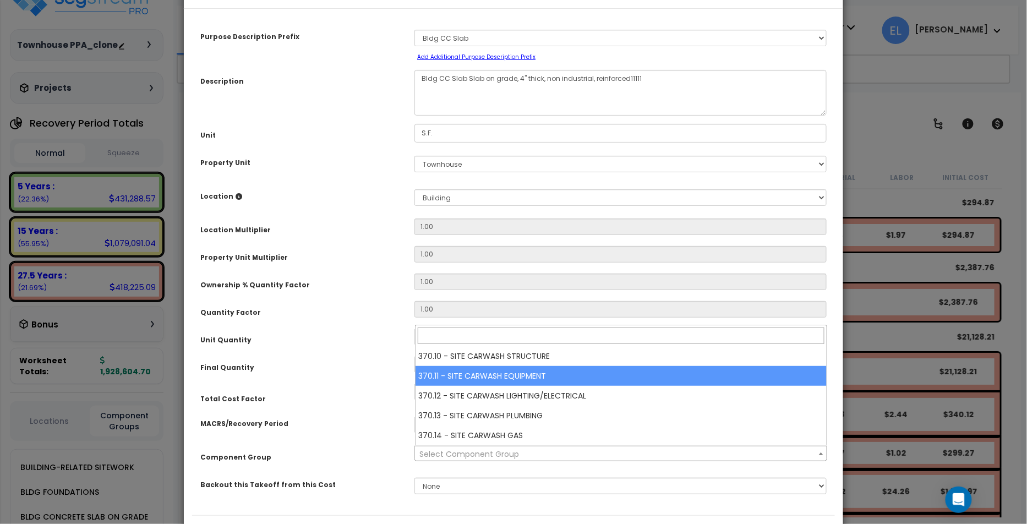
select select "42515"
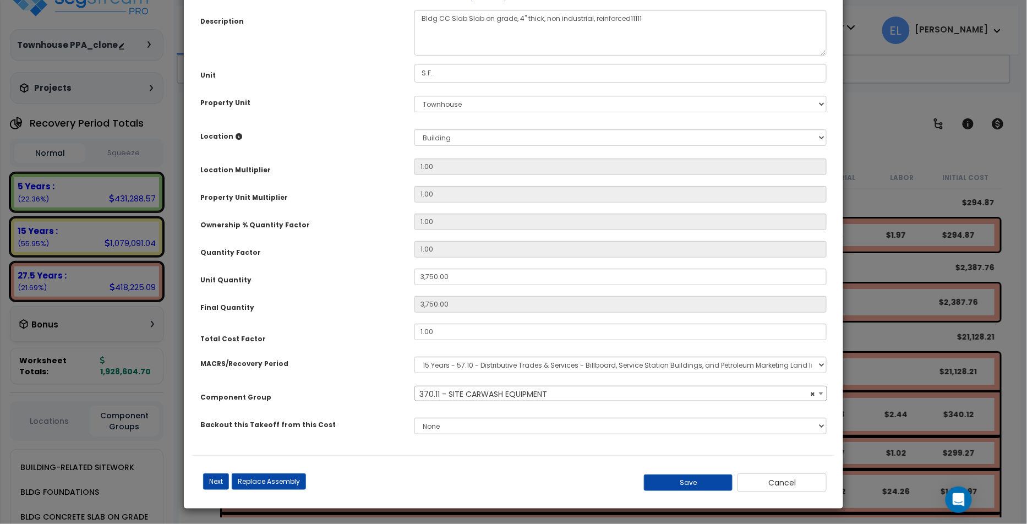
scroll to position [95, 0]
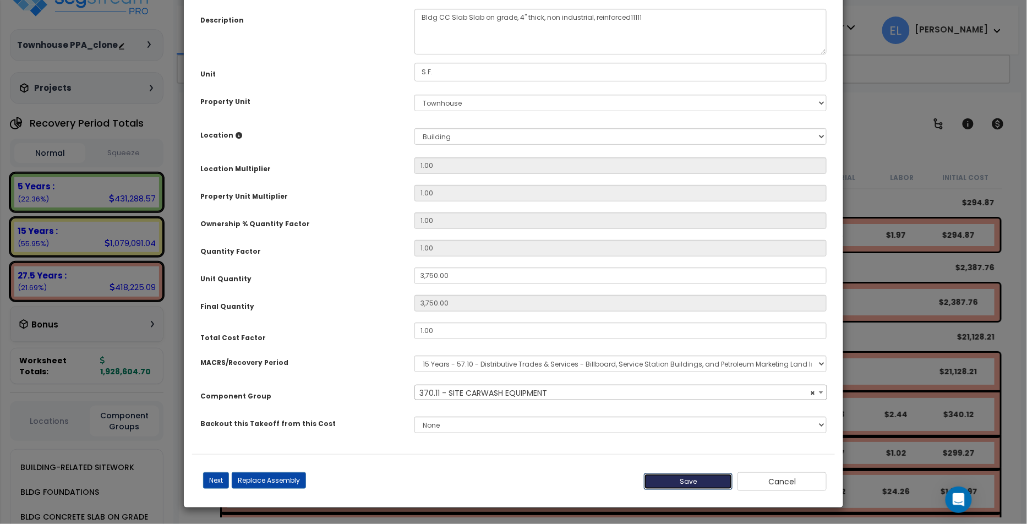
click at [685, 477] on button "Save" at bounding box center [688, 482] width 89 height 17
type input "3750.00"
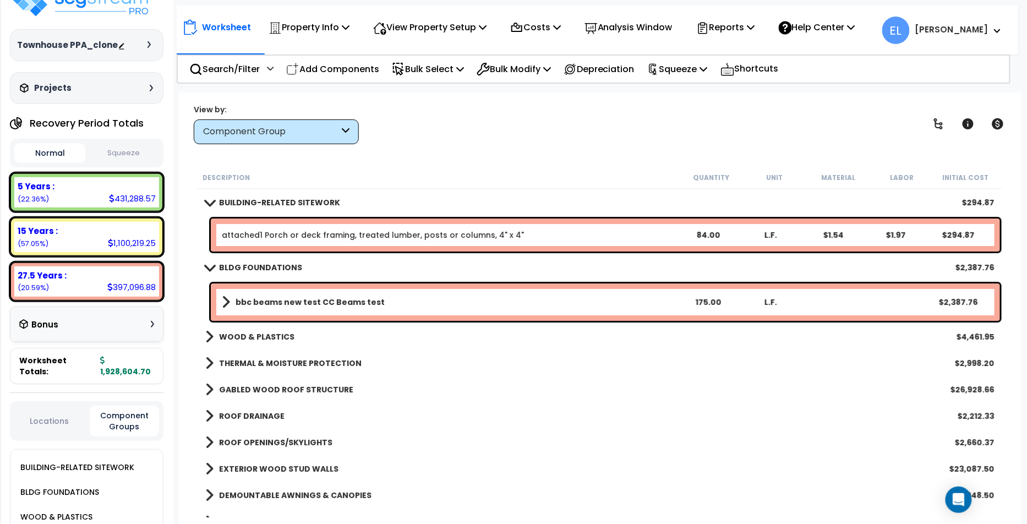
click at [317, 131] on div "Component Group" at bounding box center [271, 132] width 136 height 13
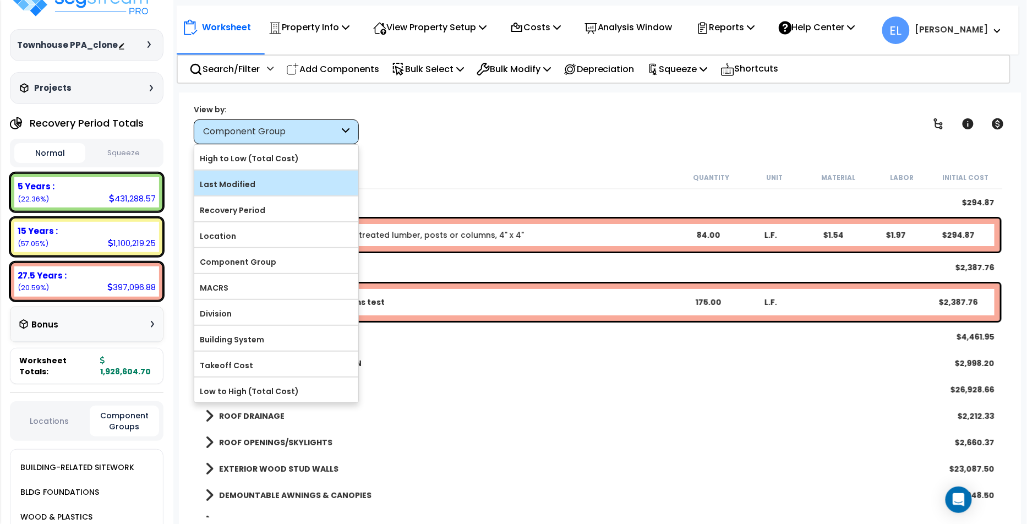
click at [268, 189] on label "Last Modified" at bounding box center [276, 184] width 164 height 17
click at [0, 0] on input "Last Modified" at bounding box center [0, 0] width 0 height 0
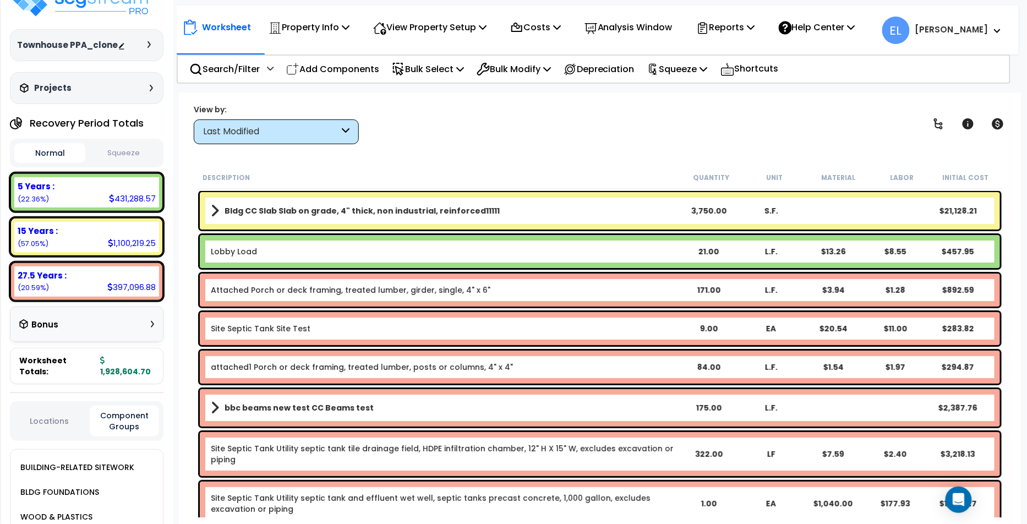
click at [314, 203] on link "Bldg CC Slab Slab on grade, 4" thick, non industrial, reinforced11111" at bounding box center [444, 210] width 467 height 15
click at [314, 202] on div "Bldg CC Slab Slab on grade, 4" thick, non industrial, reinforced11111 3,750.00 …" at bounding box center [600, 210] width 801 height 37
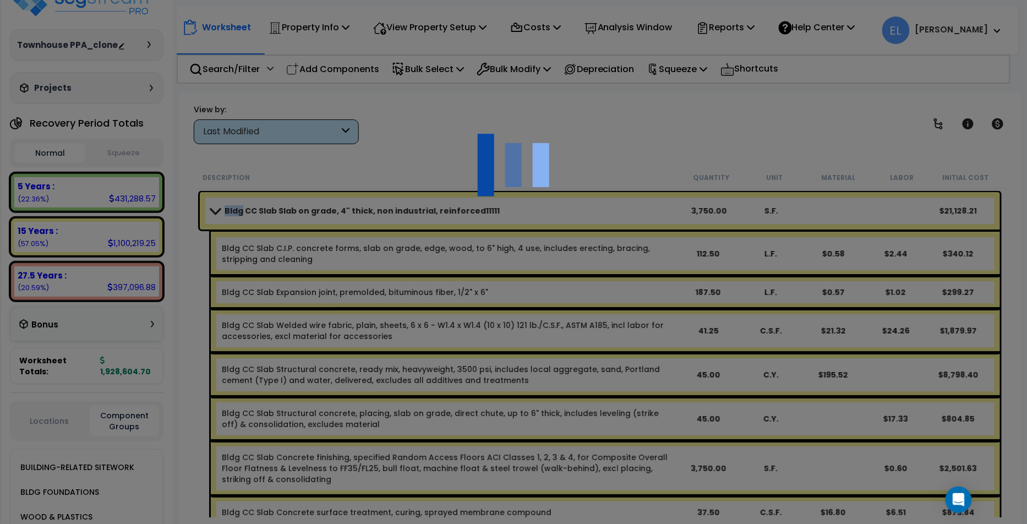
select select "46285"
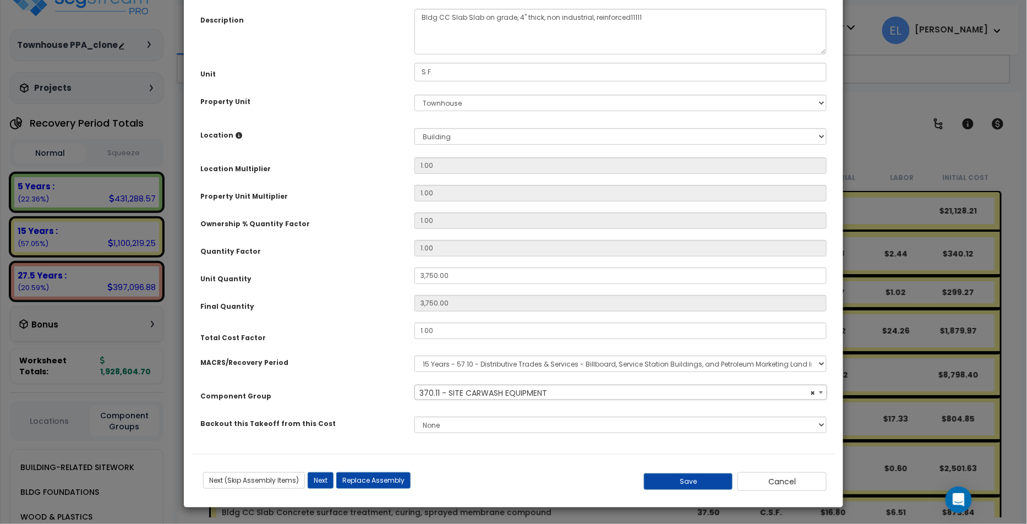
select select "42515"
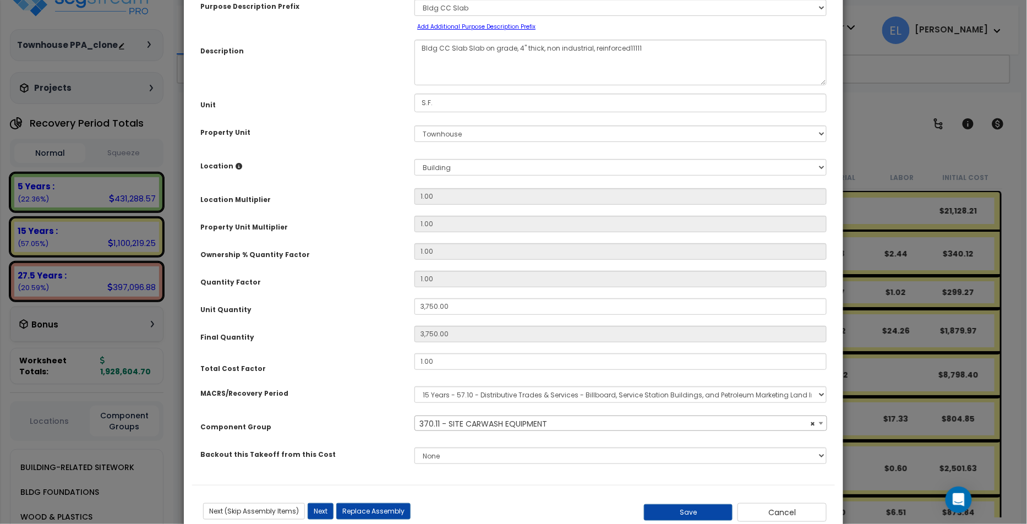
scroll to position [0, 0]
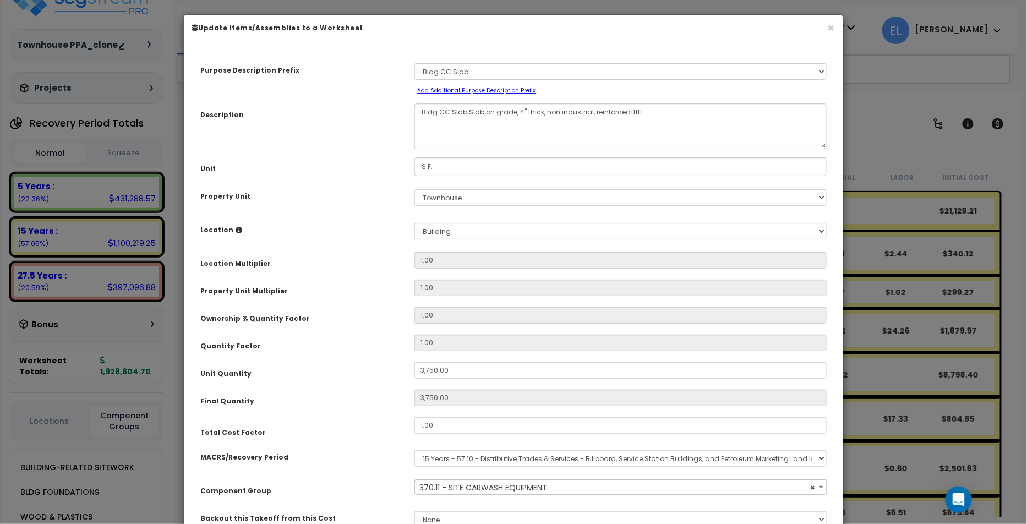
click at [467, 88] on small "Add Additional Purpose Description Prefix" at bounding box center [476, 90] width 118 height 8
select select "Others"
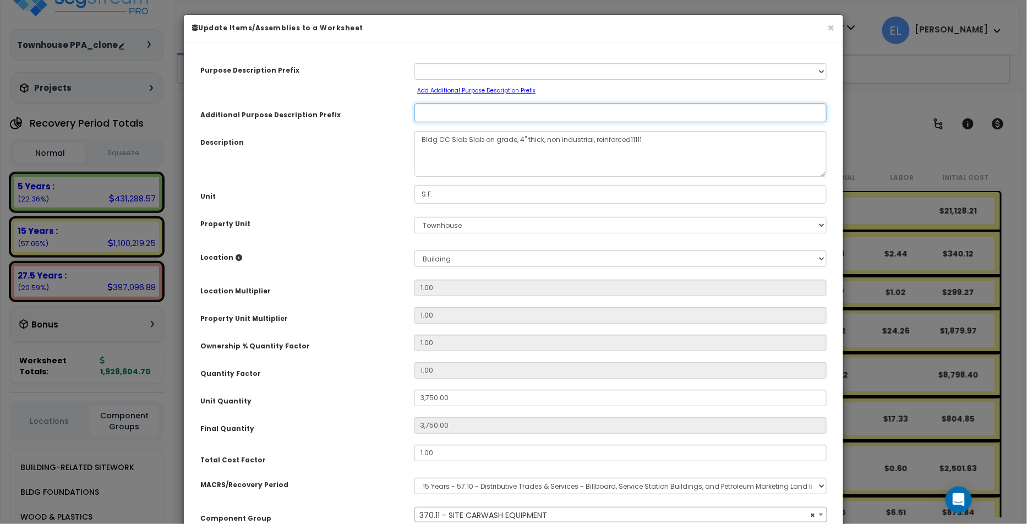
click at [451, 105] on input "Additional Purpose Description Prefix" at bounding box center [621, 113] width 412 height 19
type input "PD Test"
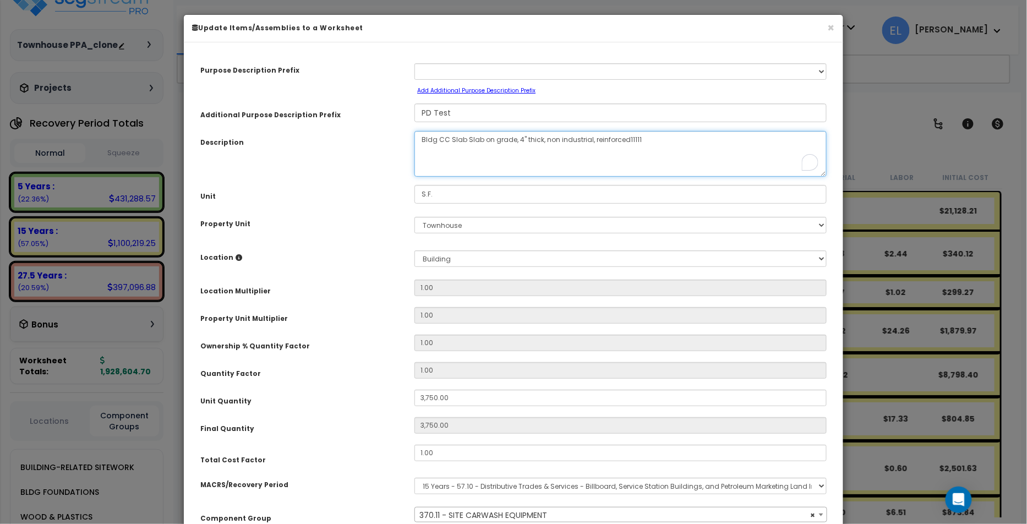
click at [572, 162] on textarea "Bldg CC Slab Slab on grade, 4" thick, non industrial, reinforced11111" at bounding box center [621, 154] width 412 height 46
drag, startPoint x: 640, startPoint y: 139, endPoint x: 399, endPoint y: 137, distance: 241.2
click at [399, 137] on div "Description Bldg CC Slab Slab on grade, 4" thick, non industrial, reinforced111…" at bounding box center [513, 154] width 643 height 46
type textarea "P"
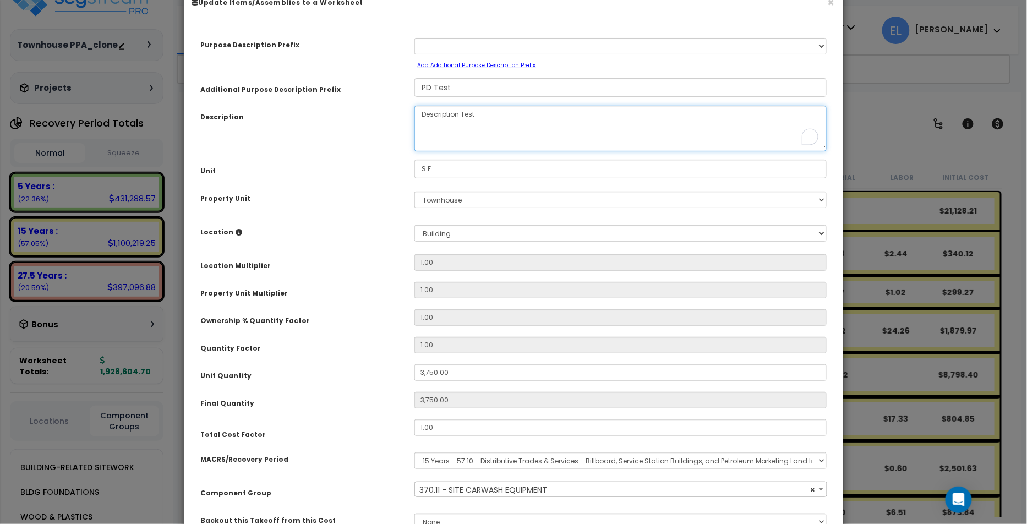
scroll to position [122, 0]
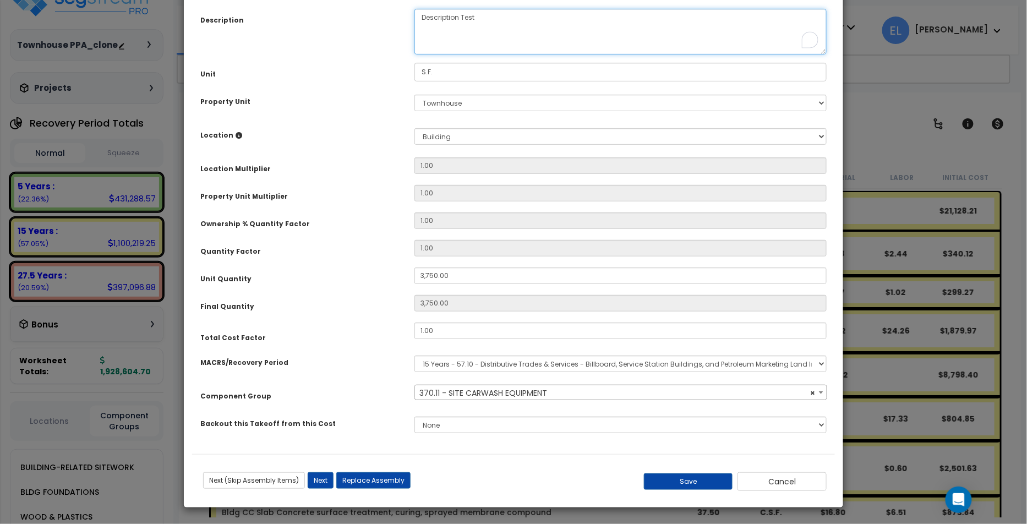
type textarea "Description Test"
click at [526, 362] on select "Select MACRS/Recovery Period 5 Years - 57.0 - Distributive Trades & Services 5 …" at bounding box center [621, 364] width 412 height 17
select select "58736"
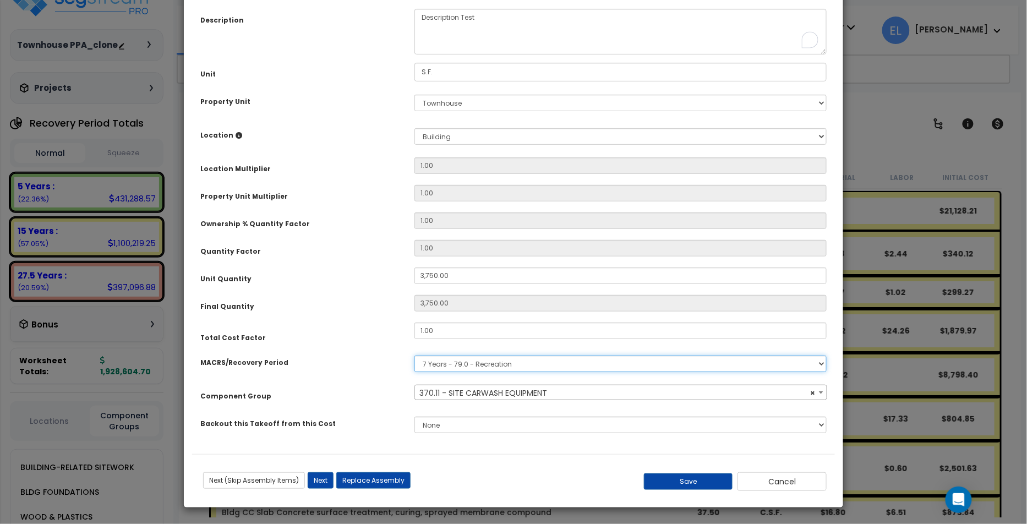
click at [415, 356] on select "Select MACRS/Recovery Period 5 Years - 57.0 - Distributive Trades & Services 5 …" at bounding box center [621, 364] width 412 height 17
click at [469, 389] on span "Select Component Group" at bounding box center [470, 393] width 100 height 11
click at [481, 403] on div "Purpose Description Prefix Select A New Purpose Descrip A/V System A/V System E…" at bounding box center [513, 191] width 643 height 526
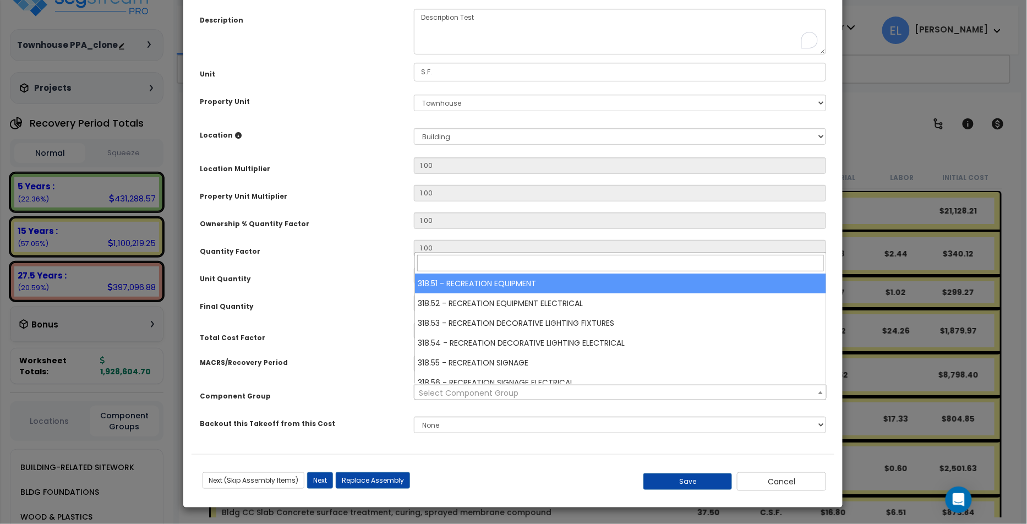
click at [501, 391] on span "Select Component Group" at bounding box center [469, 393] width 100 height 11
select select "58738"
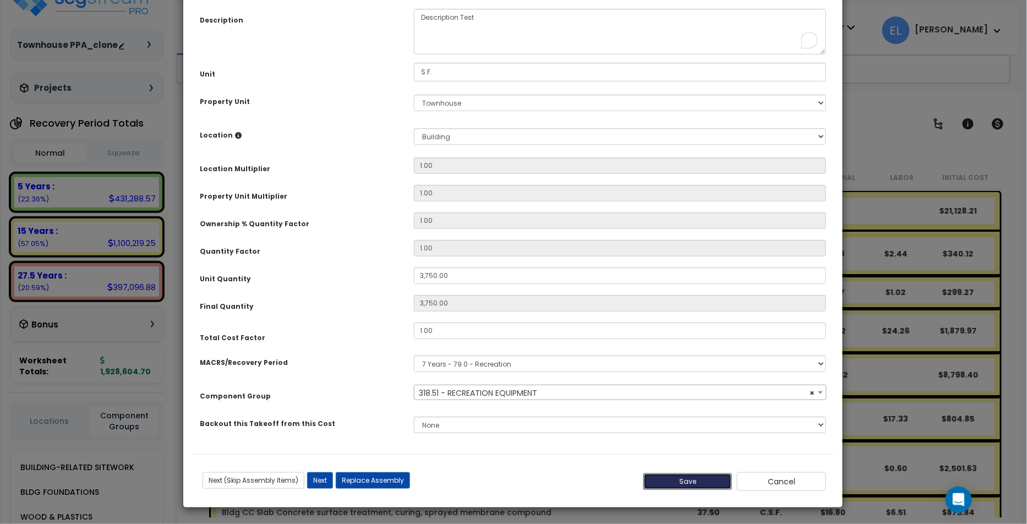
click at [687, 485] on button "Save" at bounding box center [688, 482] width 89 height 17
type input "3750.00"
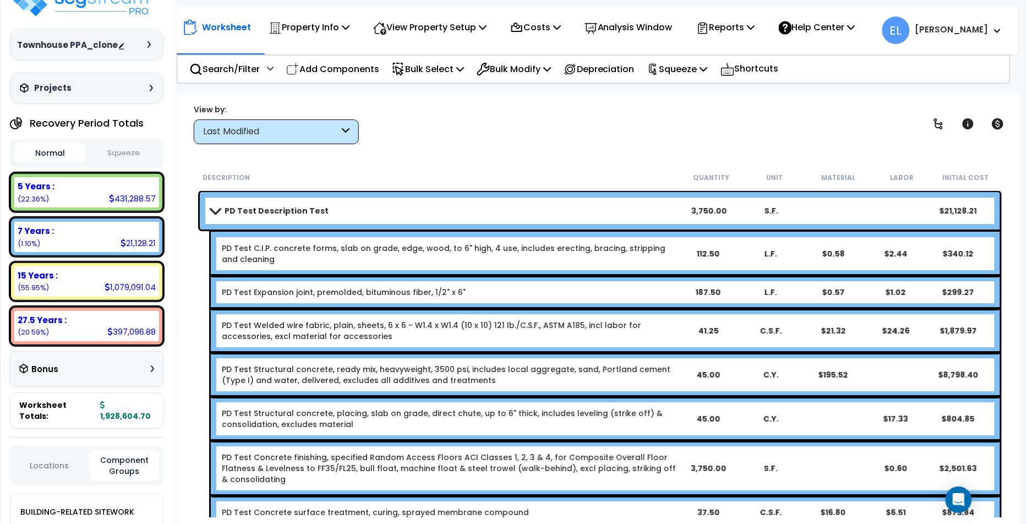
click at [503, 208] on link "PD Test Description Test" at bounding box center [444, 210] width 467 height 15
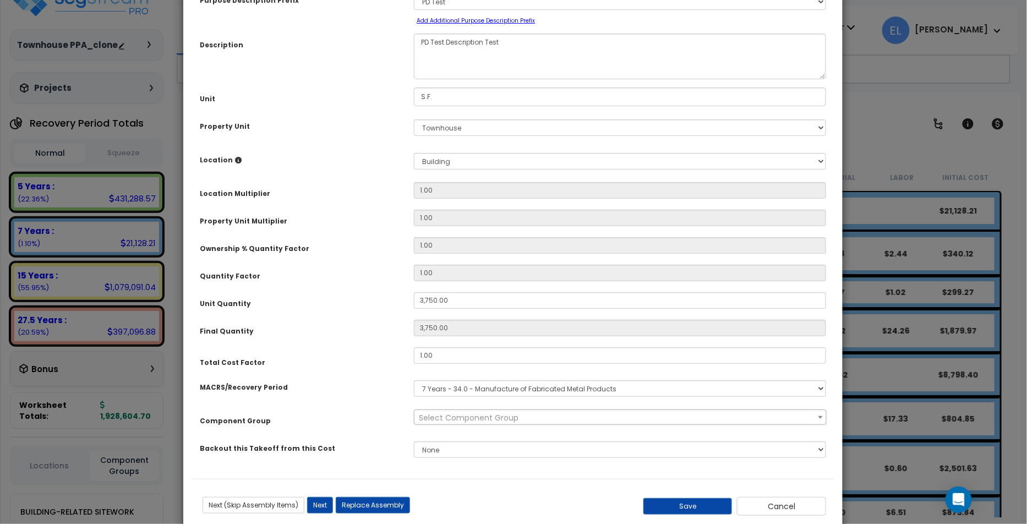
scroll to position [77, 0]
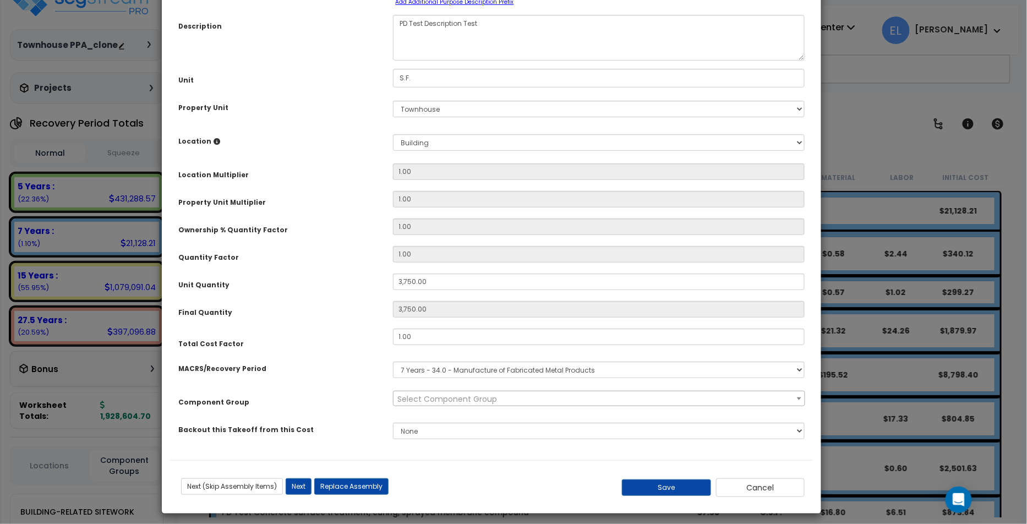
drag, startPoint x: 400, startPoint y: 401, endPoint x: 378, endPoint y: 389, distance: 24.4
click at [378, 389] on div "Purpose Description Prefix Select A New Purpose Descrip A/V System A/V System E…" at bounding box center [491, 211] width 643 height 498
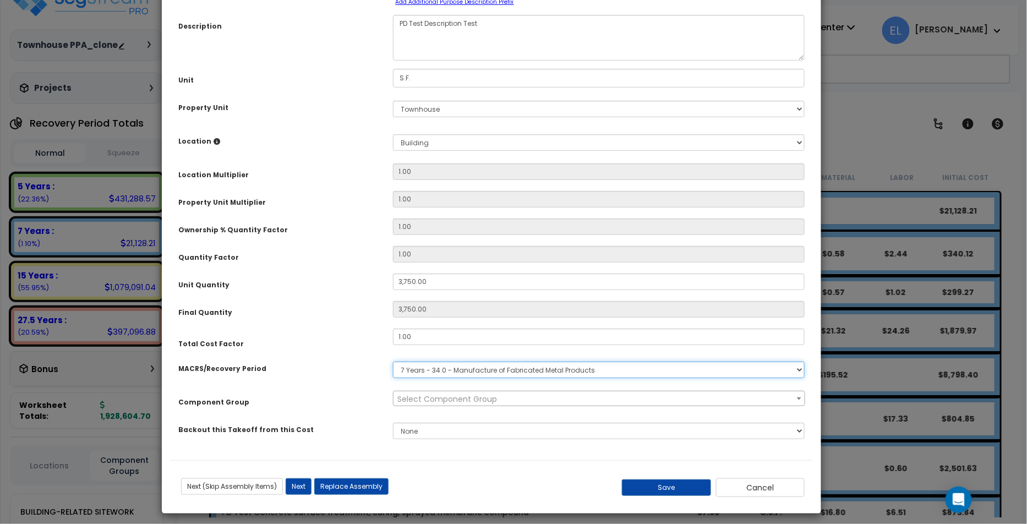
click at [491, 368] on select "Select MACRS/Recovery Period 5 Years - 57.0 - Distributive Trades & Services 5 …" at bounding box center [599, 370] width 412 height 17
click at [393, 362] on select "Select MACRS/Recovery Period 5 Years - 57.0 - Distributive Trades & Services 5 …" at bounding box center [599, 370] width 412 height 17
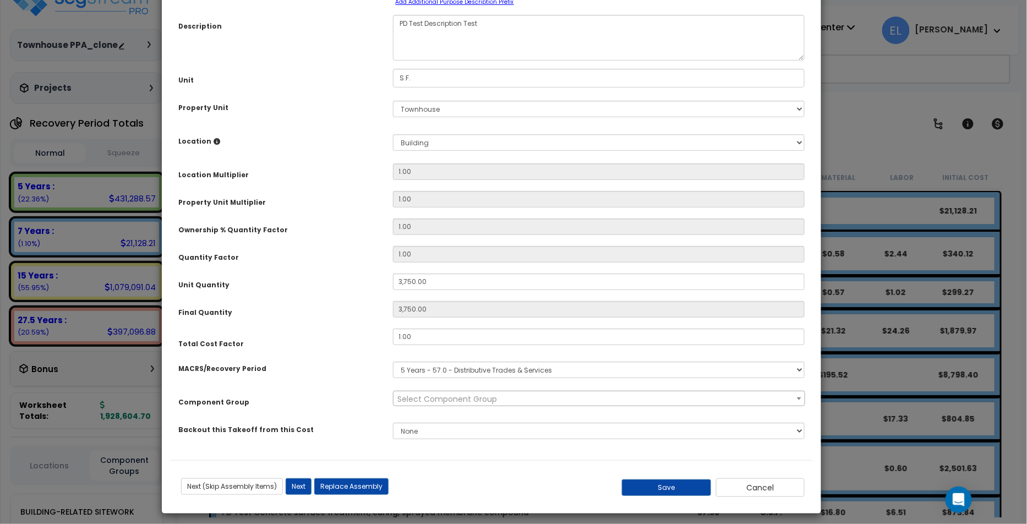
click at [619, 395] on span "Select Component Group" at bounding box center [599, 398] width 411 height 15
click at [390, 353] on div "Purpose Description Prefix Select A New Purpose Descrip A/V System A/V System E…" at bounding box center [492, 210] width 643 height 498
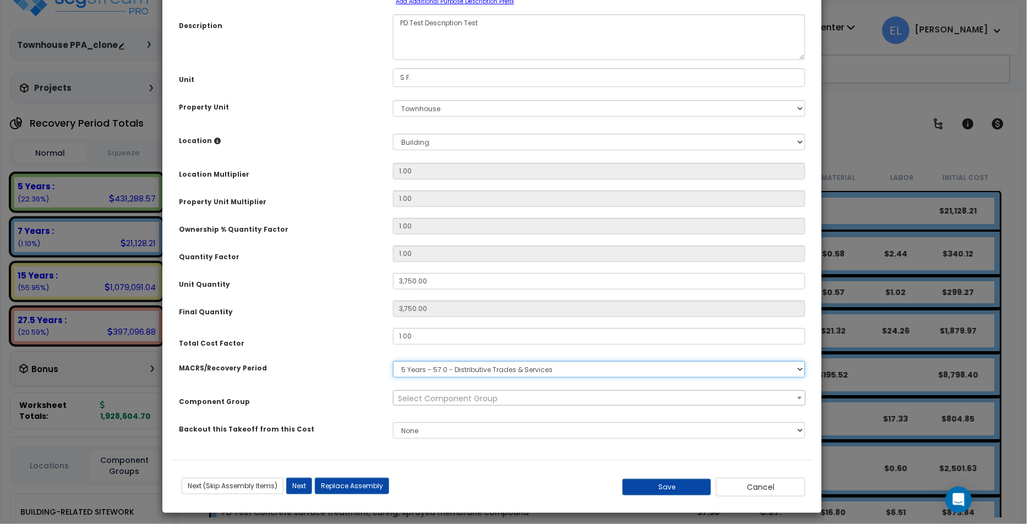
click at [426, 372] on select "Select MACRS/Recovery Period 5 Years - 57.0 - Distributive Trades & Services 5 …" at bounding box center [599, 369] width 412 height 17
click at [393, 361] on select "Select MACRS/Recovery Period 5 Years - 57.0 - Distributive Trades & Services 5 …" at bounding box center [599, 369] width 412 height 17
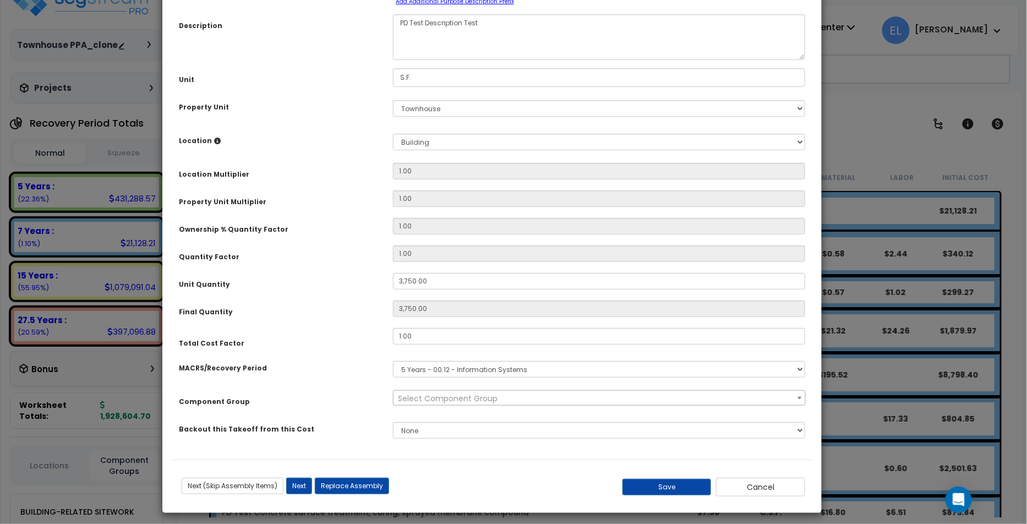
click at [426, 398] on span "Select Component Group" at bounding box center [448, 398] width 100 height 11
click at [378, 357] on div "MACRS/Recovery Period" at bounding box center [278, 366] width 214 height 19
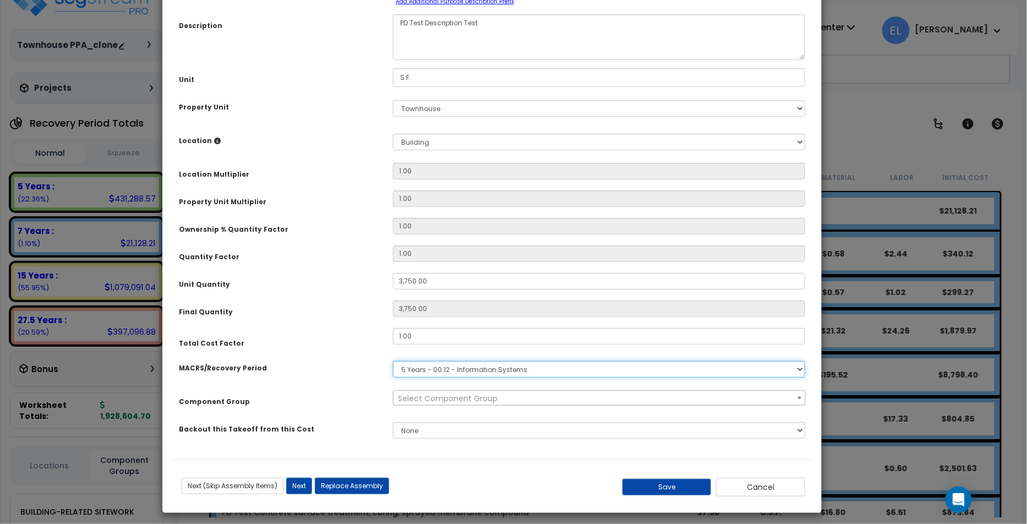
click at [443, 374] on select "Select MACRS/Recovery Period 5 Years - 57.0 - Distributive Trades & Services 5 …" at bounding box center [599, 369] width 412 height 17
select select "3665"
click at [393, 361] on select "Select MACRS/Recovery Period 5 Years - 57.0 - Distributive Trades & Services 5 …" at bounding box center [599, 369] width 412 height 17
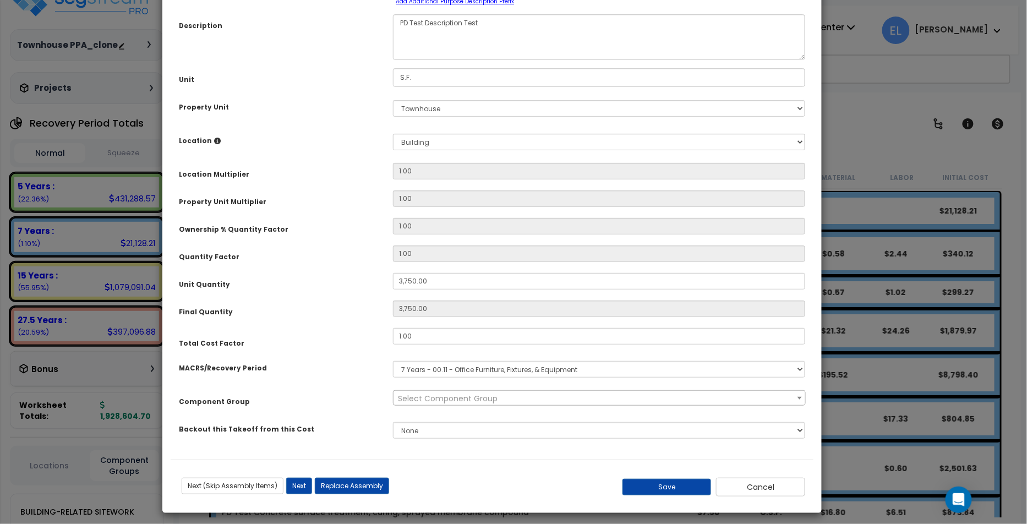
click at [441, 395] on span "Select Component Group" at bounding box center [448, 398] width 100 height 11
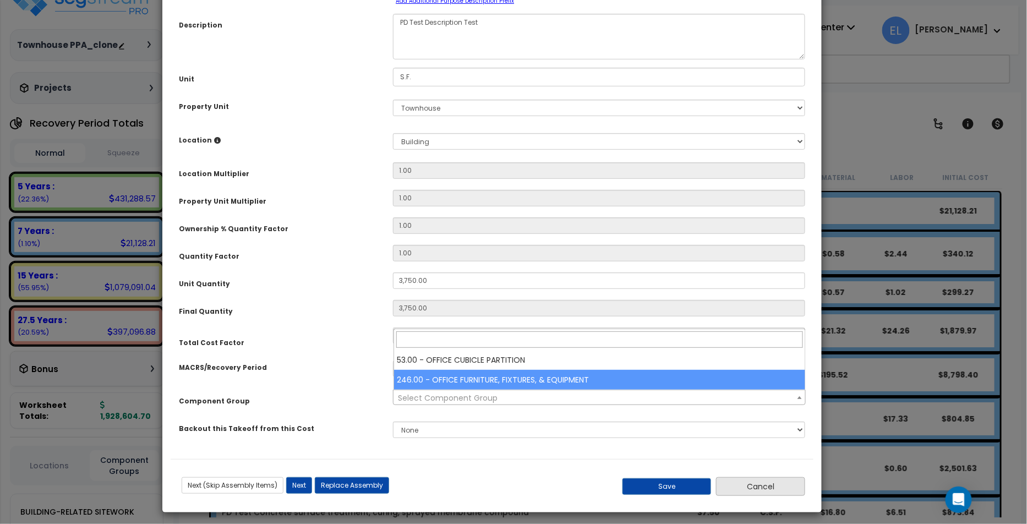
click at [776, 491] on button "Cancel" at bounding box center [760, 486] width 89 height 19
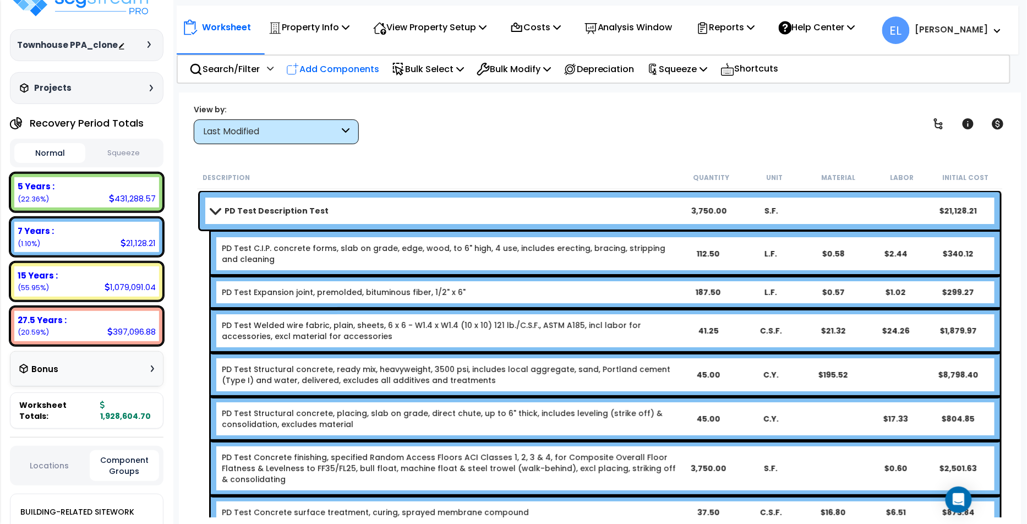
click at [317, 73] on p "Add Components" at bounding box center [332, 69] width 93 height 15
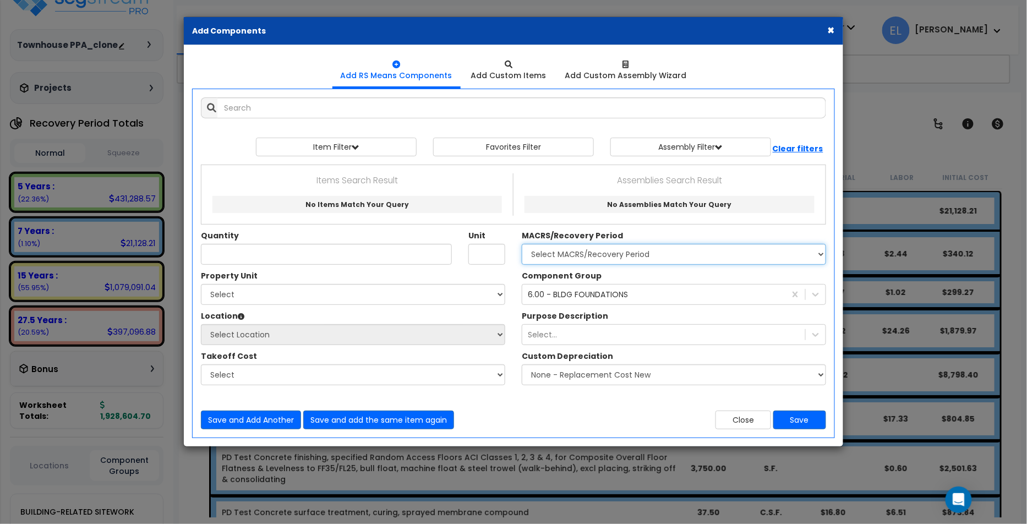
click at [615, 251] on select "Select MACRS/Recovery Period 5 Years - 57.0 - Distributive Trades & Services 5 …" at bounding box center [674, 254] width 304 height 21
select select "3667"
click at [522, 244] on select "Select MACRS/Recovery Period 5 Years - 57.0 - Distributive Trades & Services 5 …" at bounding box center [674, 254] width 304 height 21
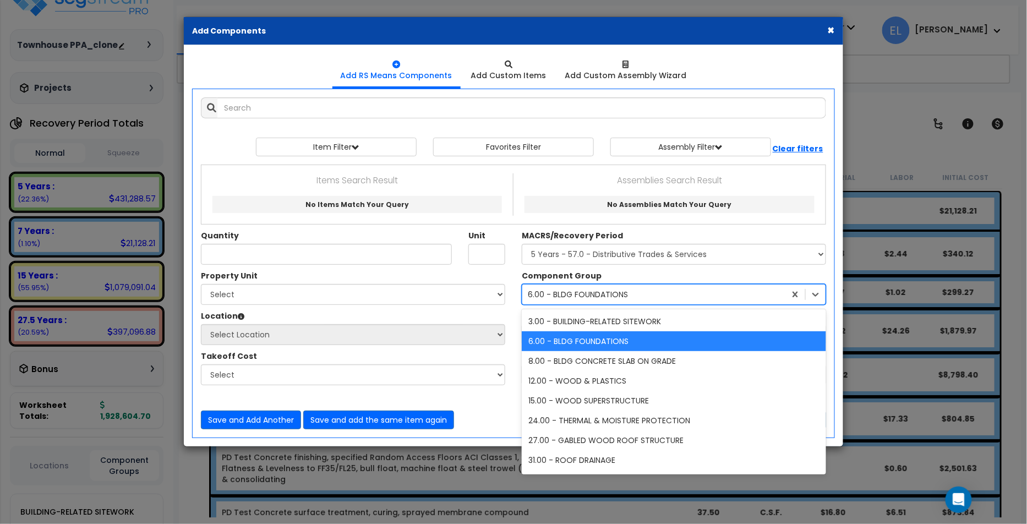
click at [575, 291] on div "6.00 - BLDG FOUNDATIONS" at bounding box center [578, 294] width 100 height 11
click at [576, 291] on div "6.00 - BLDG FOUNDATIONS" at bounding box center [578, 294] width 100 height 11
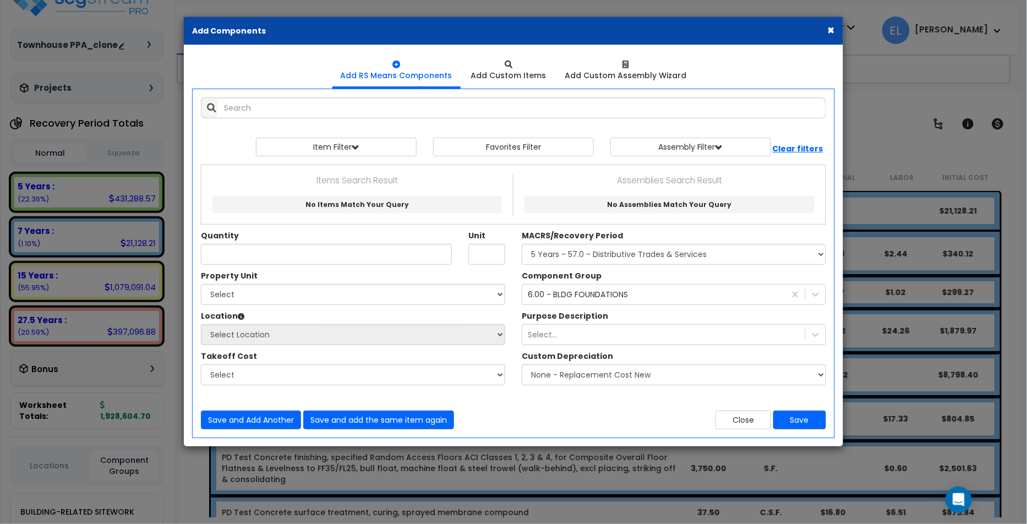
click at [598, 277] on div "Component Group 6.00 - BLDG FOUNDATIONS" at bounding box center [674, 287] width 321 height 35
click at [832, 33] on button "×" at bounding box center [831, 30] width 7 height 12
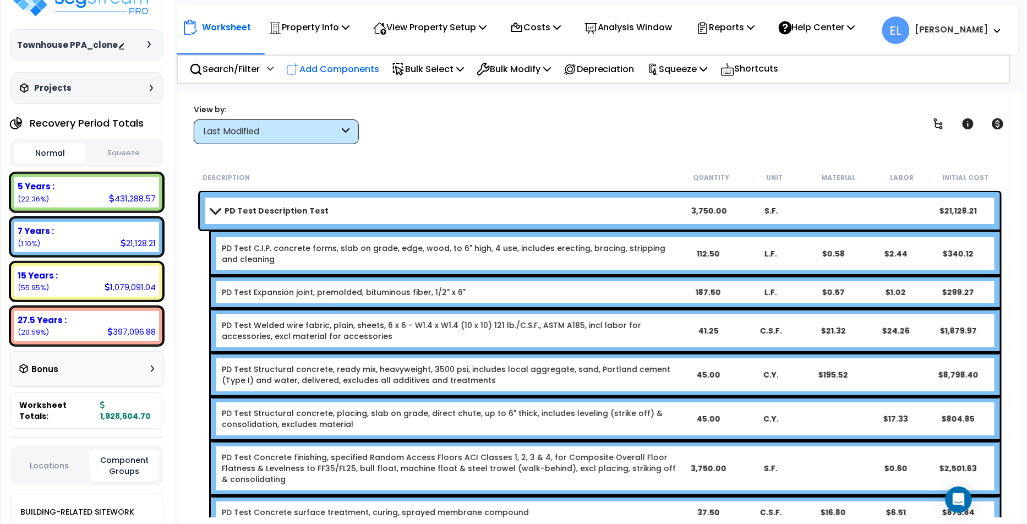
click at [327, 73] on p "Add Components" at bounding box center [332, 69] width 93 height 15
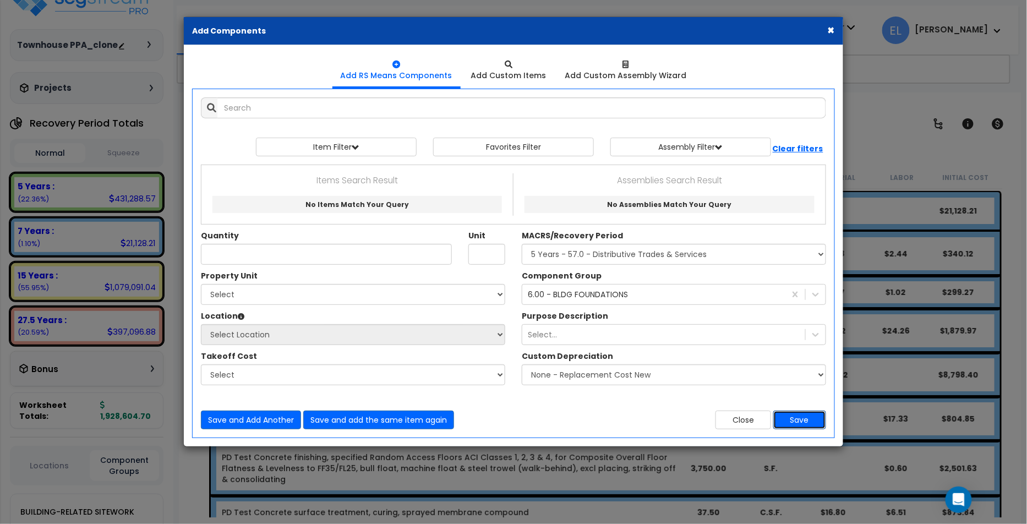
click at [800, 420] on button "Save" at bounding box center [800, 420] width 53 height 19
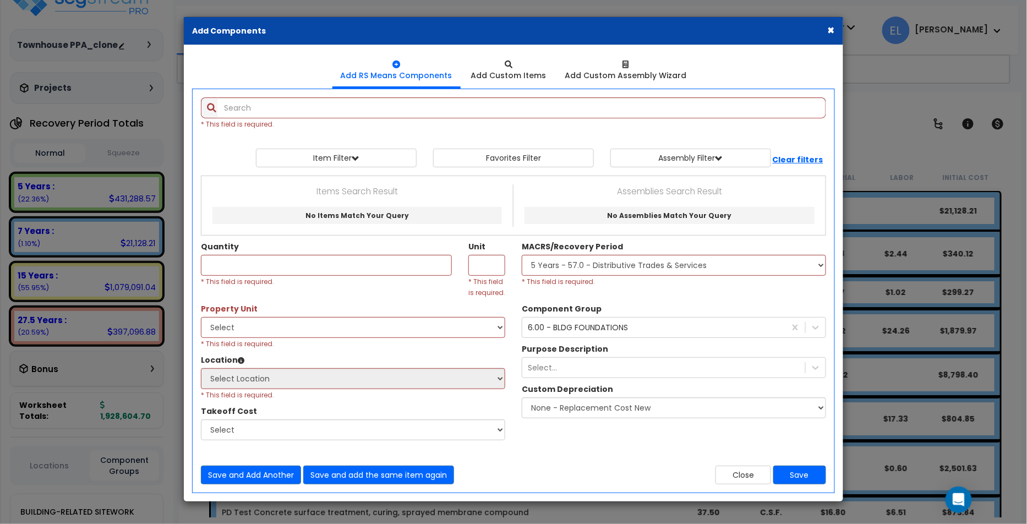
drag, startPoint x: 835, startPoint y: 26, endPoint x: 236, endPoint y: 65, distance: 600.9
click at [835, 25] on button "×" at bounding box center [831, 30] width 7 height 12
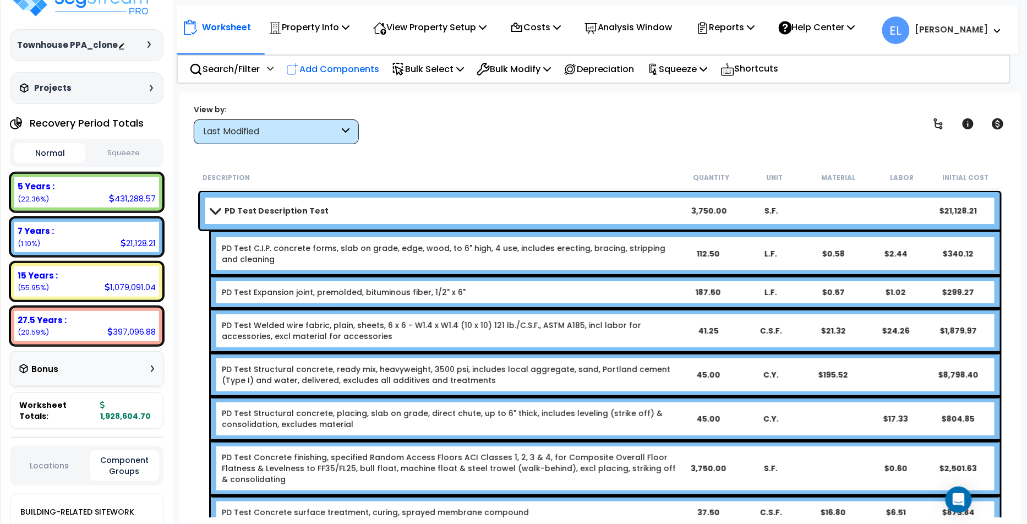
click at [334, 67] on p "Add Components" at bounding box center [332, 69] width 93 height 15
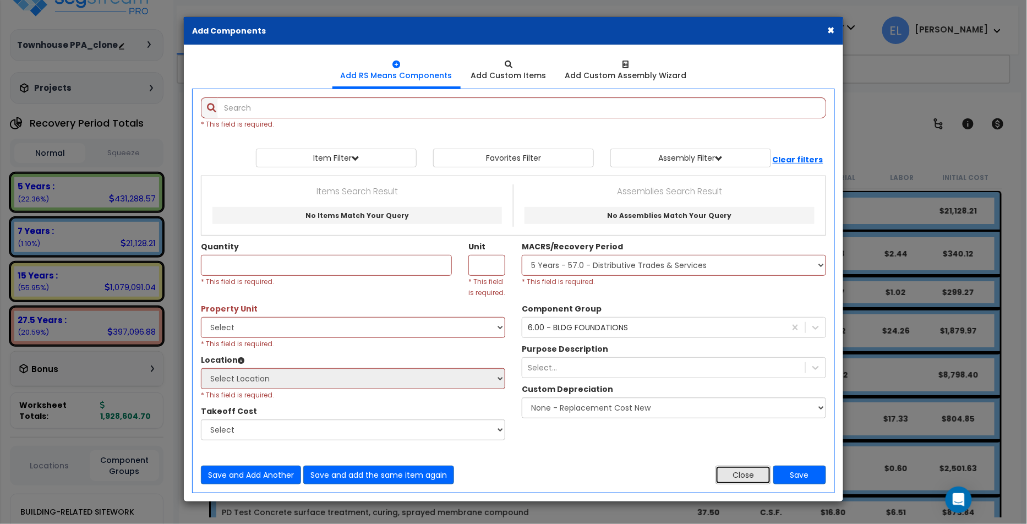
click at [736, 467] on button "Close" at bounding box center [744, 475] width 56 height 19
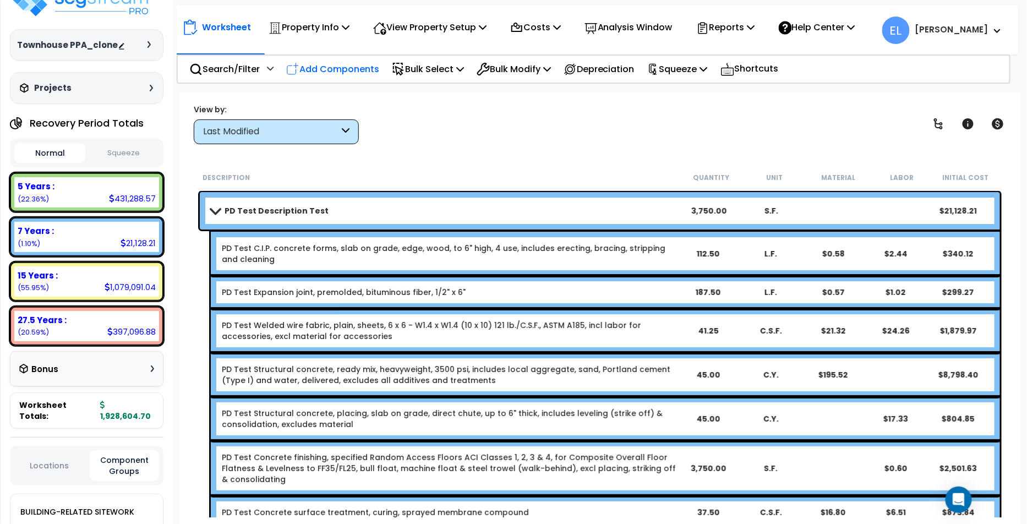
click at [353, 74] on p "Add Components" at bounding box center [332, 69] width 93 height 15
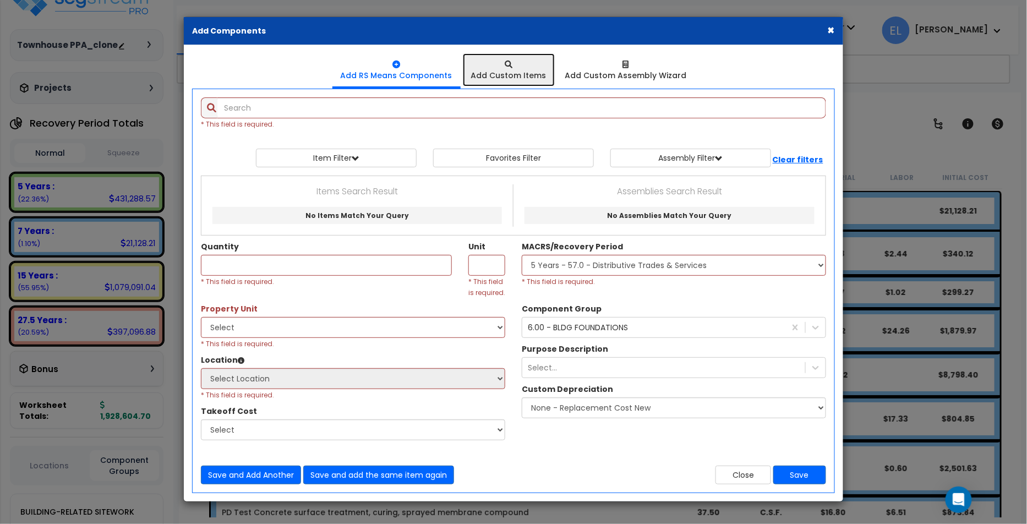
click at [532, 64] on div at bounding box center [508, 64] width 75 height 11
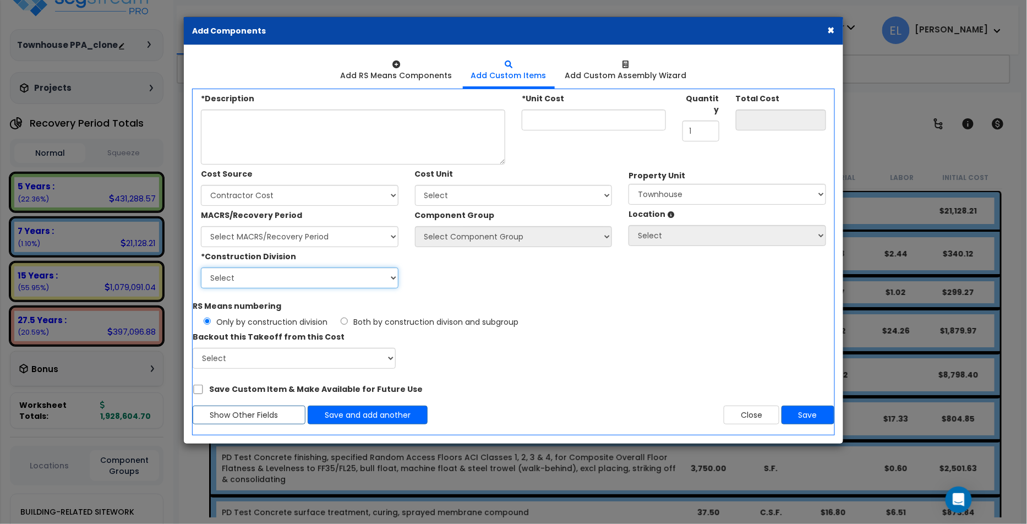
click at [276, 276] on select "Select 1. General Requirements 2. Existing Conditions 3. Concrete 4. Masonry 5.…" at bounding box center [300, 278] width 198 height 21
click at [201, 268] on select "Select 1. General Requirements 2. Existing Conditions 3. Concrete 4. Masonry 5.…" at bounding box center [300, 278] width 198 height 21
click at [330, 235] on select "Select MACRS/Recovery Period 5 Years - 57.0 - Distributive Trades & Services 5 …" at bounding box center [300, 236] width 198 height 21
select select "3668"
click at [201, 226] on select "Select MACRS/Recovery Period 5 Years - 57.0 - Distributive Trades & Services 5 …" at bounding box center [300, 236] width 198 height 21
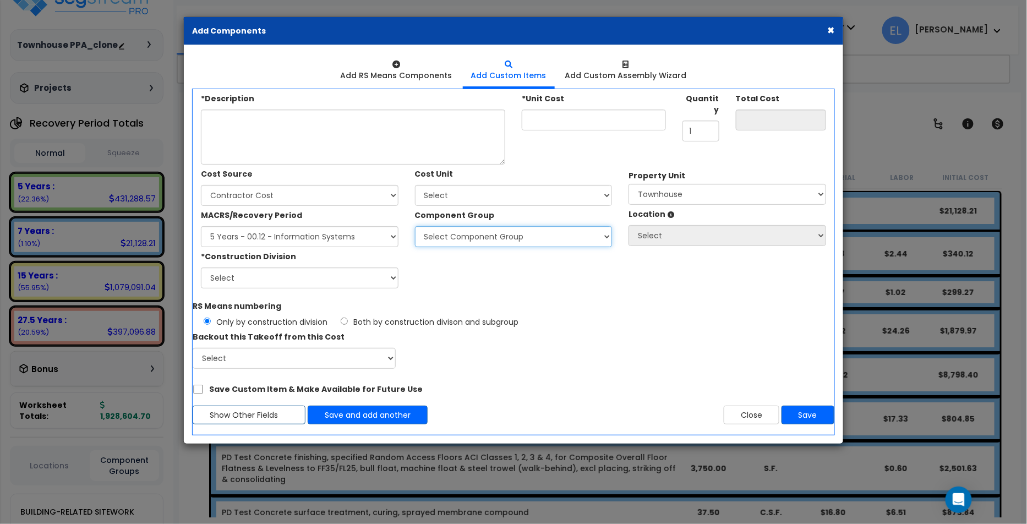
click at [496, 232] on select "Select Component Group 171.00 - ATM ELECTRICAL 170.00 - ATM EQUIPMENT 172.00 - …" at bounding box center [514, 236] width 198 height 21
select select "17492"
click at [415, 226] on select "Select Component Group 171.00 - ATM ELECTRICAL 170.00 - ATM EQUIPMENT 172.00 - …" at bounding box center [514, 236] width 198 height 21
click at [308, 237] on select "Select MACRS/Recovery Period 5 Years - 57.0 - Distributive Trades & Services 5 …" at bounding box center [300, 236] width 198 height 21
click at [201, 226] on select "Select MACRS/Recovery Period 5 Years - 57.0 - Distributive Trades & Services 5 …" at bounding box center [300, 236] width 198 height 21
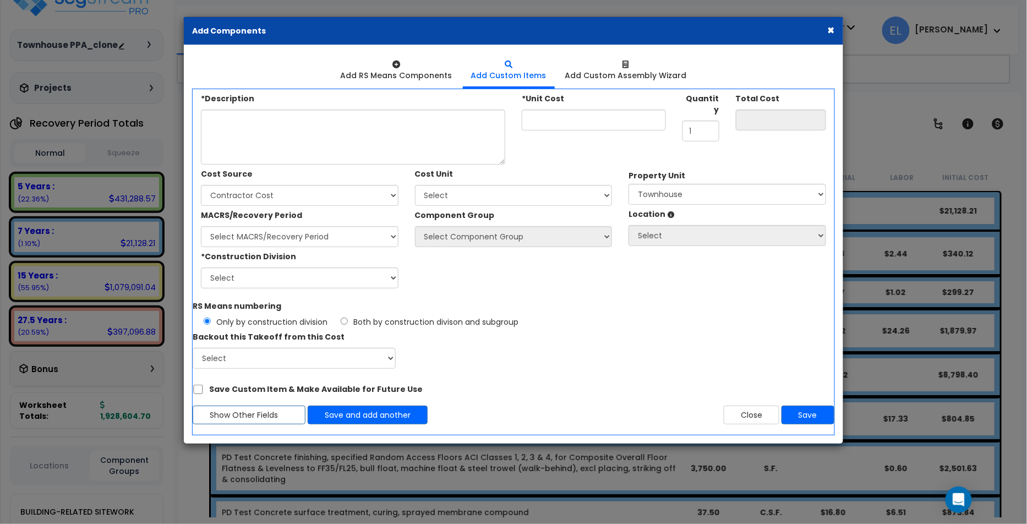
click at [523, 280] on div "*Construction Division Select 1. General Requirements 2. Existing Conditions 3.…" at bounding box center [407, 267] width 428 height 41
click at [366, 241] on select "Select MACRS/Recovery Period 5 Years - 57.0 - Distributive Trades & Services 5 …" at bounding box center [300, 236] width 198 height 21
click at [201, 226] on select "Select MACRS/Recovery Period 5 Years - 57.0 - Distributive Trades & Services 5 …" at bounding box center [300, 236] width 198 height 21
click at [471, 238] on select "Select Component Group 264.00 - KITCHEN PLUMBING 286.00 - LAUNDRY ELECTRICAL 28…" at bounding box center [514, 236] width 198 height 21
click at [335, 240] on select "Select MACRS/Recovery Period 5 Years - 57.0 - Distributive Trades & Services 5 …" at bounding box center [300, 236] width 198 height 21
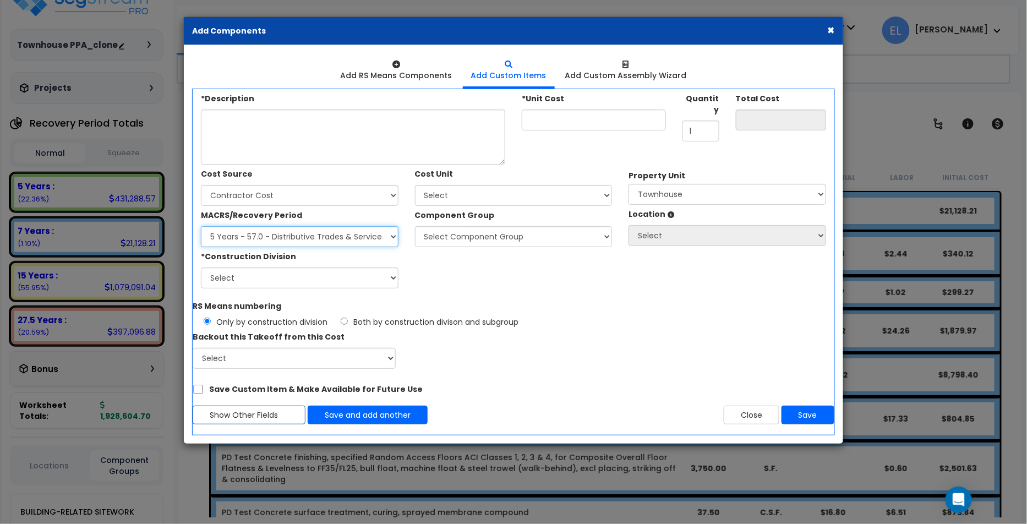
select select "3668"
click at [201, 226] on select "Select MACRS/Recovery Period 5 Years - 57.0 - Distributive Trades & Services 5 …" at bounding box center [300, 236] width 198 height 21
click at [450, 233] on select "Select Component Group 171.00 - ATM ELECTRICAL 170.00 - ATM EQUIPMENT 172.00 - …" at bounding box center [514, 236] width 198 height 21
click at [326, 236] on select "Select MACRS/Recovery Period 5 Years - 57.0 - Distributive Trades & Services 5 …" at bounding box center [300, 236] width 198 height 21
click at [431, 232] on select "Select Component Group 171.00 - ATM ELECTRICAL 170.00 - ATM EQUIPMENT 172.00 - …" at bounding box center [514, 236] width 198 height 21
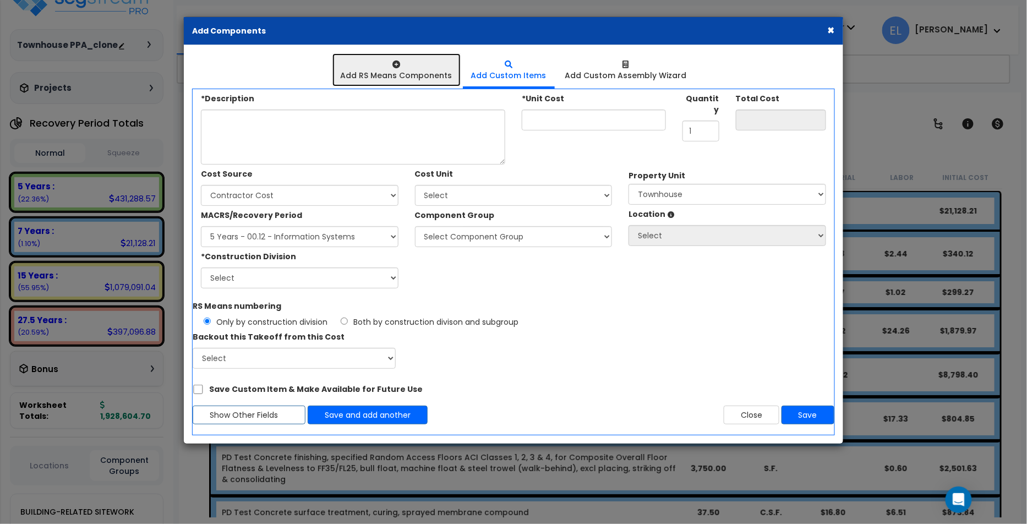
click at [437, 80] on div "Add RS Means Components" at bounding box center [397, 75] width 112 height 11
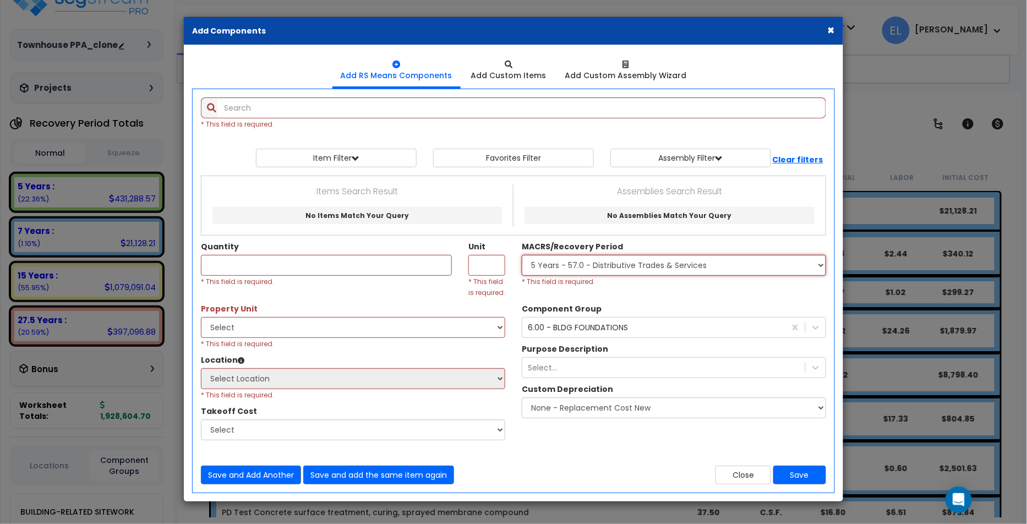
click at [585, 270] on select "Select MACRS/Recovery Period 5 Years - 57.0 - Distributive Trades & Services 5 …" at bounding box center [674, 265] width 304 height 21
click at [522, 255] on select "Select MACRS/Recovery Period 5 Years - 57.0 - Distributive Trades & Services 5 …" at bounding box center [674, 265] width 304 height 21
click at [556, 324] on div "6.00 - BLDG FOUNDATIONS" at bounding box center [578, 327] width 100 height 11
click at [601, 336] on div "6.00 - BLDG FOUNDATIONS" at bounding box center [674, 327] width 304 height 21
click at [634, 264] on select "Select MACRS/Recovery Period 5 Years - 57.0 - Distributive Trades & Services 5 …" at bounding box center [674, 265] width 304 height 21
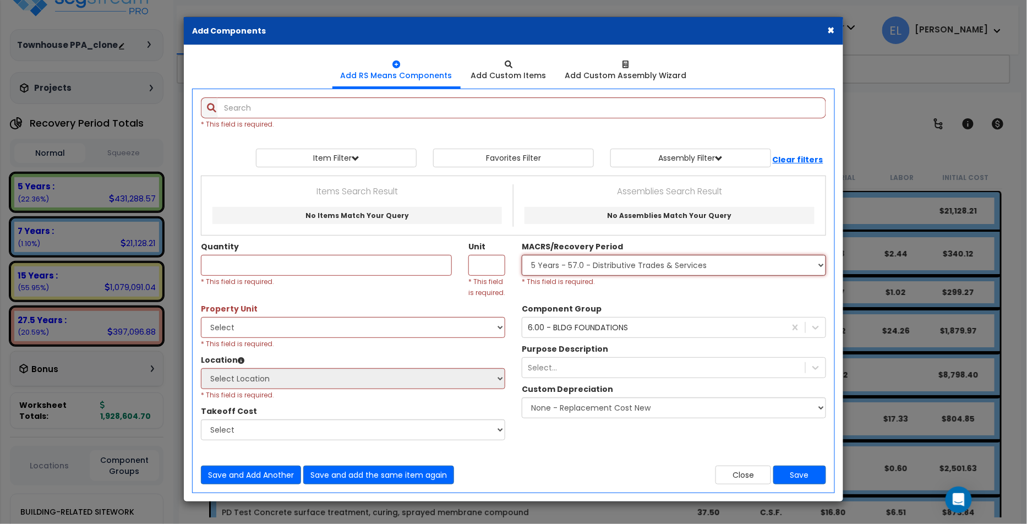
select select "65219"
click at [522, 255] on select "Select MACRS/Recovery Period 5 Years - 57.0 - Distributive Trades & Services 5 …" at bounding box center [674, 265] width 304 height 21
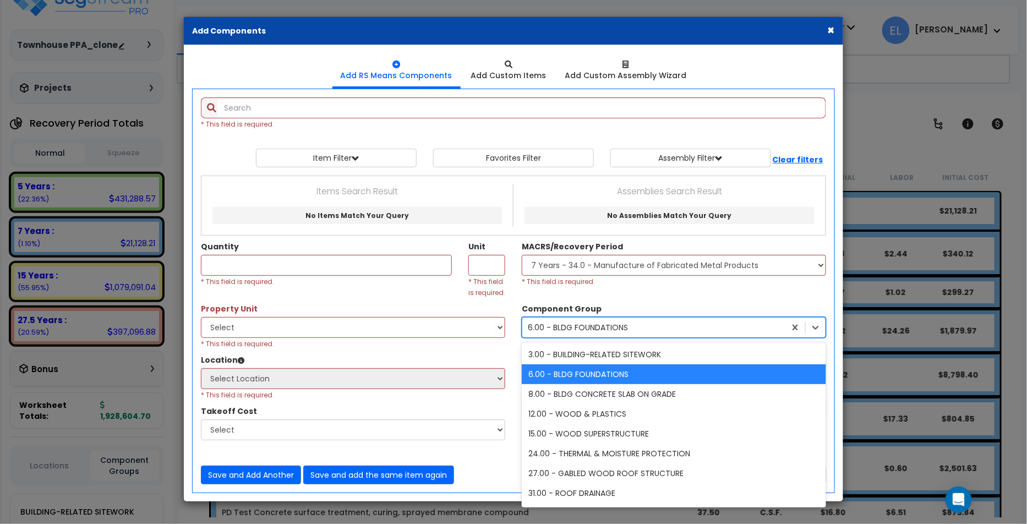
click at [608, 330] on div "6.00 - BLDG FOUNDATIONS" at bounding box center [578, 327] width 100 height 11
click at [594, 306] on label "Component Group" at bounding box center [562, 308] width 80 height 11
click at [580, 324] on div "6.00 - BLDG FOUNDATIONS" at bounding box center [578, 327] width 100 height 11
click at [565, 376] on div "6.00 - BLDG FOUNDATIONS" at bounding box center [674, 374] width 304 height 20
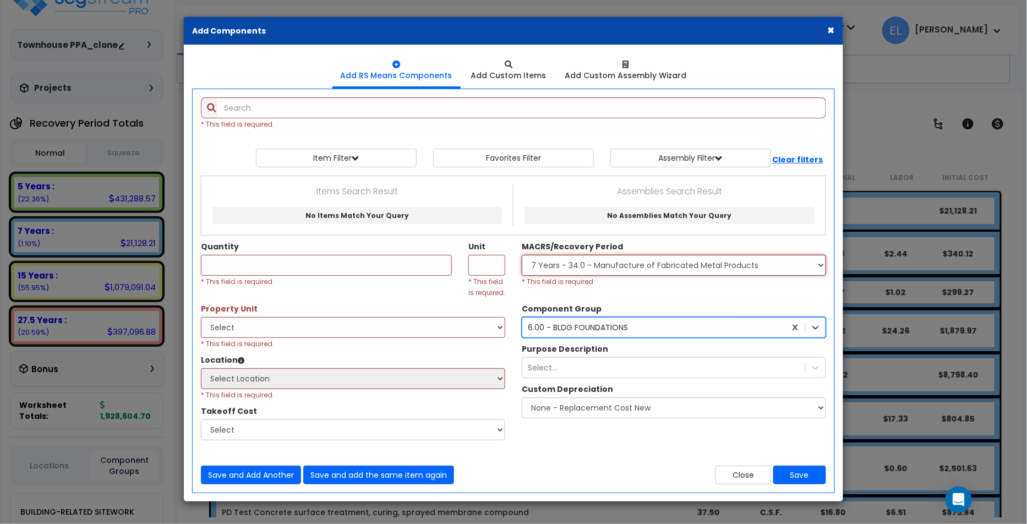
click at [594, 267] on select "Select MACRS/Recovery Period 5 Years - 57.0 - Distributive Trades & Services 5 …" at bounding box center [674, 265] width 304 height 21
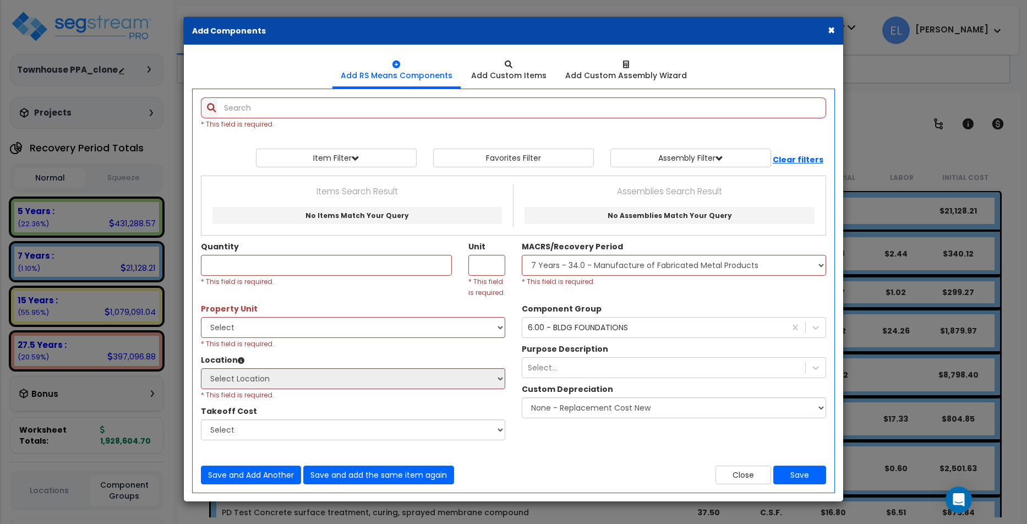
select select "65219"
select select "3668"
select select "167361"
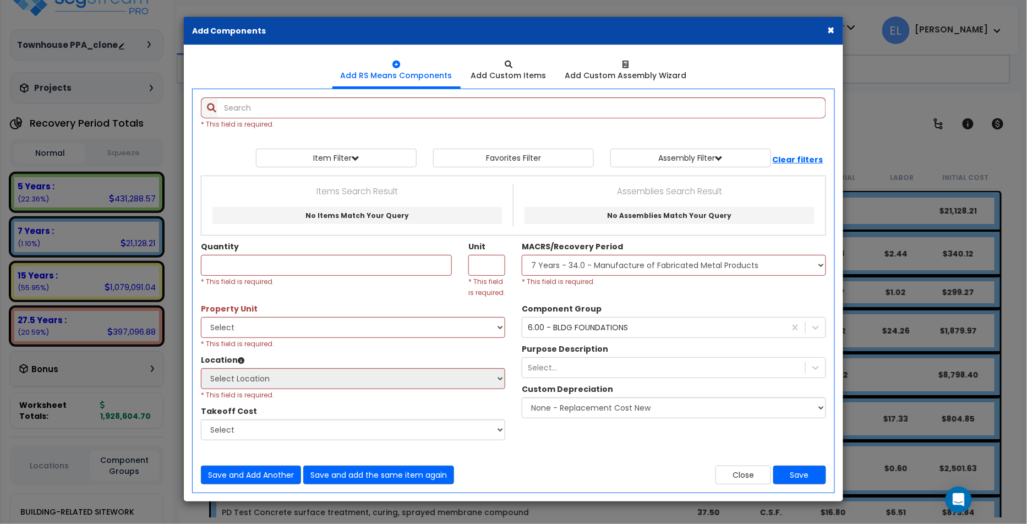
select select
click at [522, 255] on select "Select MACRS/Recovery Period 5 Years - 57.0 - Distributive Trades & Services 5 …" at bounding box center [674, 265] width 304 height 21
click at [532, 83] on link "Add Custom Items" at bounding box center [509, 69] width 92 height 33
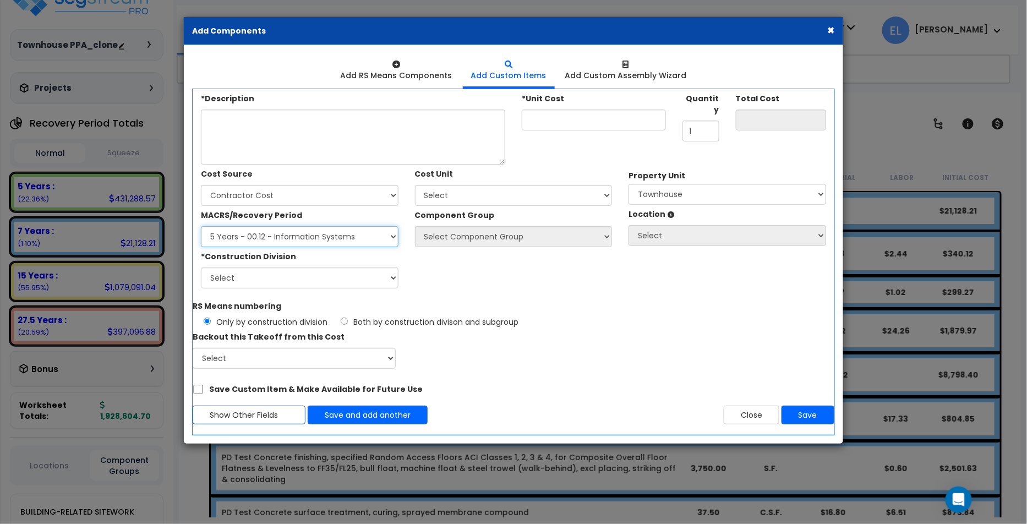
click at [353, 239] on select "Select MACRS/Recovery Period 5 Years - 57.0 - Distributive Trades & Services 5 …" at bounding box center [300, 236] width 198 height 21
select select "3668"
click at [201, 226] on select "Select MACRS/Recovery Period 5 Years - 57.0 - Distributive Trades & Services 5 …" at bounding box center [300, 236] width 198 height 21
click at [460, 228] on select "Select Component Group 171.00 - ATM ELECTRICAL 170.00 - ATM EQUIPMENT 172.00 - …" at bounding box center [514, 236] width 198 height 21
select select "17492"
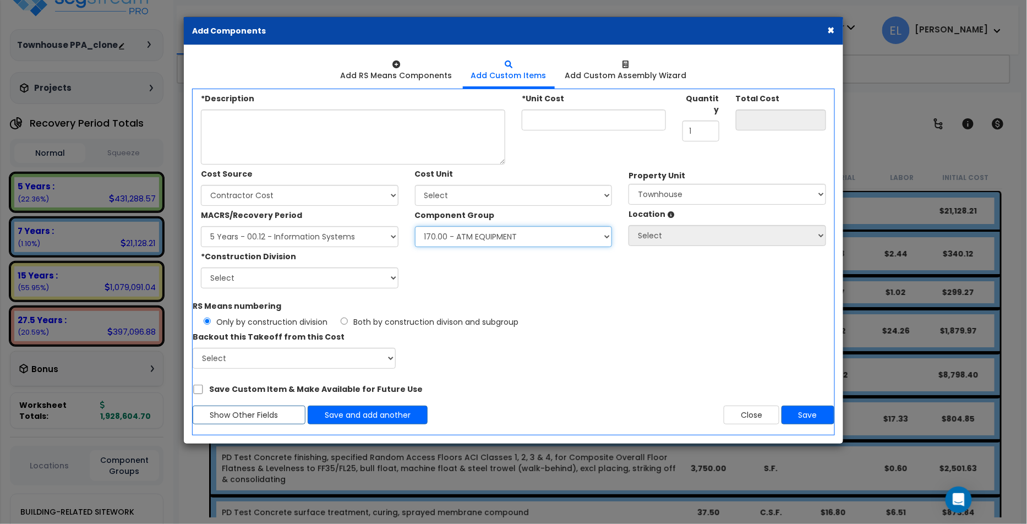
click at [415, 226] on select "Select Component Group 171.00 - ATM ELECTRICAL 170.00 - ATM EQUIPMENT 172.00 - …" at bounding box center [514, 236] width 198 height 21
click at [351, 233] on select "Select MACRS/Recovery Period 5 Years - 57.0 - Distributive Trades & Services 5 …" at bounding box center [300, 236] width 198 height 21
select select "68650"
click at [201, 226] on select "Select MACRS/Recovery Period 5 Years - 57.0 - Distributive Trades & Services 5 …" at bounding box center [300, 236] width 198 height 21
click at [471, 240] on select "Select Component Group 171.00 - ATM ELECTRICAL 170.00 - ATM EQUIPMENT 172.00 - …" at bounding box center [514, 236] width 198 height 21
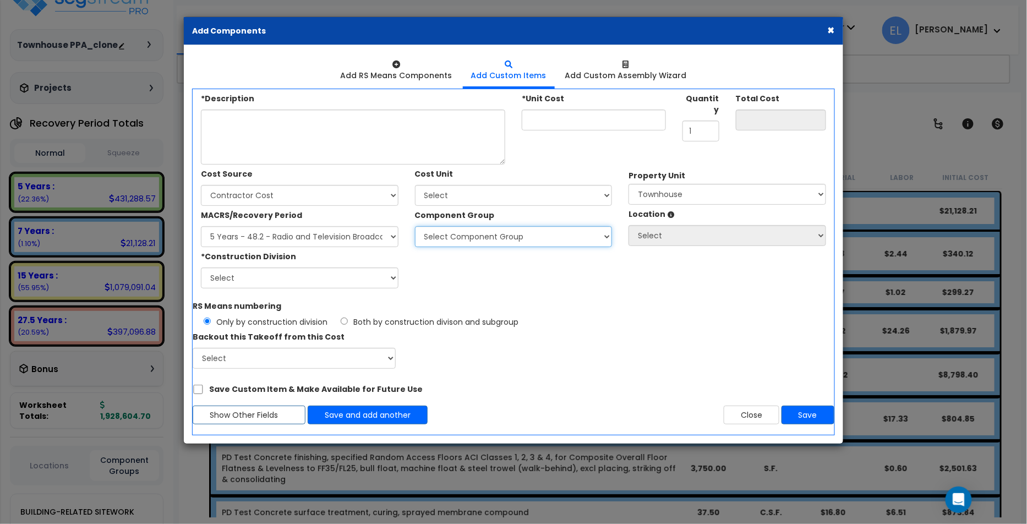
select select "68652"
click at [415, 226] on select "Select Component Group 318.01 - RADIO AND TELEVISION BROADCASTING EQUIPMENT 318…" at bounding box center [514, 236] width 198 height 21
click at [830, 29] on button "×" at bounding box center [831, 30] width 7 height 12
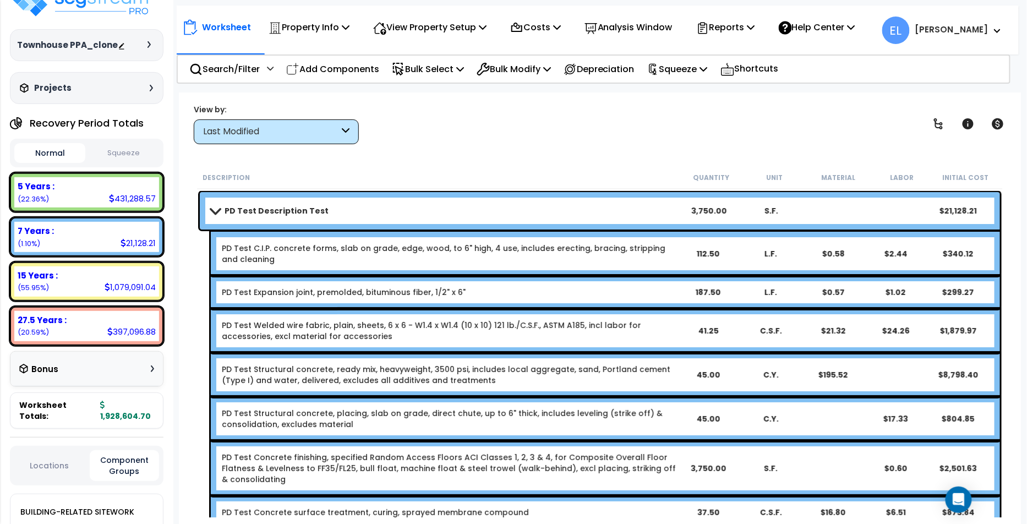
click at [965, 34] on b "[PERSON_NAME]" at bounding box center [952, 30] width 73 height 12
